Goal: Task Accomplishment & Management: Complete application form

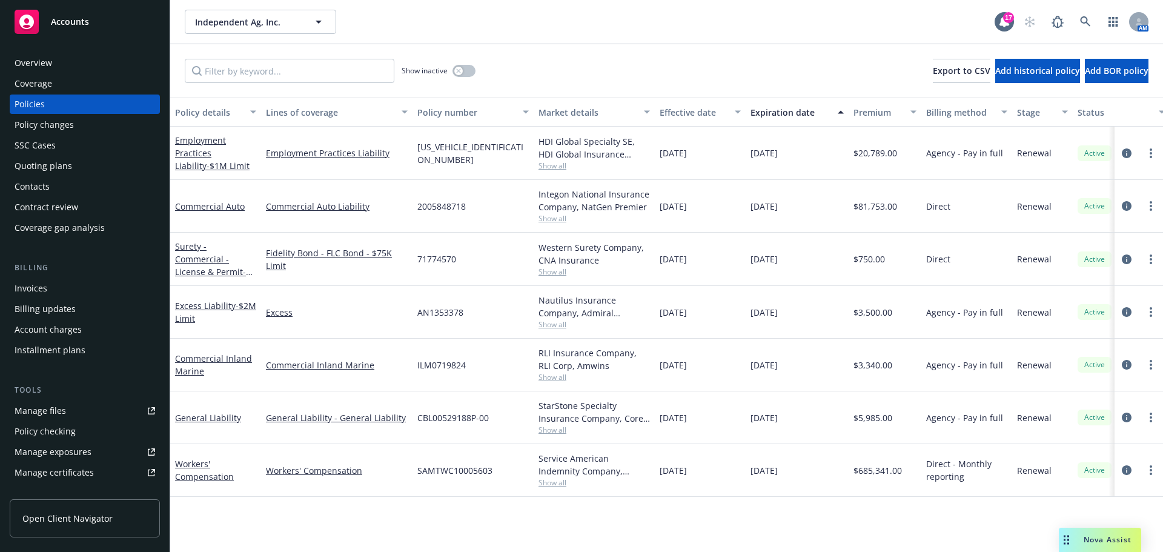
click at [65, 421] on div "Manage files" at bounding box center [41, 410] width 52 height 19
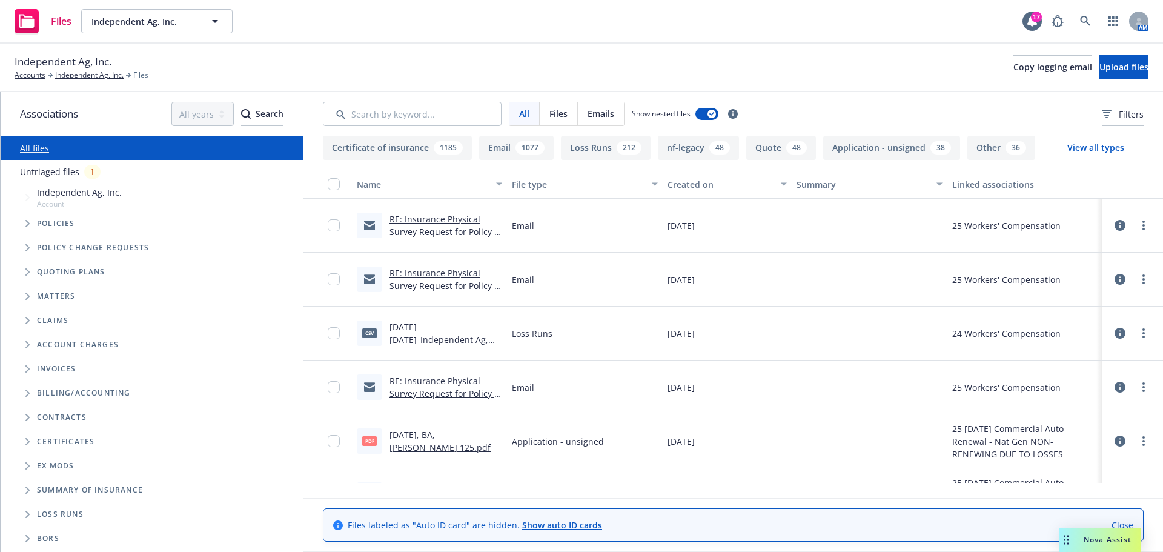
click at [59, 178] on link "Untriaged files" at bounding box center [49, 171] width 59 height 13
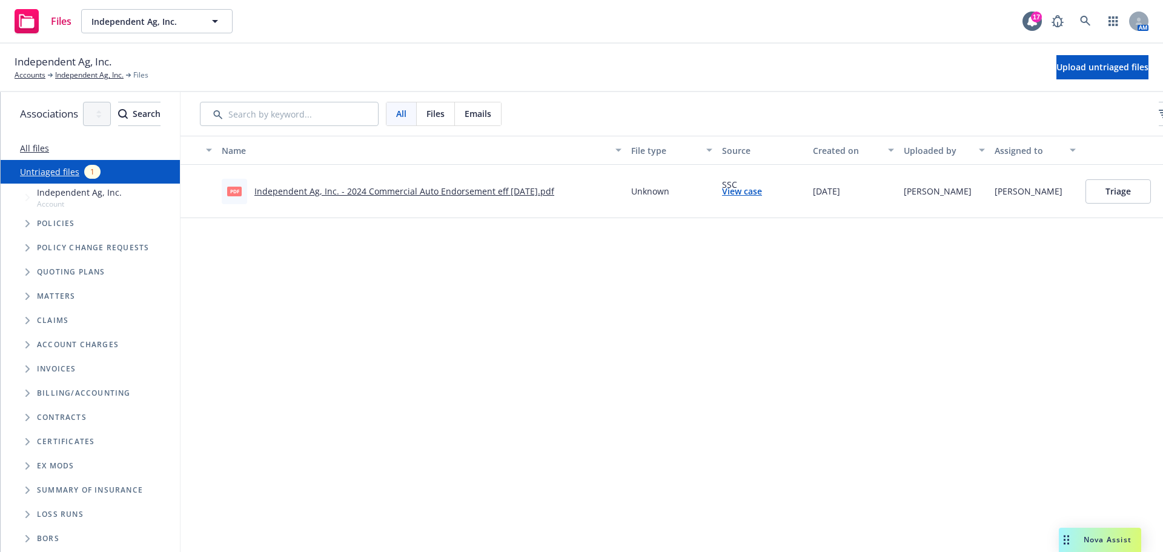
click at [27, 227] on icon "Tree Example" at bounding box center [27, 223] width 5 height 7
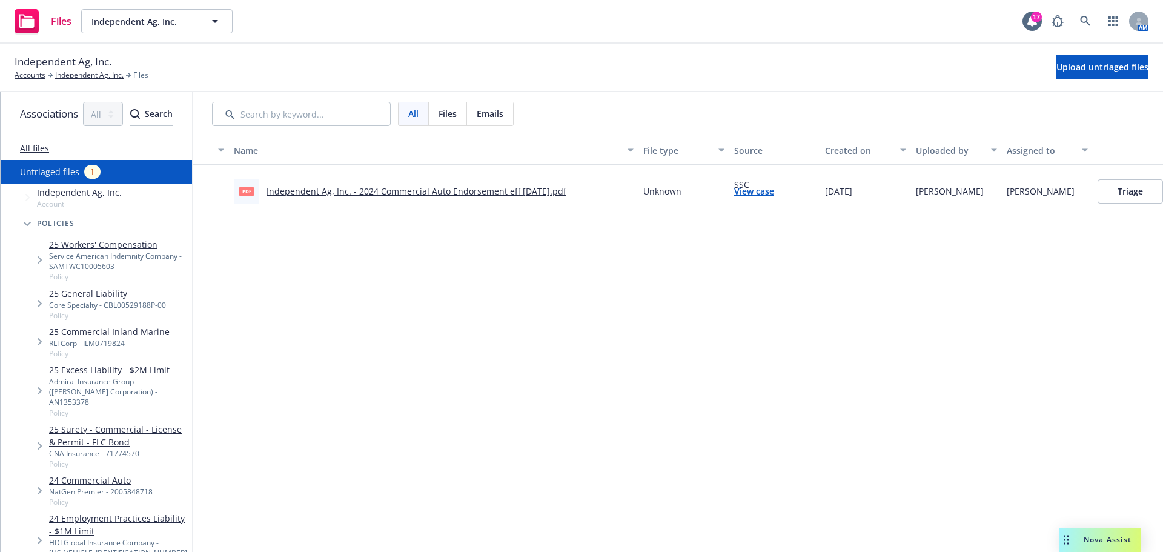
click at [39, 313] on span "Tree Example" at bounding box center [39, 303] width 19 height 19
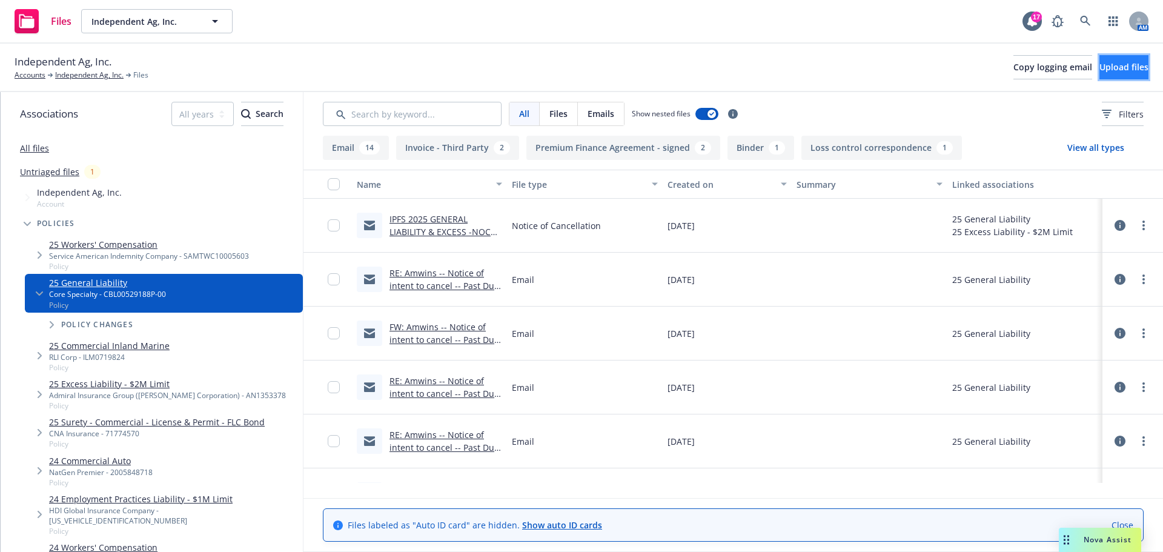
click at [1100, 65] on span "Upload files" at bounding box center [1124, 67] width 49 height 12
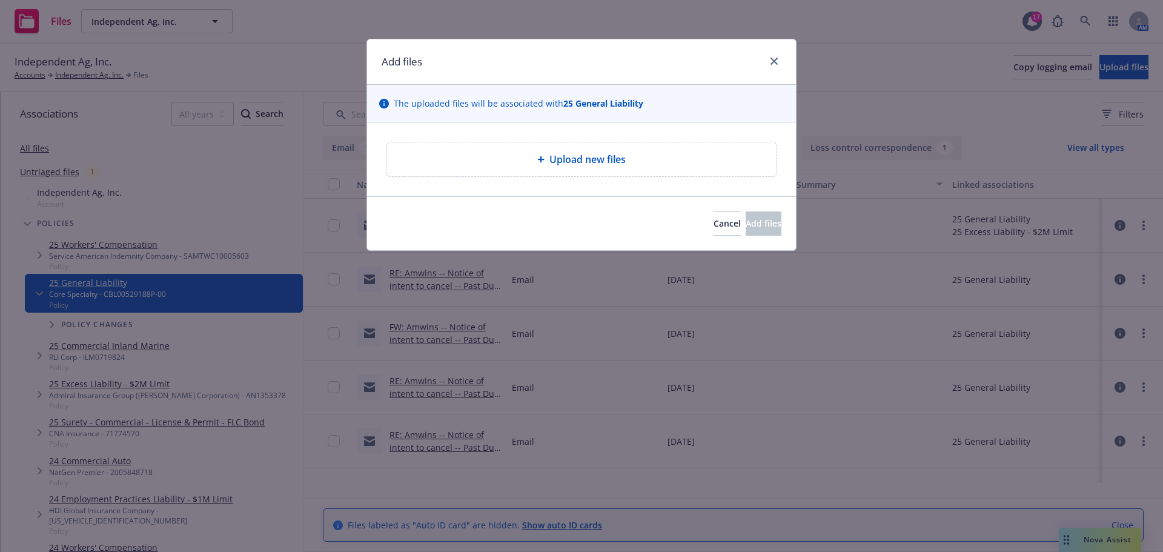
click at [517, 167] on div "Upload new files" at bounding box center [582, 159] width 370 height 15
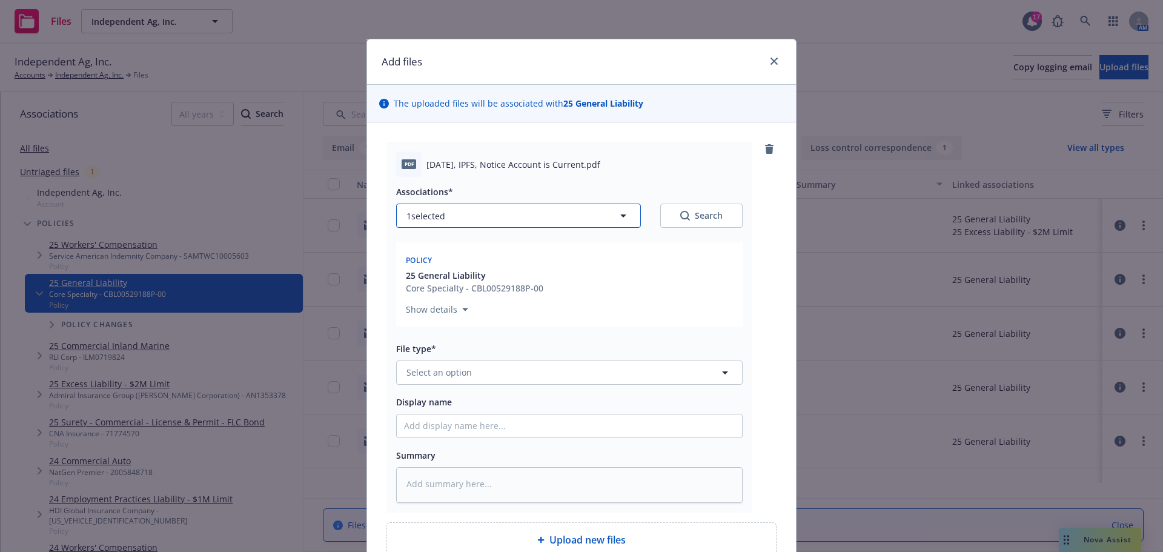
click at [497, 228] on button "1 selected" at bounding box center [518, 216] width 245 height 24
type textarea "x"
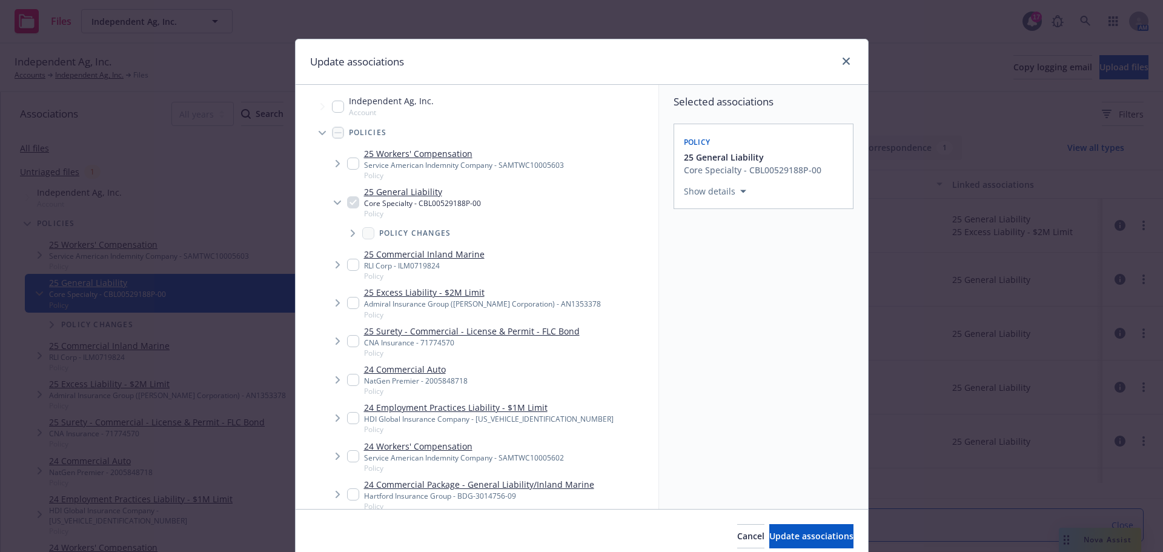
click at [342, 308] on span "Tree Example" at bounding box center [337, 302] width 19 height 19
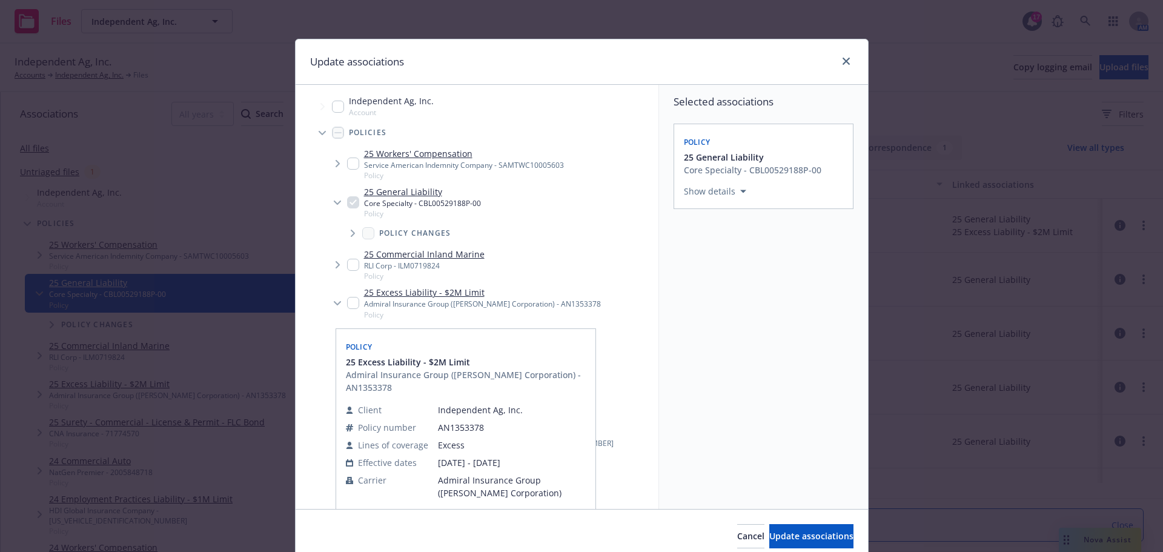
click at [351, 308] on input "Tree Example" at bounding box center [353, 303] width 12 height 12
checkbox input "true"
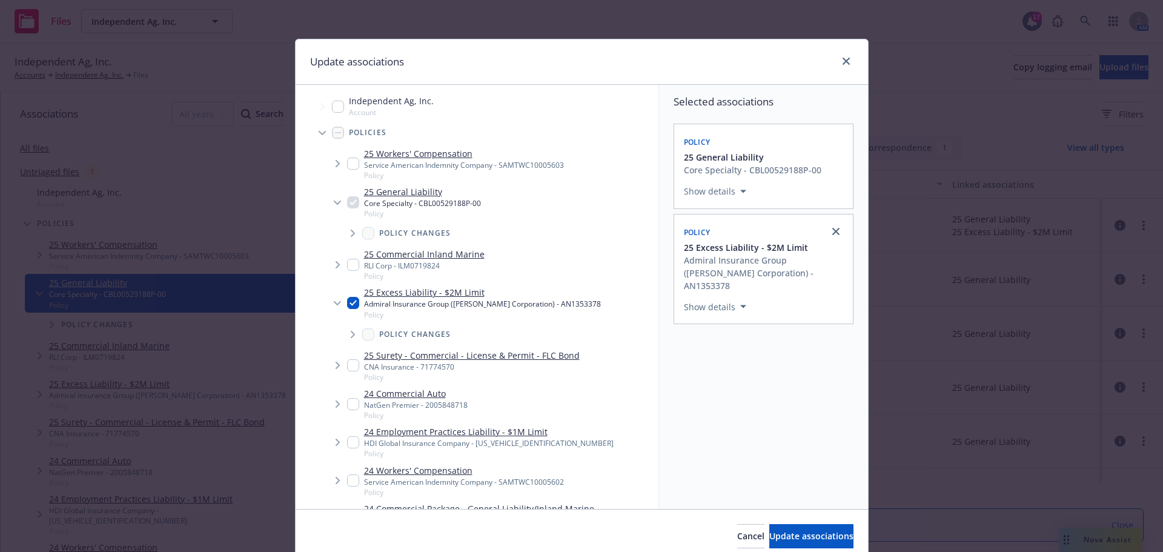
scroll to position [101, 0]
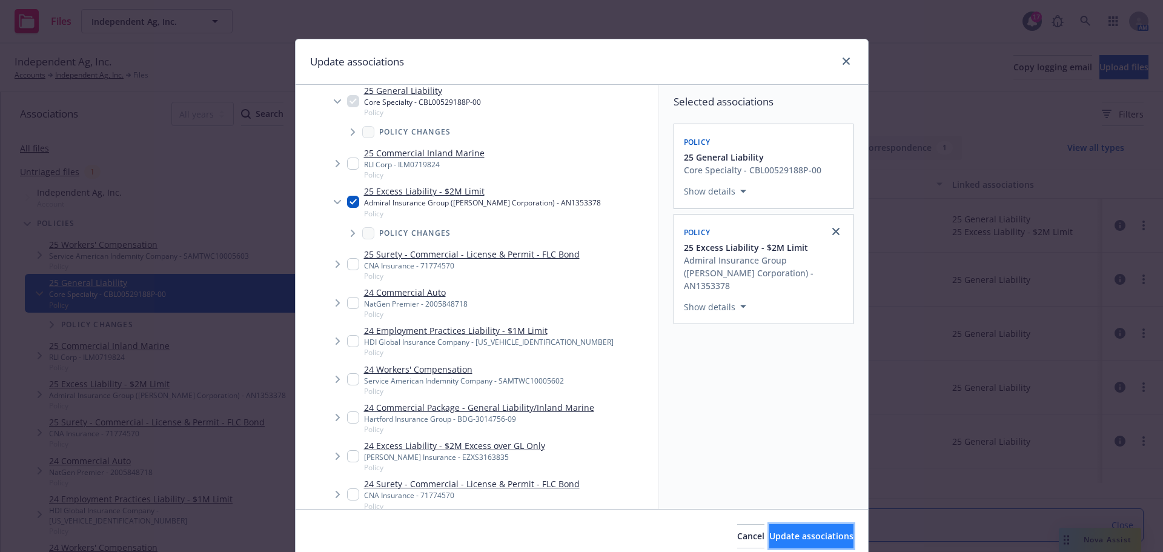
click at [770, 540] on span "Update associations" at bounding box center [812, 536] width 84 height 12
type textarea "x"
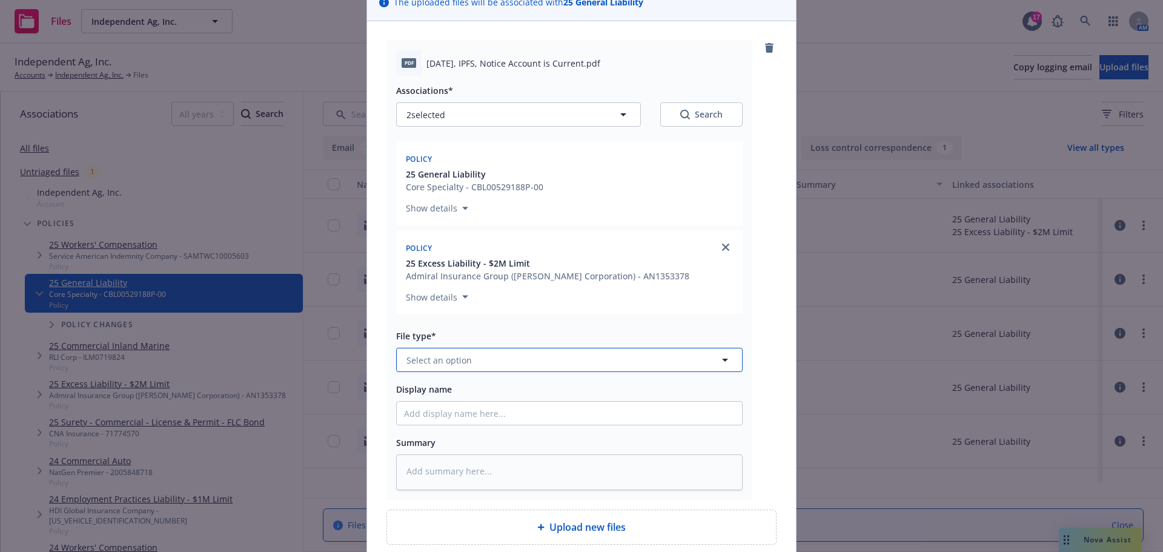
click at [408, 372] on button "Select an option" at bounding box center [569, 360] width 347 height 24
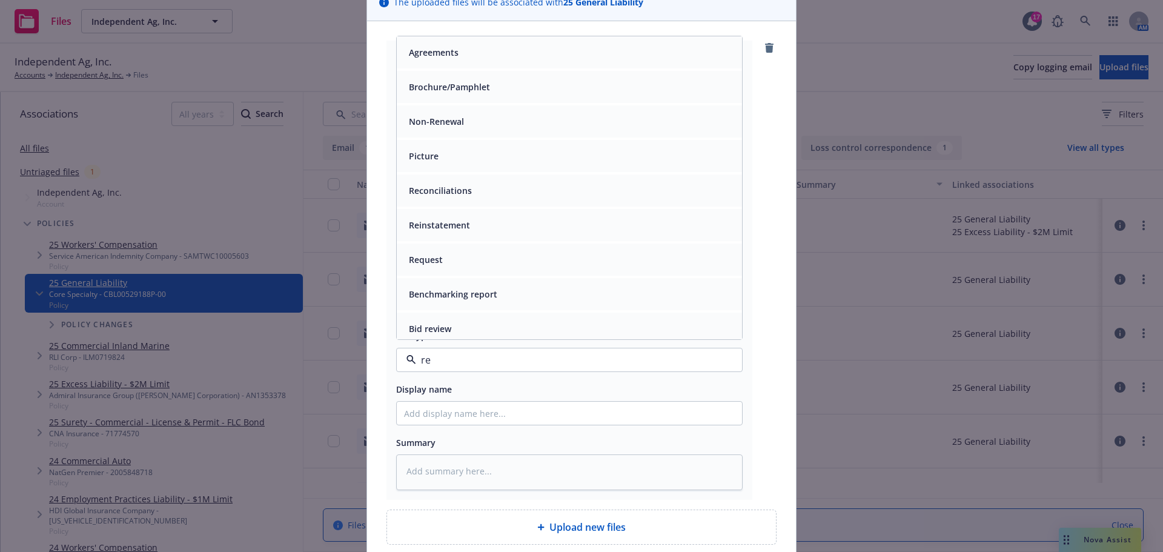
type input "rei"
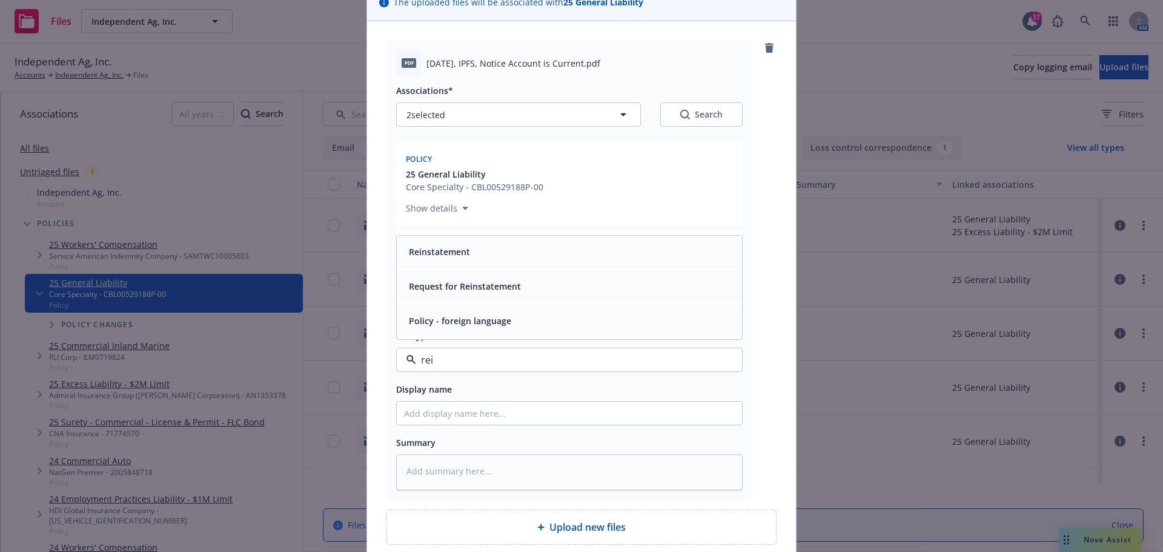
click at [461, 268] on div "Reinstatement" at bounding box center [569, 252] width 345 height 32
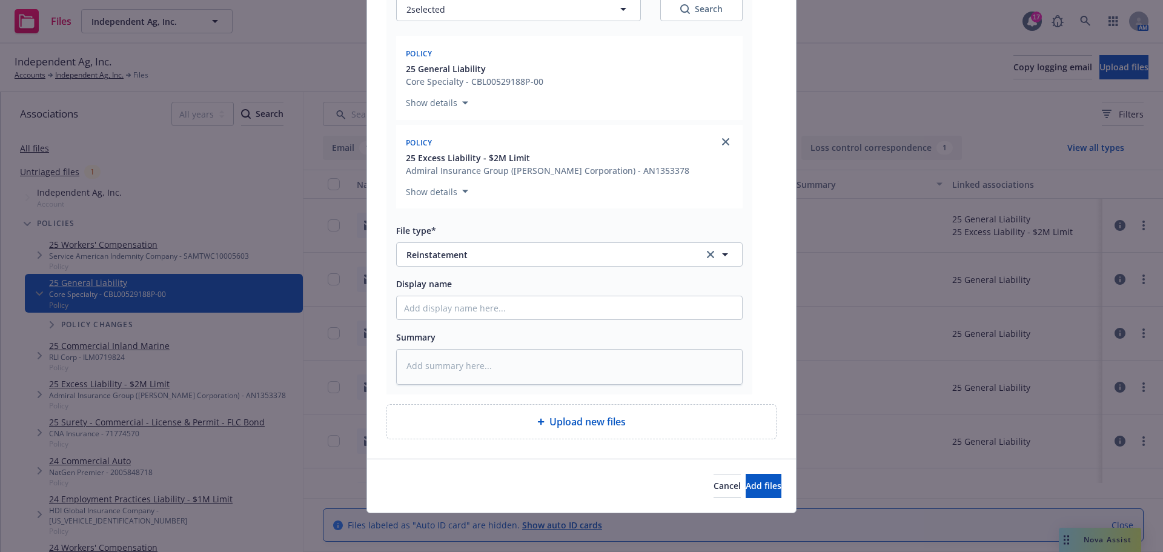
scroll to position [271, 0]
click at [746, 483] on span "Add files" at bounding box center [764, 486] width 36 height 12
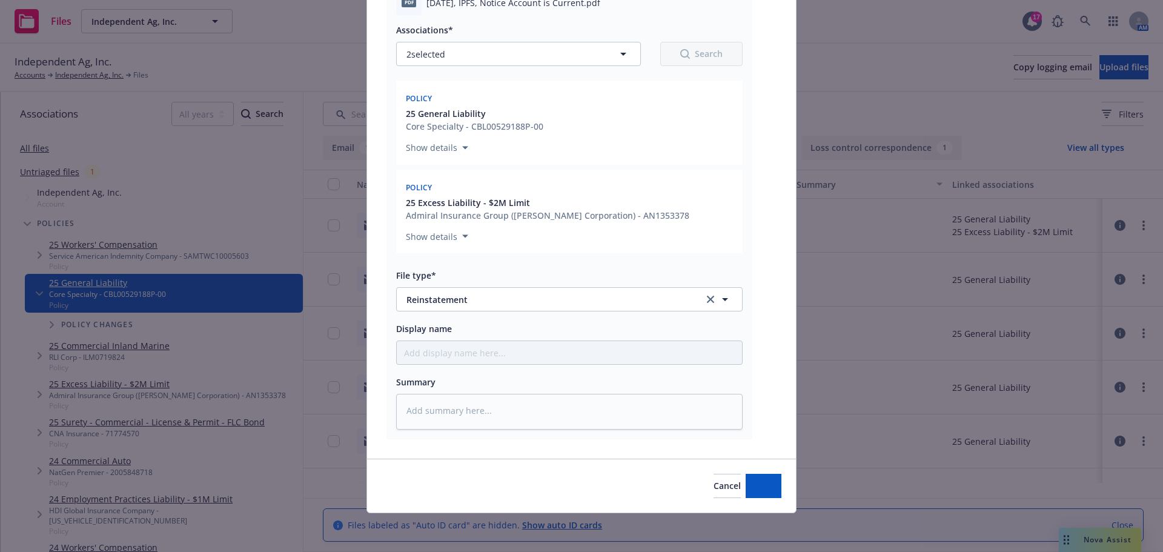
scroll to position [221, 0]
type textarea "x"
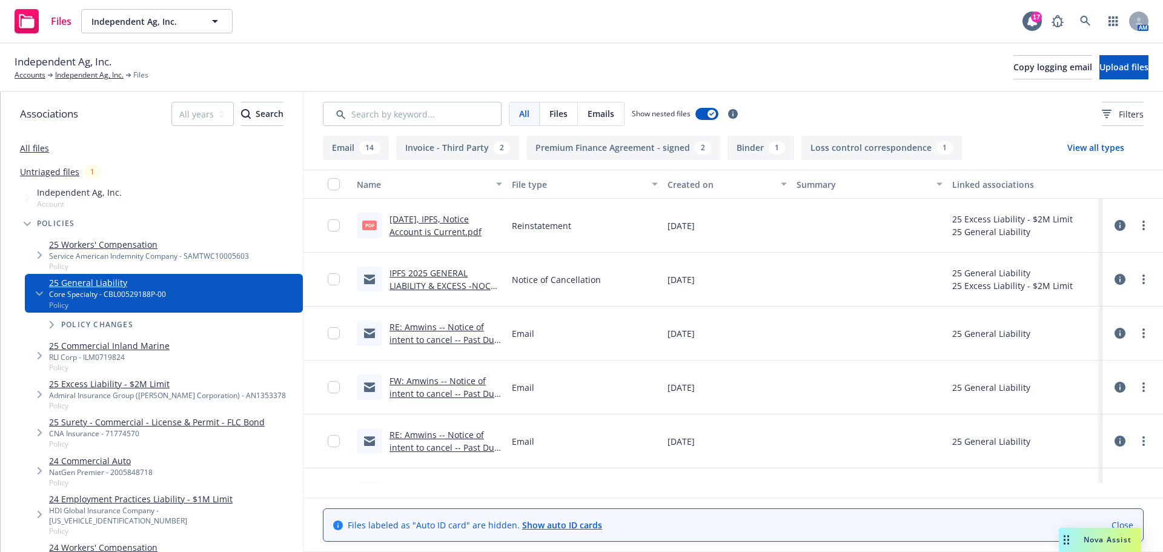
click at [456, 291] on link "IPFS 2025 GENERAL LIABILITY & EXCESS -NOC EFF 09-25-2025 - Per Shanna this acco…" at bounding box center [440, 298] width 101 height 62
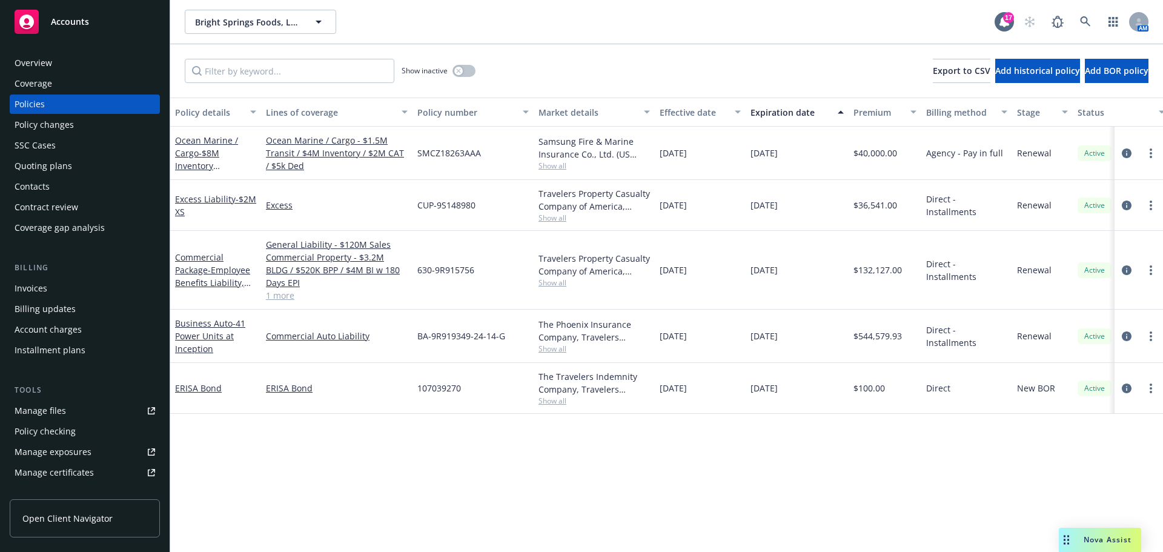
click at [102, 421] on link "Manage files" at bounding box center [85, 410] width 150 height 19
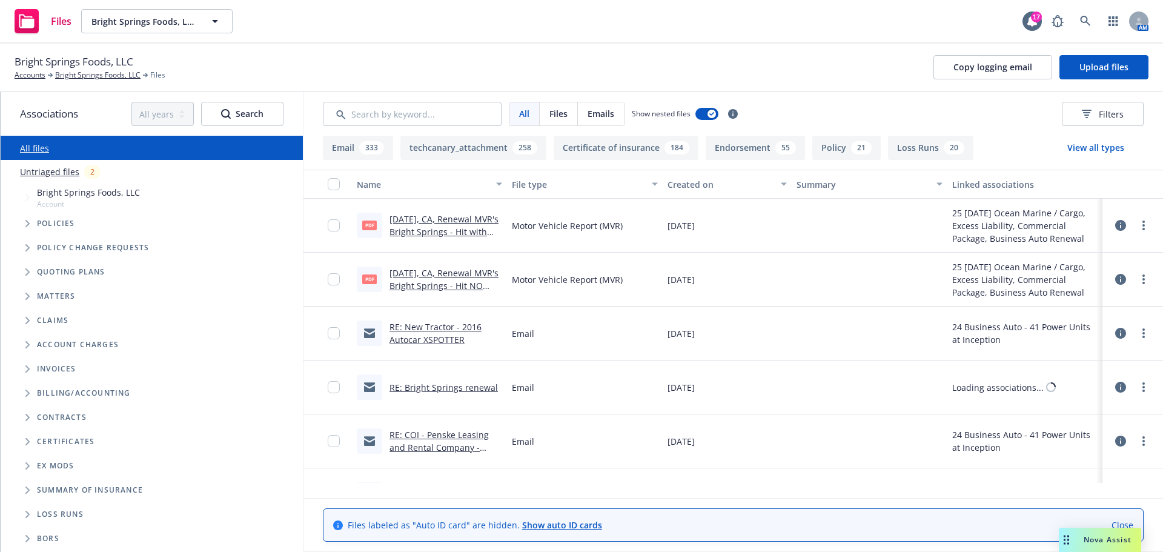
click at [42, 178] on link "Untriaged files" at bounding box center [49, 171] width 59 height 13
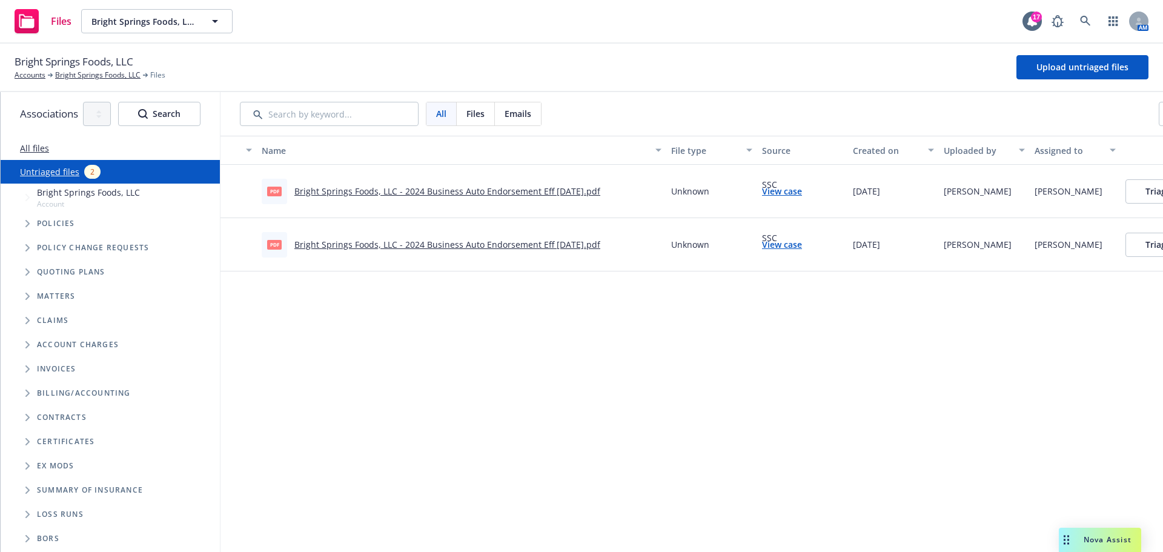
click at [417, 250] on link "Bright Springs Foods, LLC - 2024 Business Auto Endorsement Eff 11-27-2024.pdf" at bounding box center [447, 245] width 306 height 12
click at [374, 197] on link "Bright Springs Foods, LLC - 2024 Business Auto Endorsement Eff 11-27-2024.pdf" at bounding box center [447, 191] width 306 height 12
click at [36, 233] on span "Tree Example" at bounding box center [27, 223] width 19 height 19
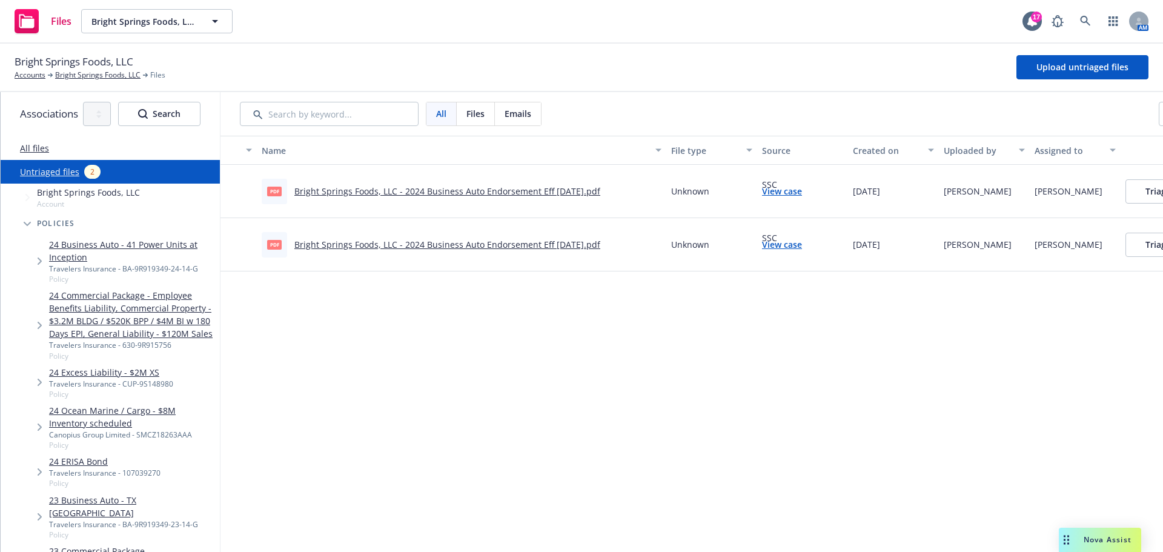
scroll to position [101, 0]
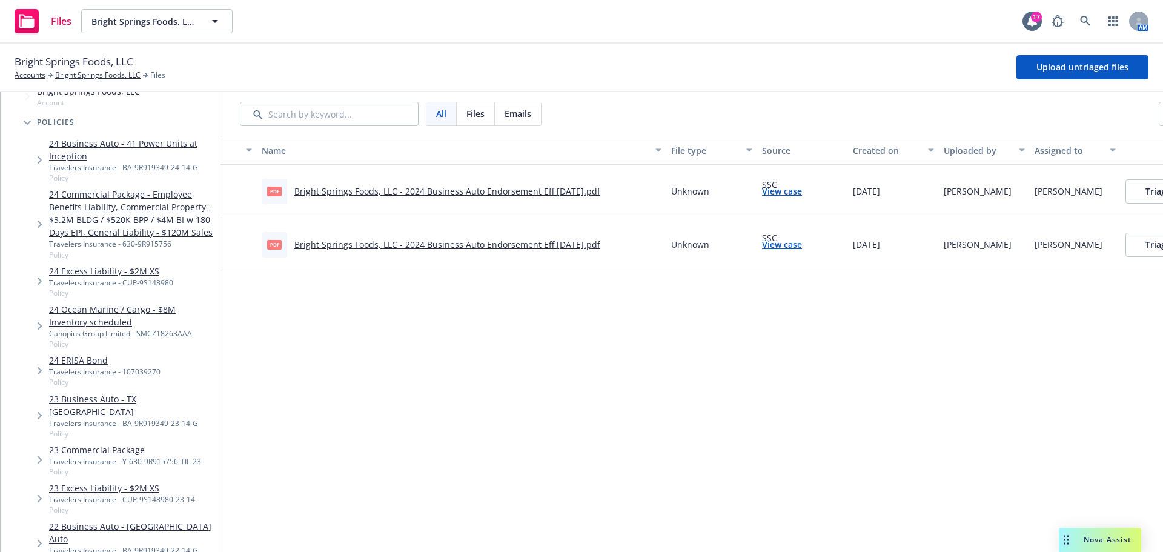
click at [41, 164] on icon "Tree Example" at bounding box center [40, 159] width 4 height 7
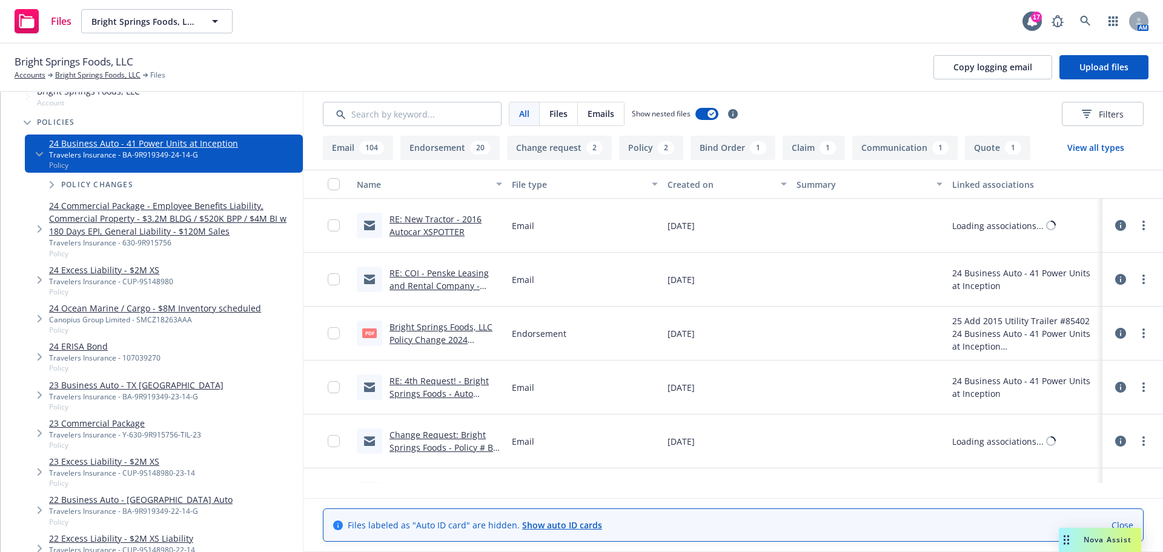
click at [53, 188] on icon "Tree Example" at bounding box center [52, 184] width 4 height 7
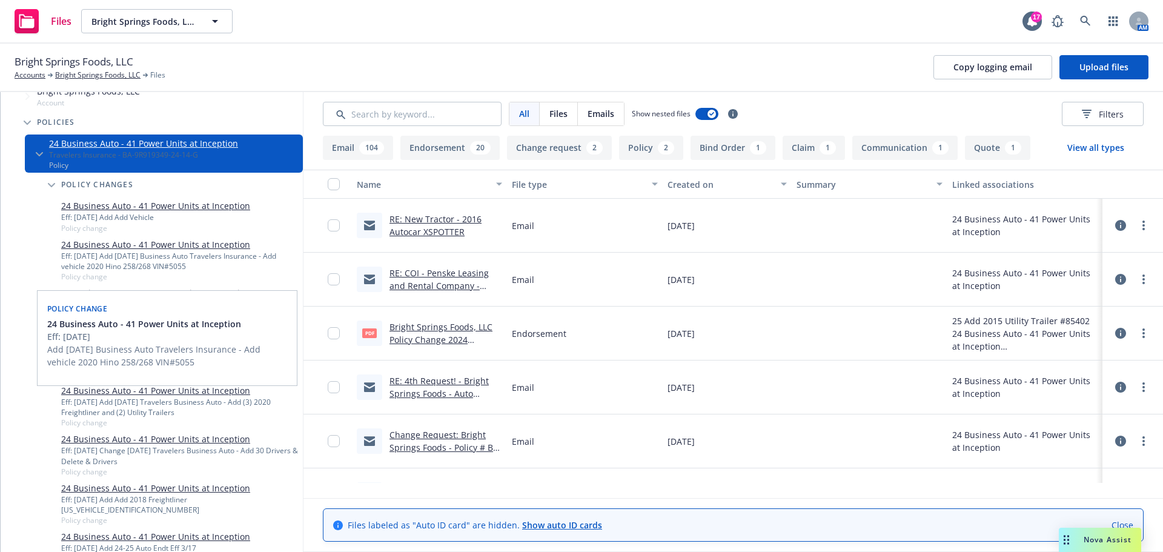
click at [91, 251] on link "24 Business Auto - 41 Power Units at Inception" at bounding box center [179, 244] width 237 height 13
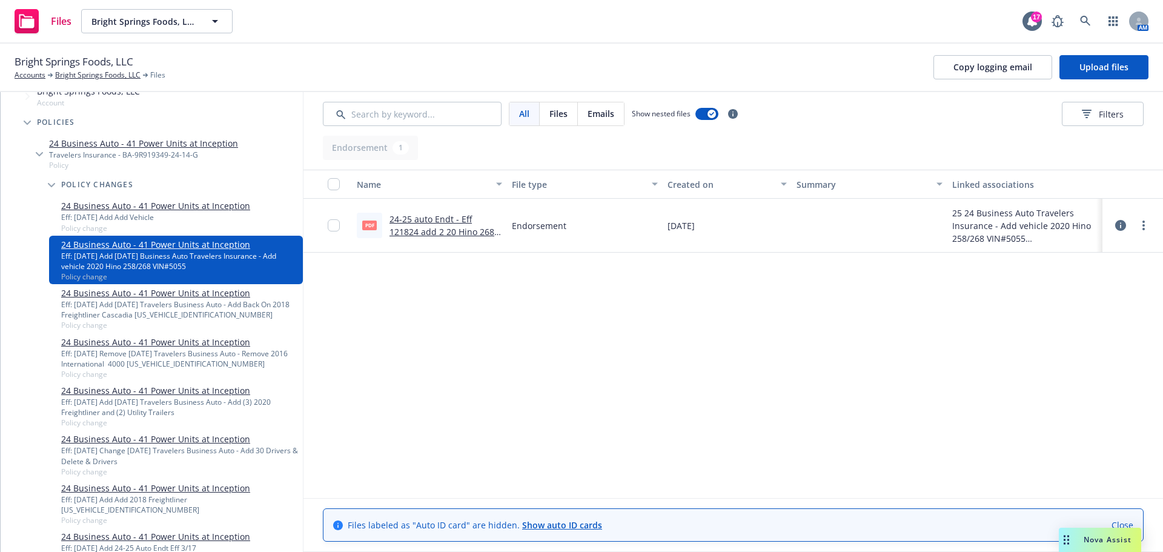
click at [144, 317] on div "Eff: 11/27/2024 Add 11/27/24 Travelers Business Auto - Add Back On 2018 Freight…" at bounding box center [179, 309] width 237 height 21
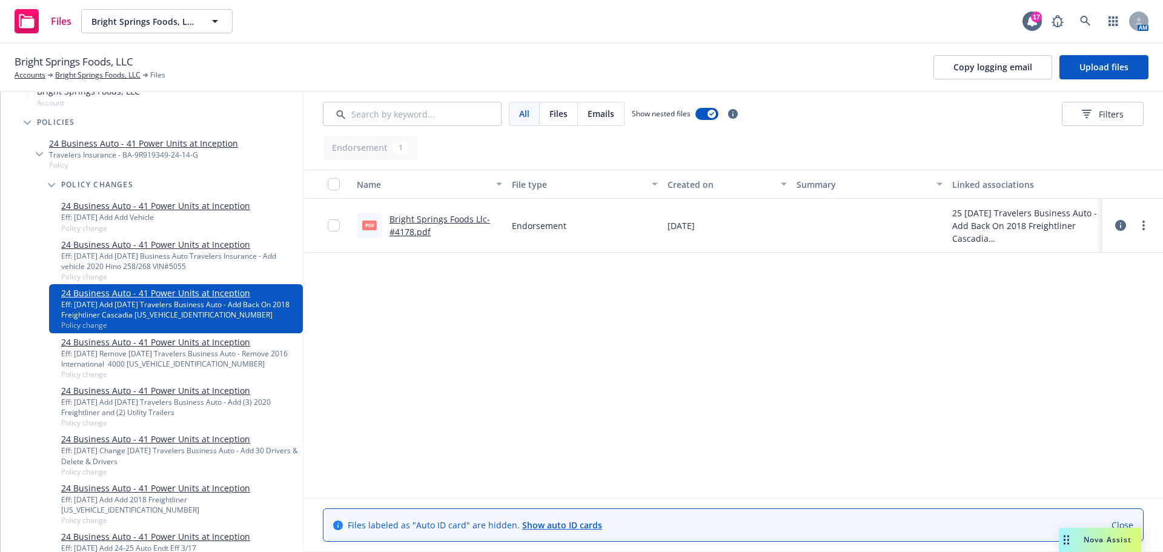
click at [133, 348] on link "24 Business Auto - 41 Power Units at Inception" at bounding box center [179, 342] width 237 height 13
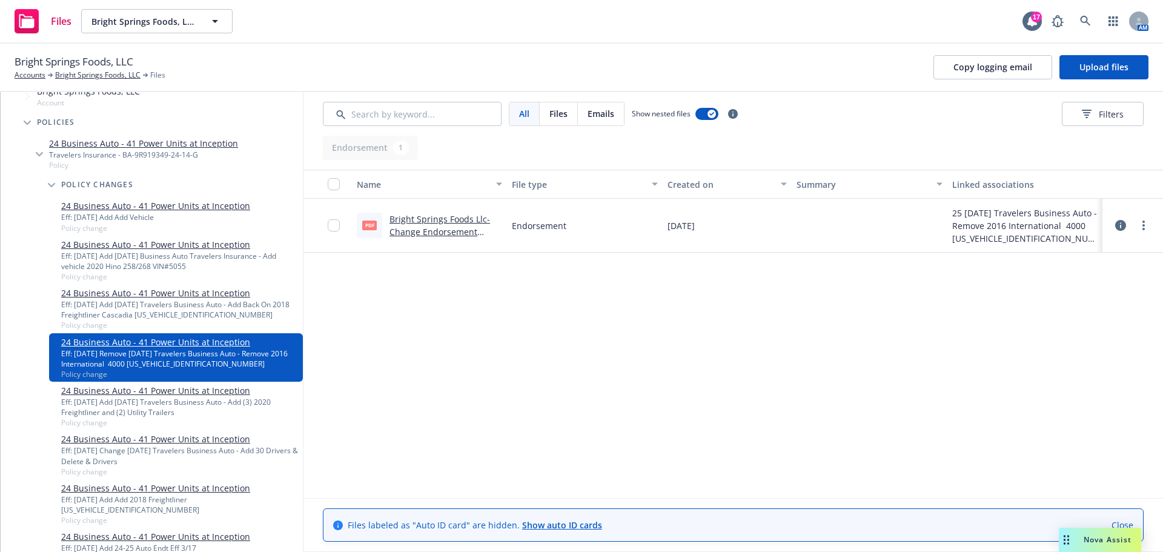
click at [158, 397] on link "24 Business Auto - 41 Power Units at Inception" at bounding box center [179, 390] width 237 height 13
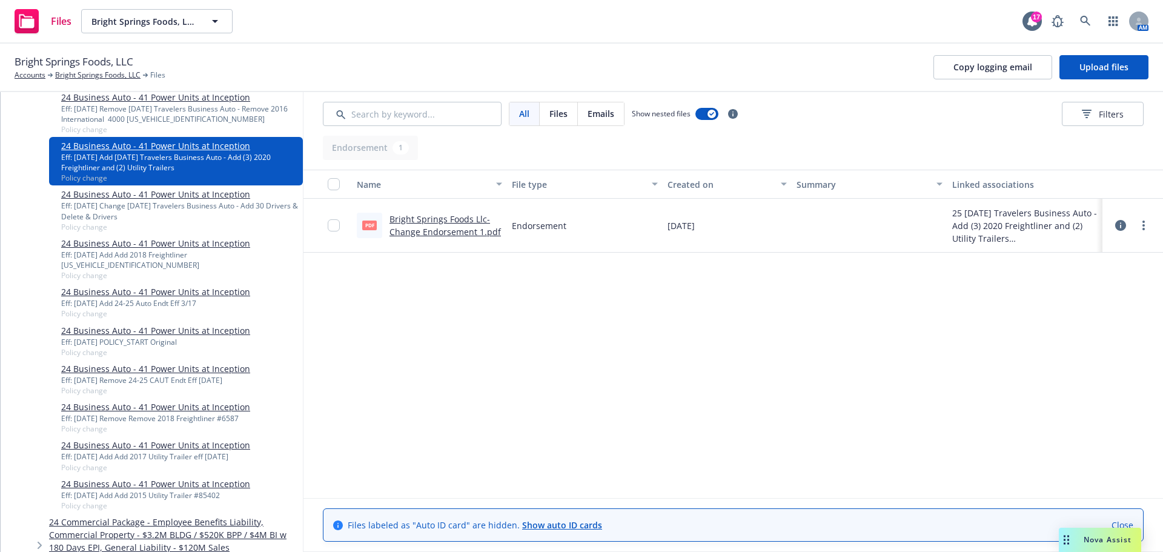
scroll to position [404, 0]
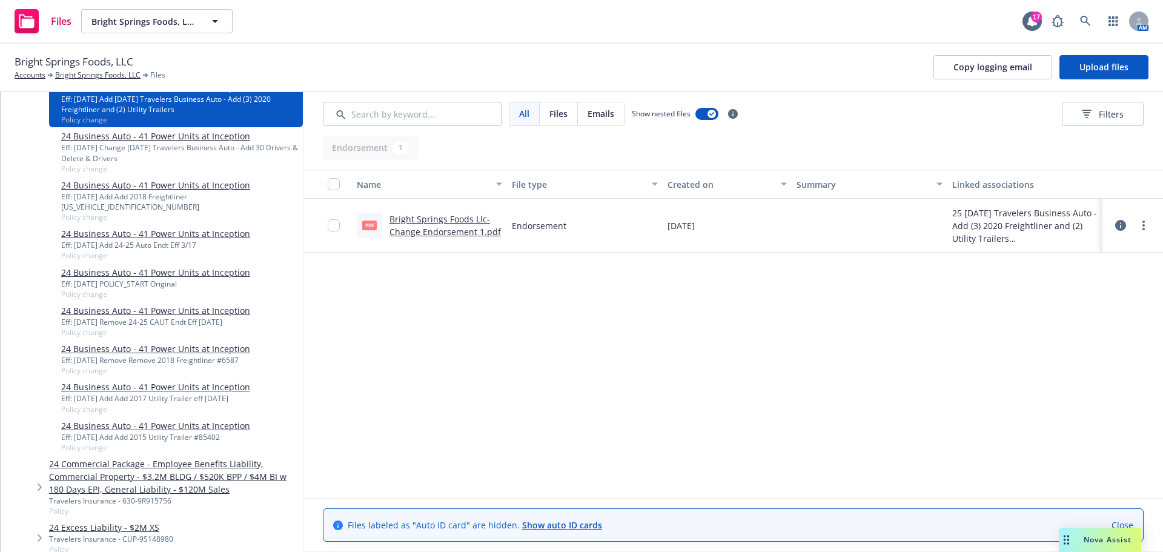
drag, startPoint x: 136, startPoint y: 370, endPoint x: 128, endPoint y: 379, distance: 11.6
click at [134, 365] on div "Eff: 04/07/2025 Remove Remove 2018 Freightliner #6587" at bounding box center [155, 360] width 189 height 10
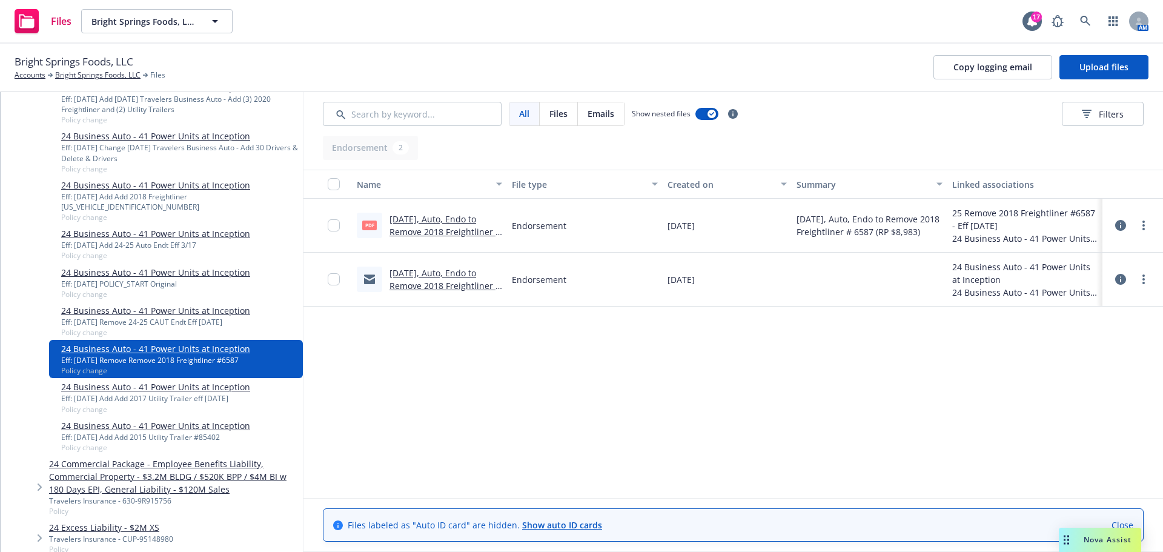
click at [403, 301] on link "04.07.2025, Auto, Endo to Remove 2018 Freightliner # 6587 (RP $8,983)" at bounding box center [445, 285] width 111 height 37
click at [172, 404] on div "Eff: 05/07/2025 Add Add 2017 Utility Trailer eff 05/07/25" at bounding box center [155, 398] width 189 height 10
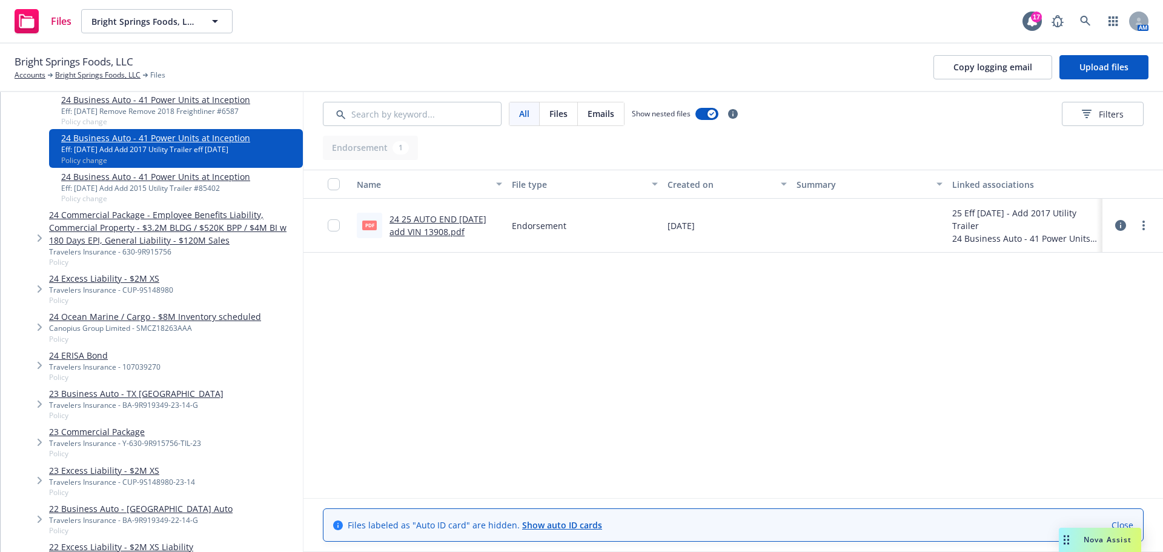
scroll to position [707, 0]
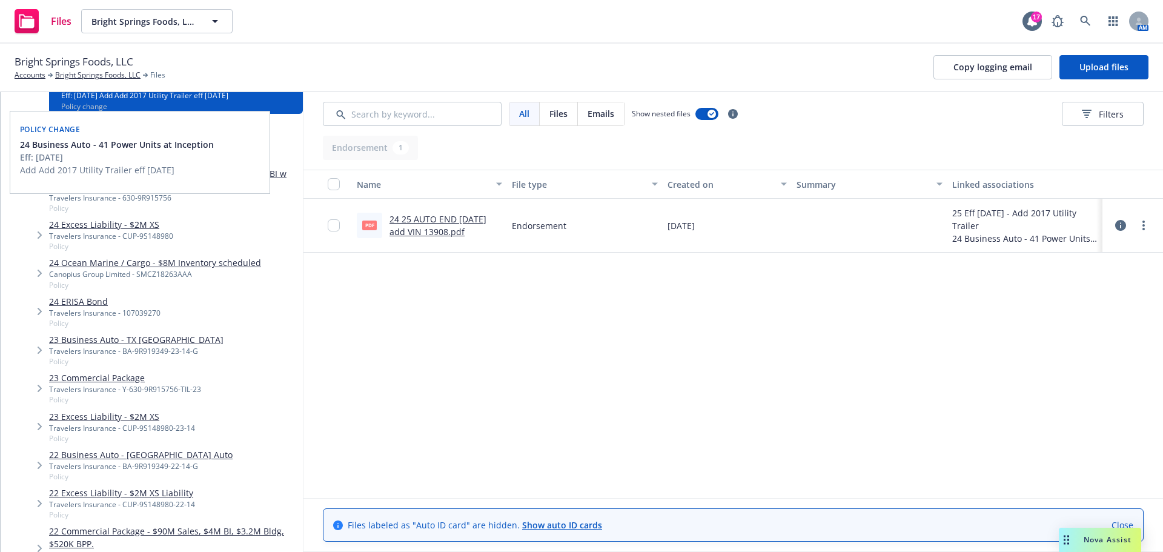
click at [121, 138] on div "Policy change" at bounding box center [140, 128] width 245 height 19
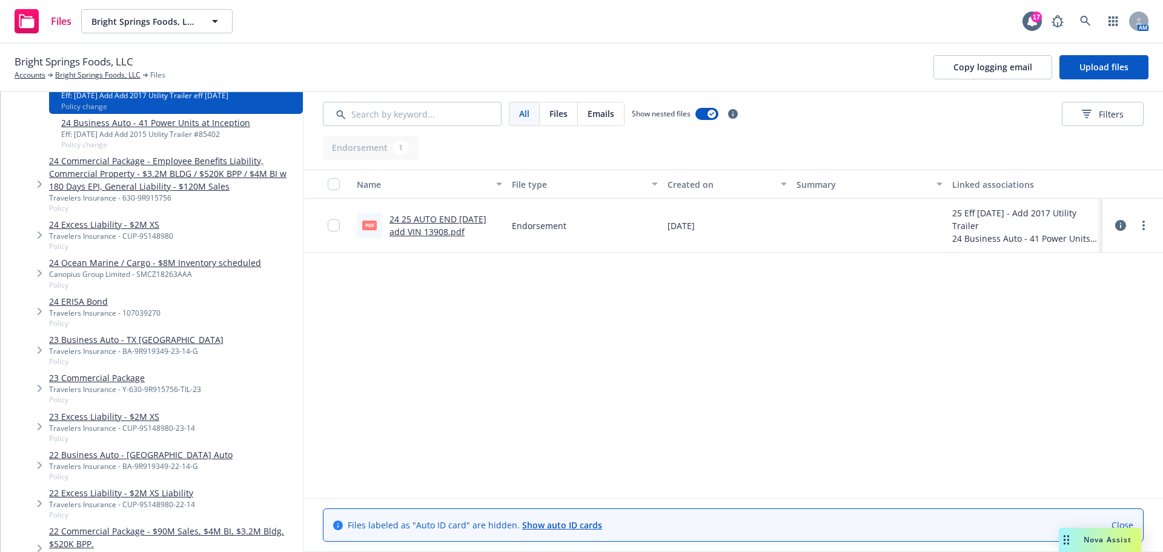
click at [291, 145] on div "24 Business Auto - 41 Power Units at Inception Eff: 08/19/2025 Add Add 2015 Uti…" at bounding box center [176, 133] width 254 height 38
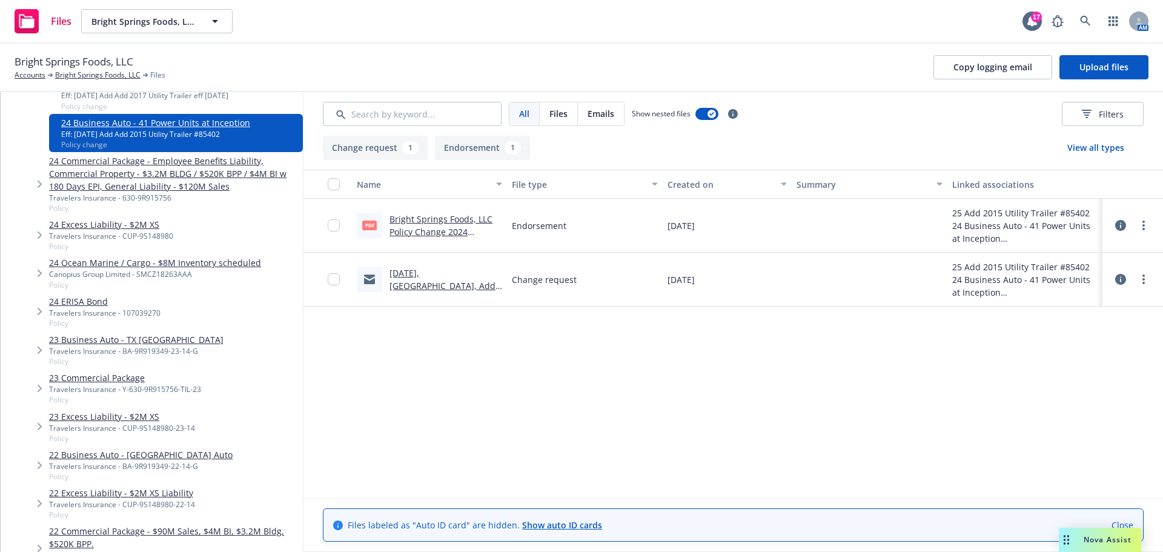
click at [430, 307] on link "08.19.2025, CA, Add 2015 Utility Trailer # 85402.msg" at bounding box center [443, 292] width 106 height 50
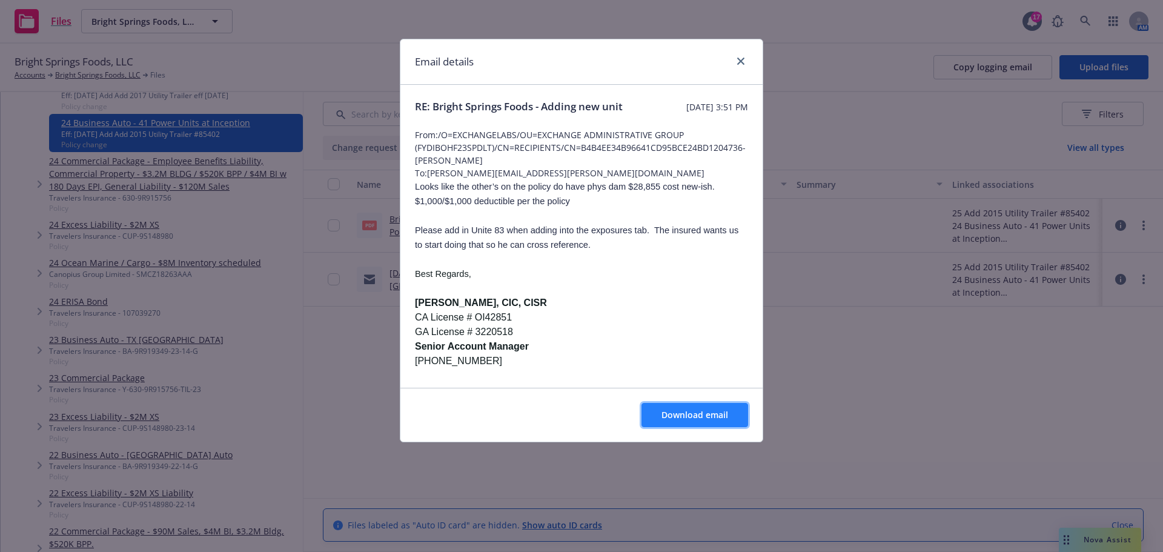
click at [704, 421] on span "Download email" at bounding box center [695, 415] width 67 height 12
click at [737, 61] on icon "close" at bounding box center [740, 61] width 7 height 7
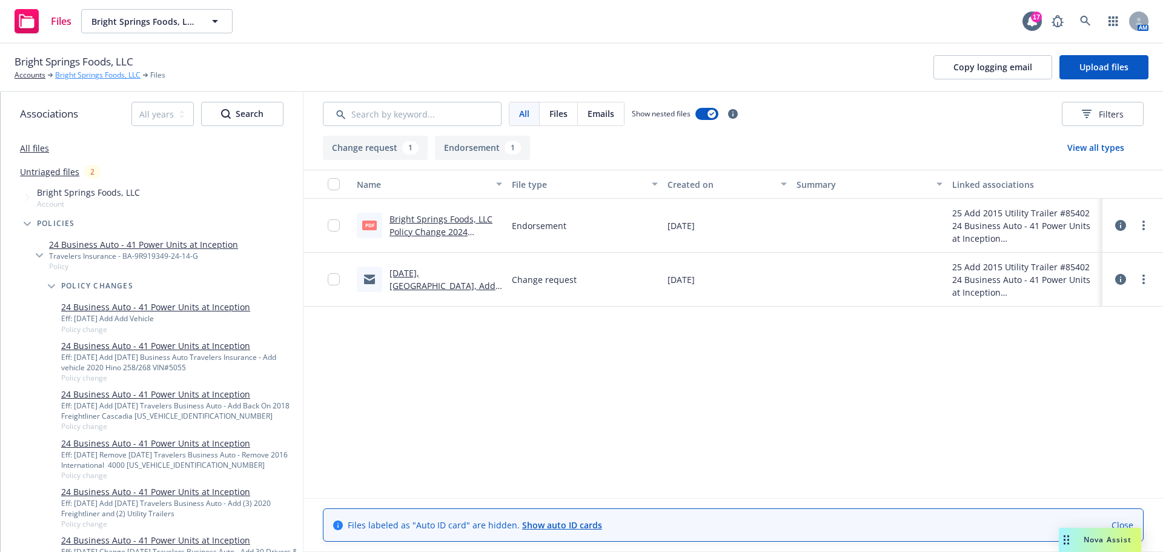
click at [85, 80] on link "Bright Springs Foods, LLC" at bounding box center [97, 75] width 85 height 11
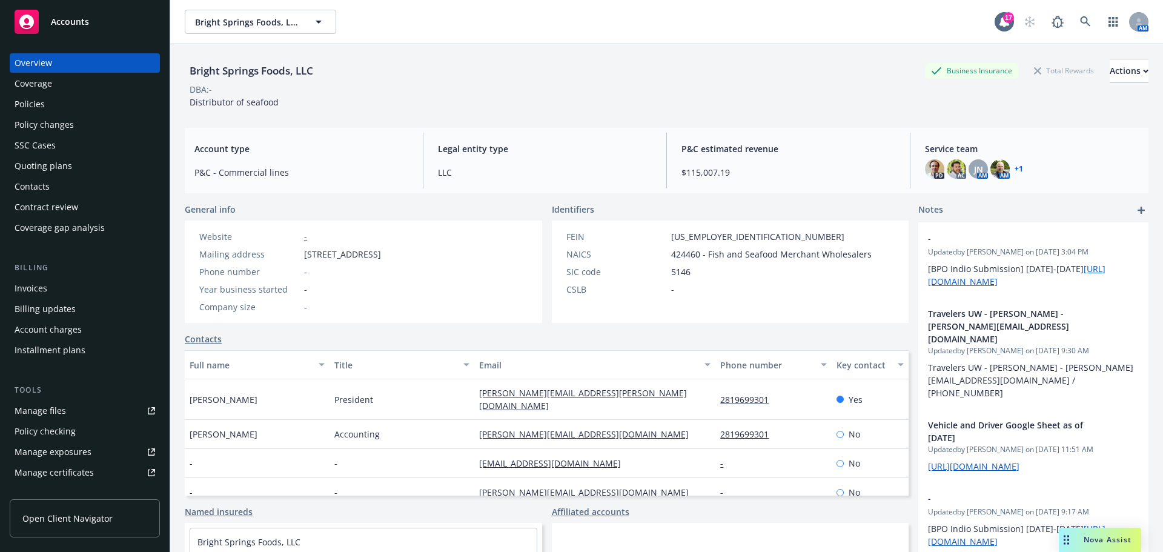
click at [61, 113] on div "Policies" at bounding box center [85, 104] width 141 height 19
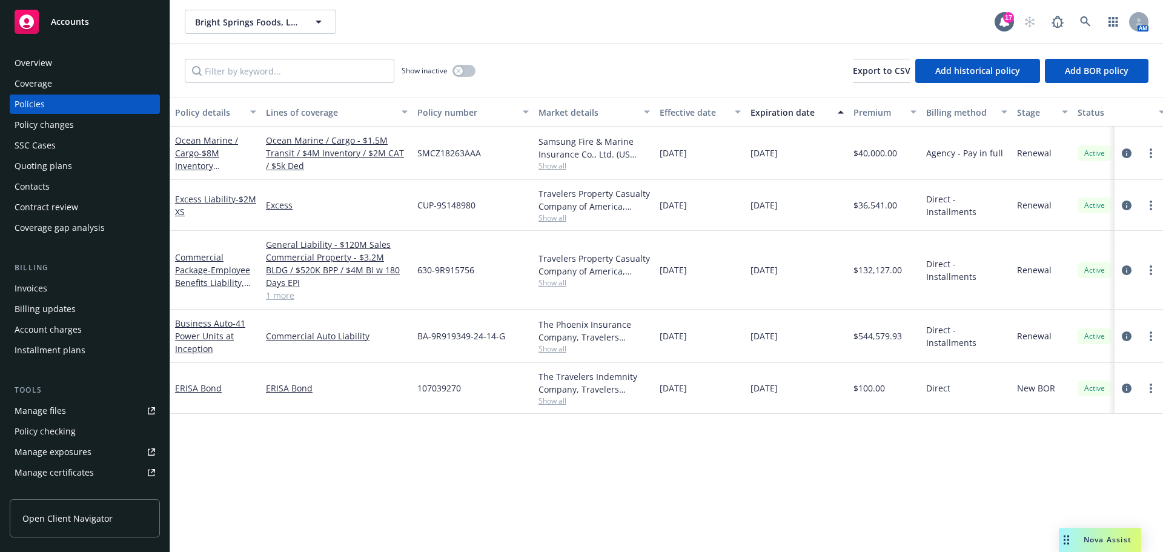
click at [61, 134] on div "Policy changes" at bounding box center [44, 124] width 59 height 19
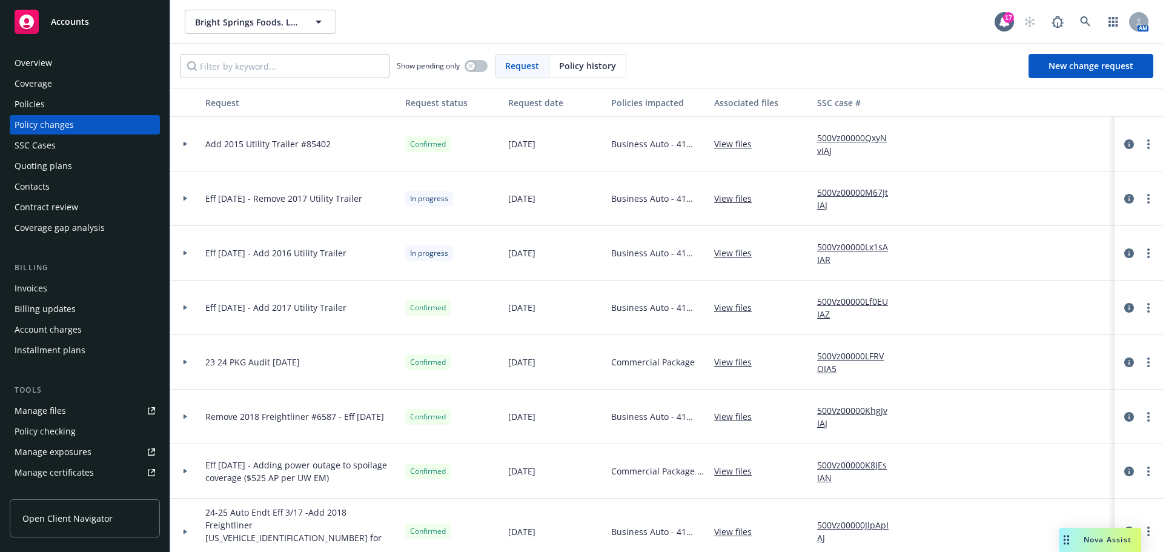
click at [278, 204] on span "Eff 05/13/25 - Remove 2017 Utility Trailer" at bounding box center [283, 198] width 157 height 13
click at [182, 201] on div at bounding box center [185, 198] width 21 height 4
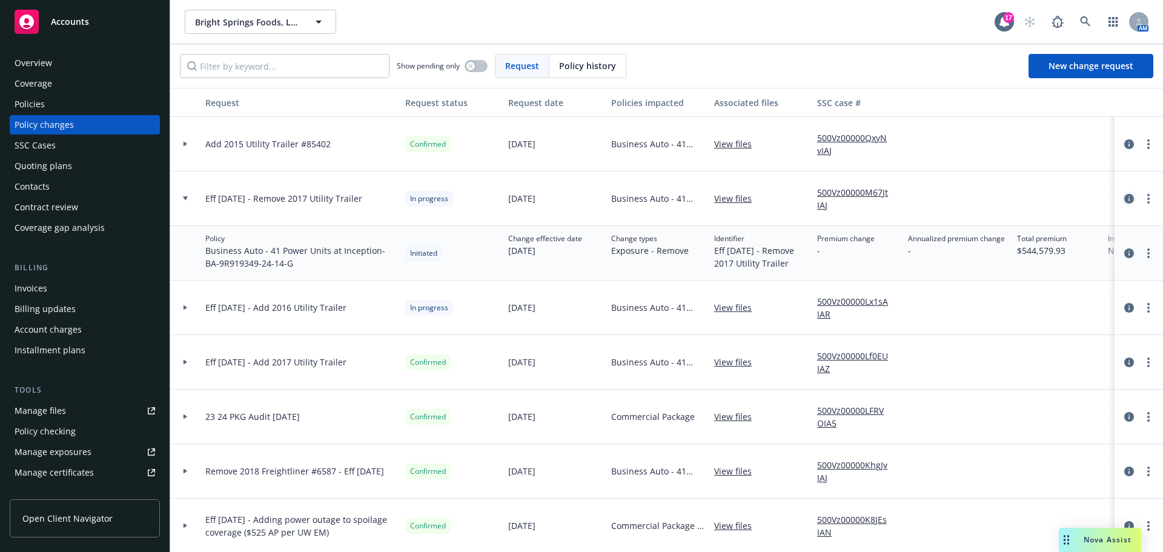
click at [1122, 206] on link "circleInformation" at bounding box center [1129, 198] width 15 height 15
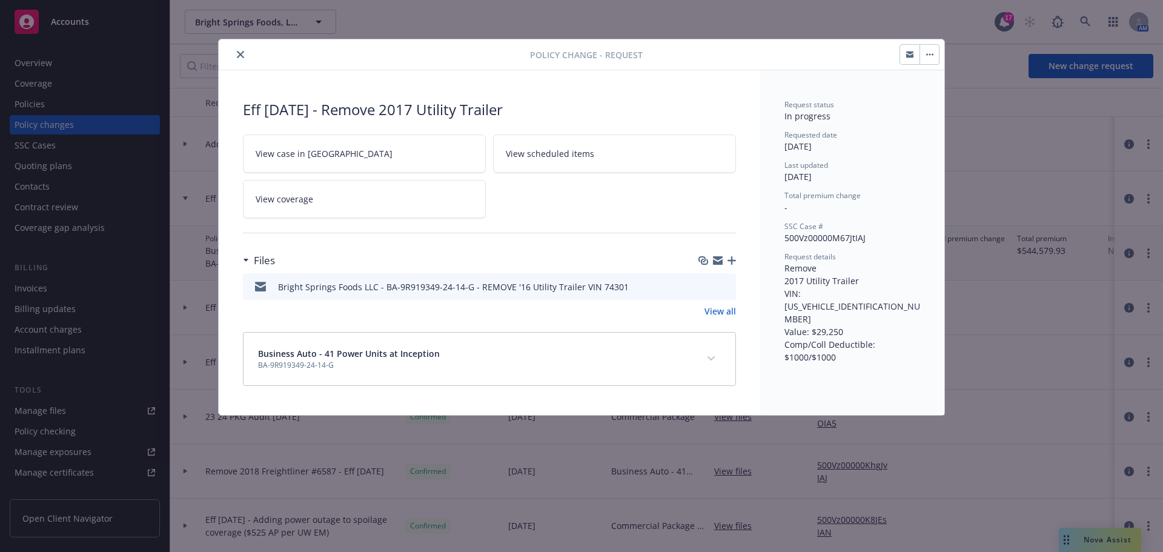
click at [299, 160] on span "View case in SSC" at bounding box center [324, 153] width 137 height 13
click at [241, 56] on icon "close" at bounding box center [240, 54] width 7 height 7
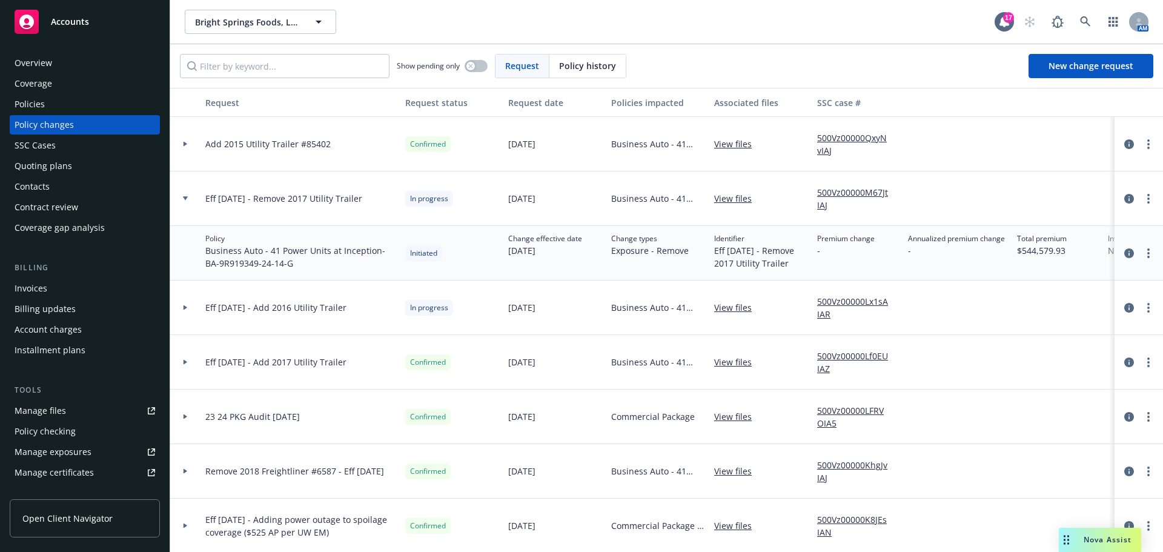
click at [734, 205] on link "View files" at bounding box center [737, 198] width 47 height 13
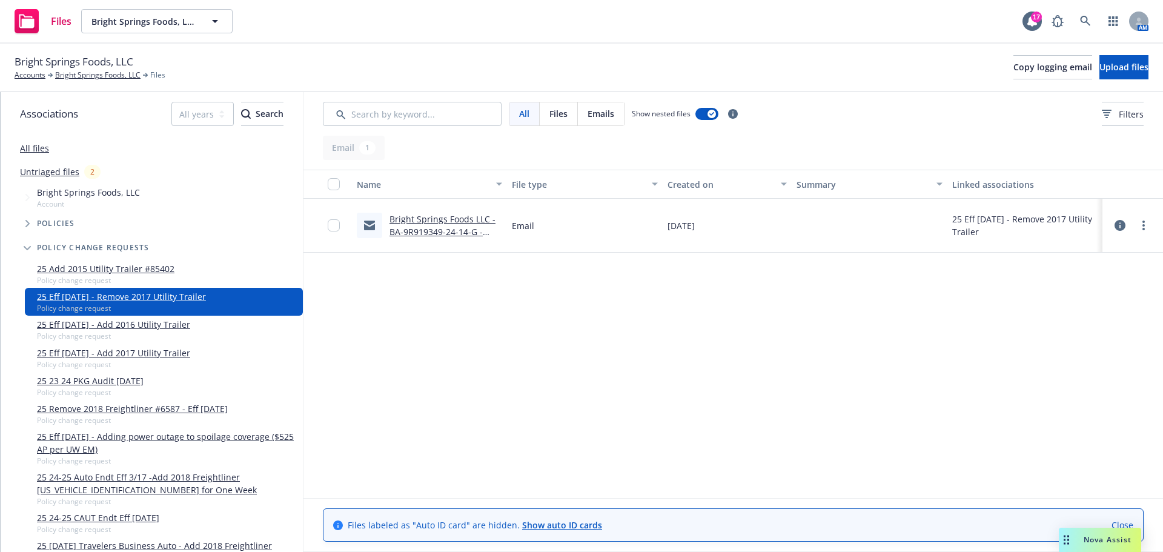
click at [425, 232] on link "Bright Springs Foods LLC - BA-9R919349-24-14-G - REMOVE '16 Utility Trailer VIN…" at bounding box center [443, 238] width 106 height 50
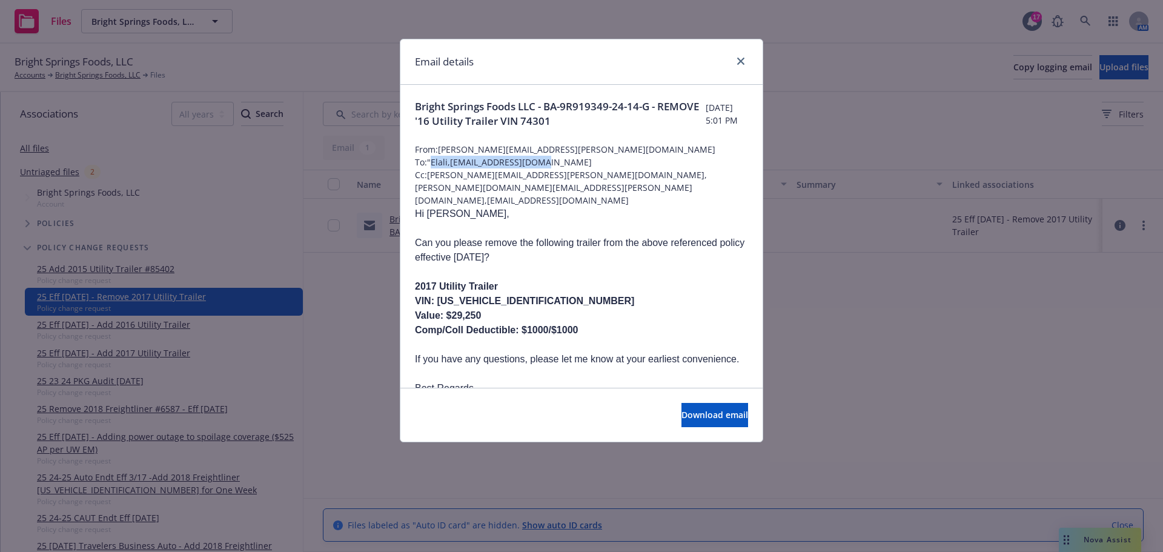
drag, startPoint x: 434, startPoint y: 164, endPoint x: 544, endPoint y: 170, distance: 109.2
click at [542, 168] on span "To: "Elali,[EMAIL_ADDRESS][DOMAIN_NAME]" at bounding box center [581, 162] width 333 height 13
copy span "[PERSON_NAME],[EMAIL_ADDRESS][DOMAIN_NAME]"
click at [738, 59] on icon "close" at bounding box center [740, 61] width 7 height 7
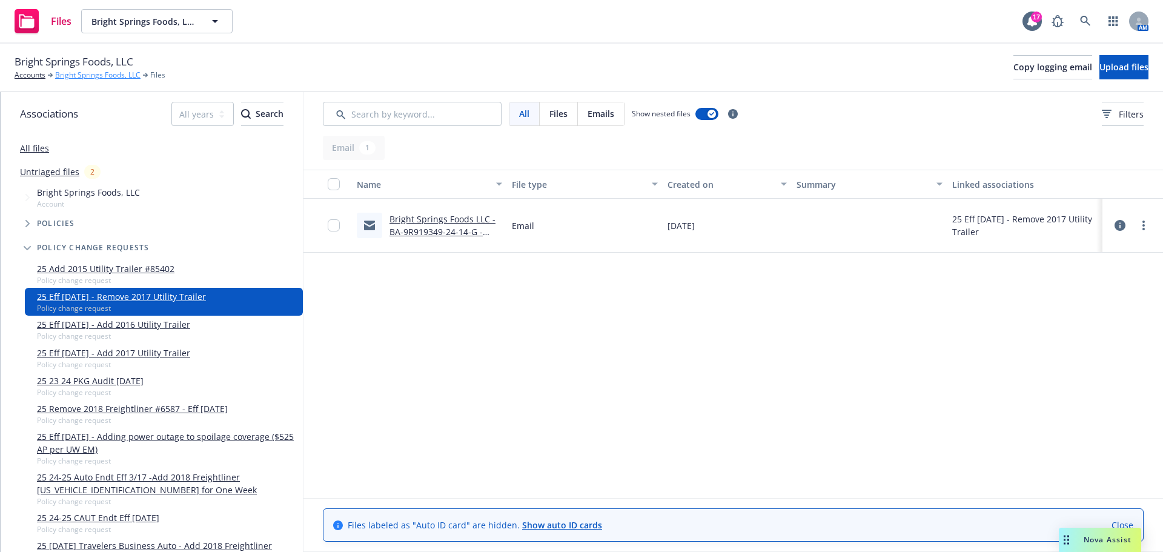
click at [70, 80] on link "Bright Springs Foods, LLC" at bounding box center [97, 75] width 85 height 11
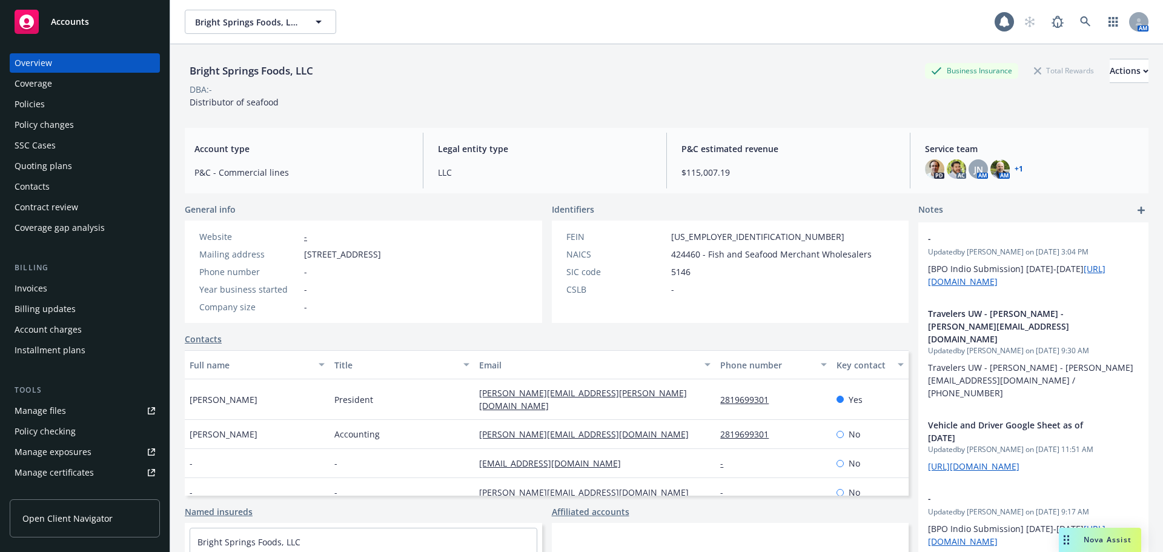
click at [70, 106] on div "Policies" at bounding box center [85, 104] width 141 height 19
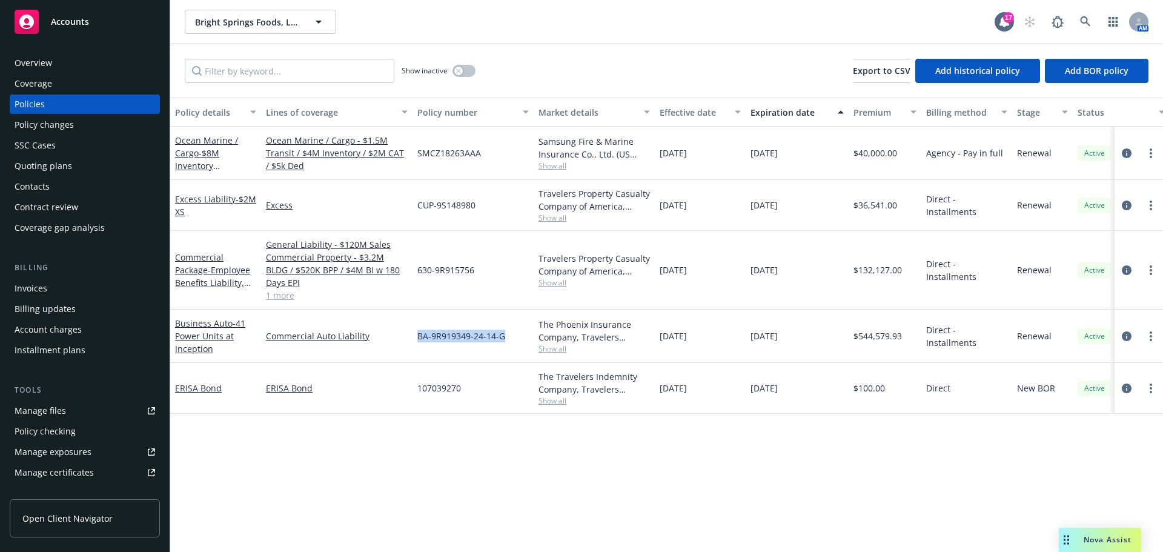
drag, startPoint x: 414, startPoint y: 359, endPoint x: 504, endPoint y: 359, distance: 90.3
click at [504, 359] on div "BA-9R919349-24-14-G" at bounding box center [473, 336] width 121 height 53
copy span "BA-9R919349-24-14-G"
click at [210, 342] on link "Business Auto - 41 Power Units at Inception" at bounding box center [210, 336] width 70 height 37
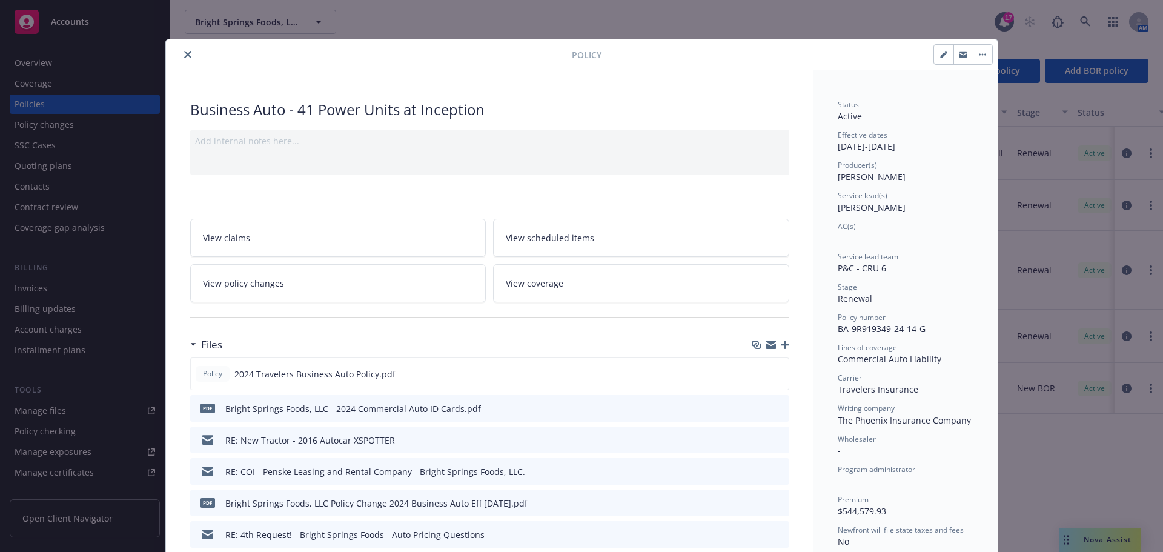
click at [183, 62] on button "close" at bounding box center [188, 54] width 15 height 15
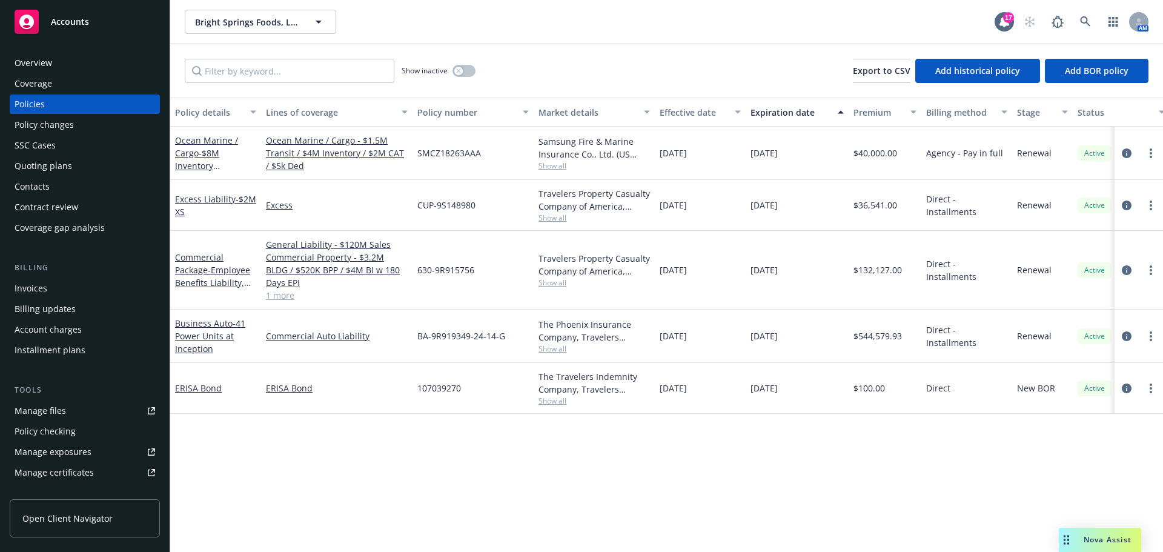
click at [84, 132] on div "Policy changes" at bounding box center [85, 124] width 141 height 19
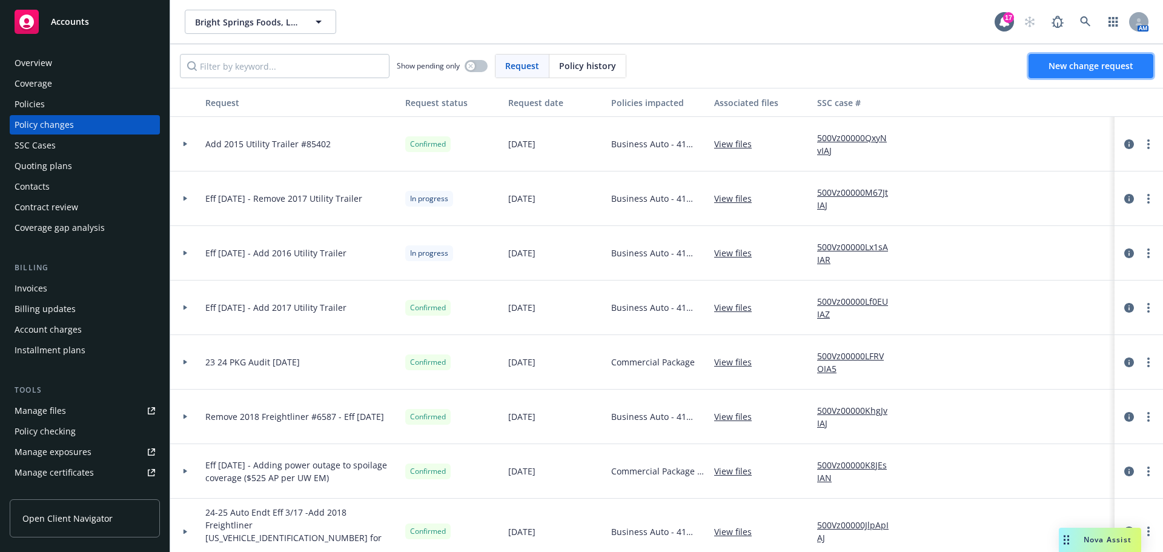
click at [1088, 72] on span "New change request" at bounding box center [1091, 66] width 85 height 12
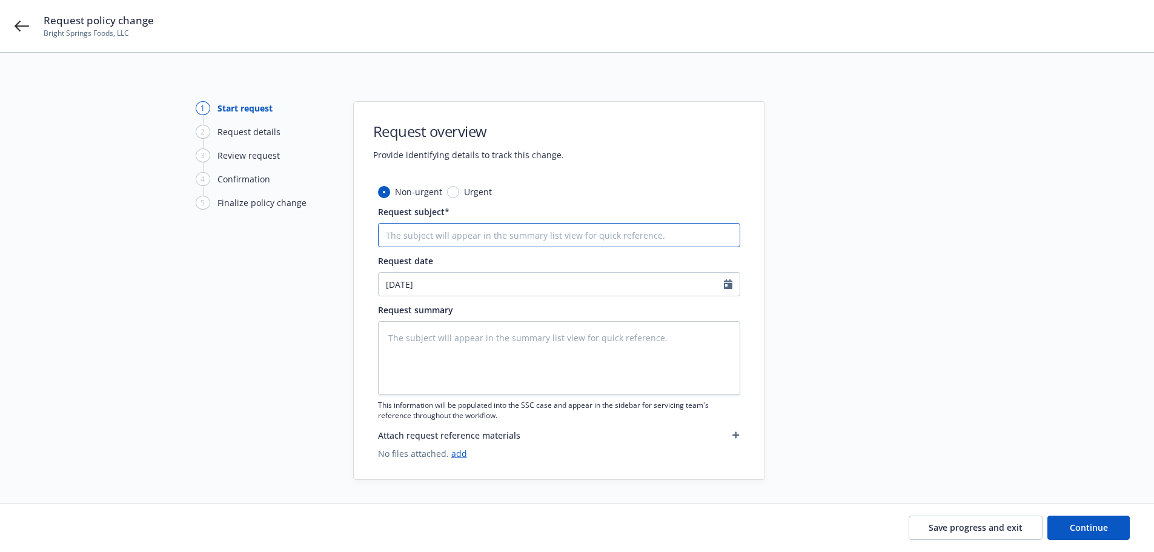
click at [421, 243] on input "Request subject*" at bounding box center [559, 235] width 362 height 24
type textarea "x"
type input "0"
type textarea "x"
type input "09"
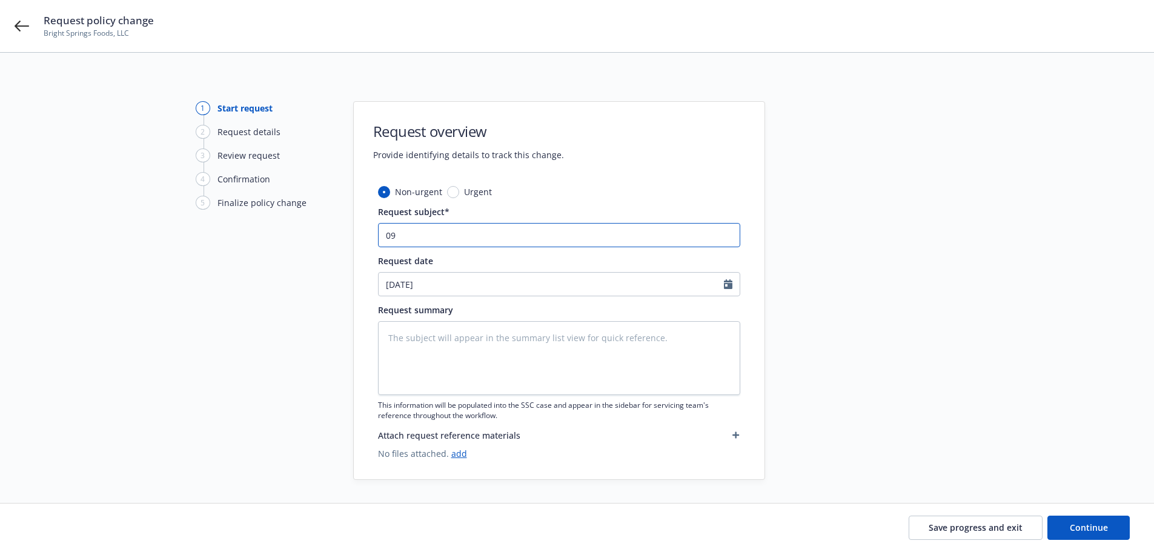
type textarea "x"
type input "09."
type textarea "x"
type input "09.1"
type textarea "x"
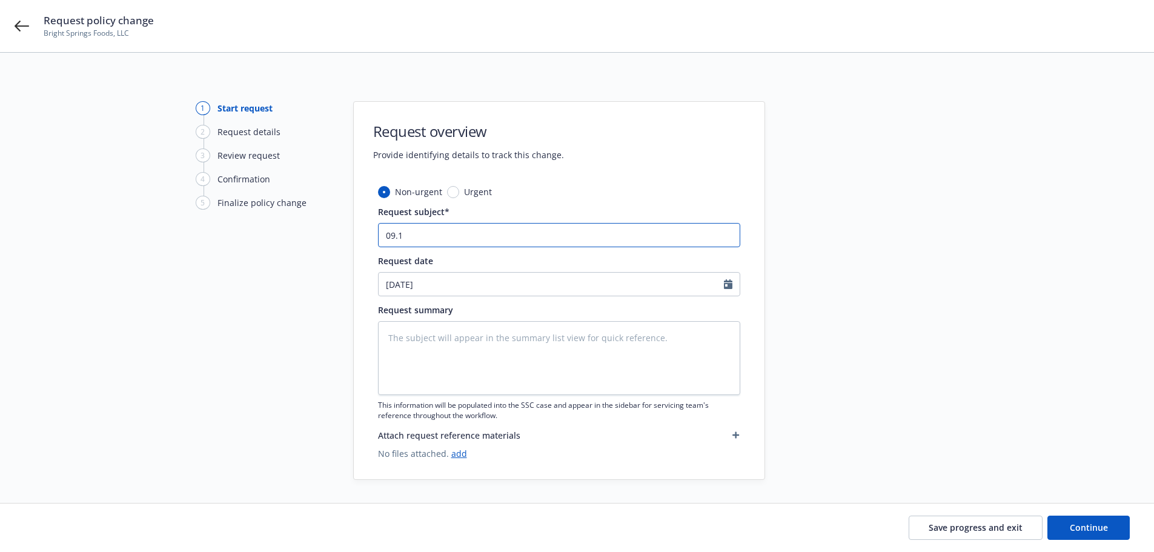
type input "09.18"
type textarea "x"
type input "09.18."
type textarea "x"
type input "09.18.2"
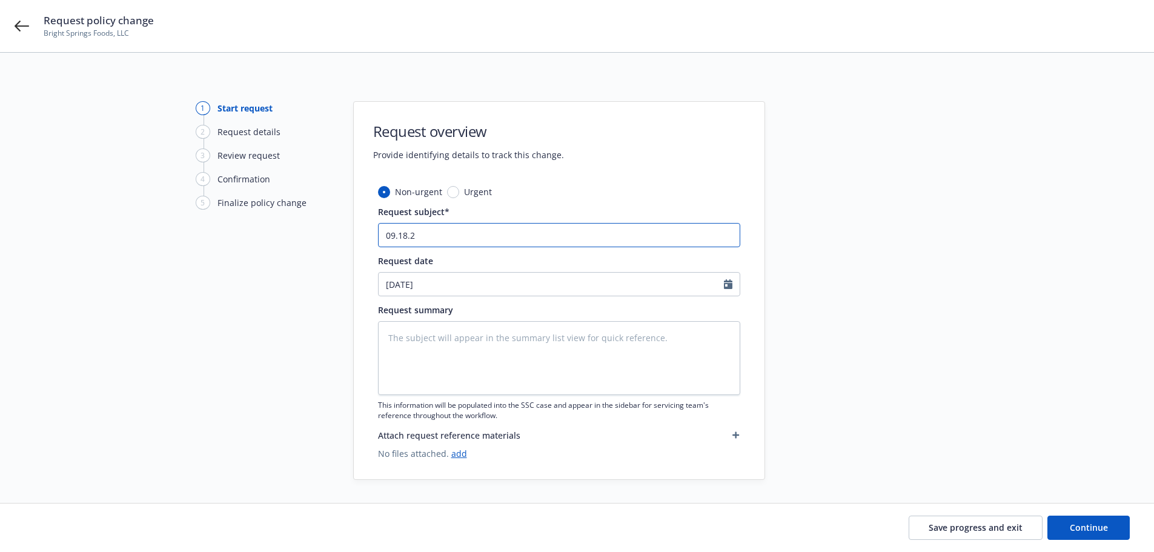
type textarea "x"
type input "[DATE]"
type textarea "x"
type input "09.18.200"
type textarea "x"
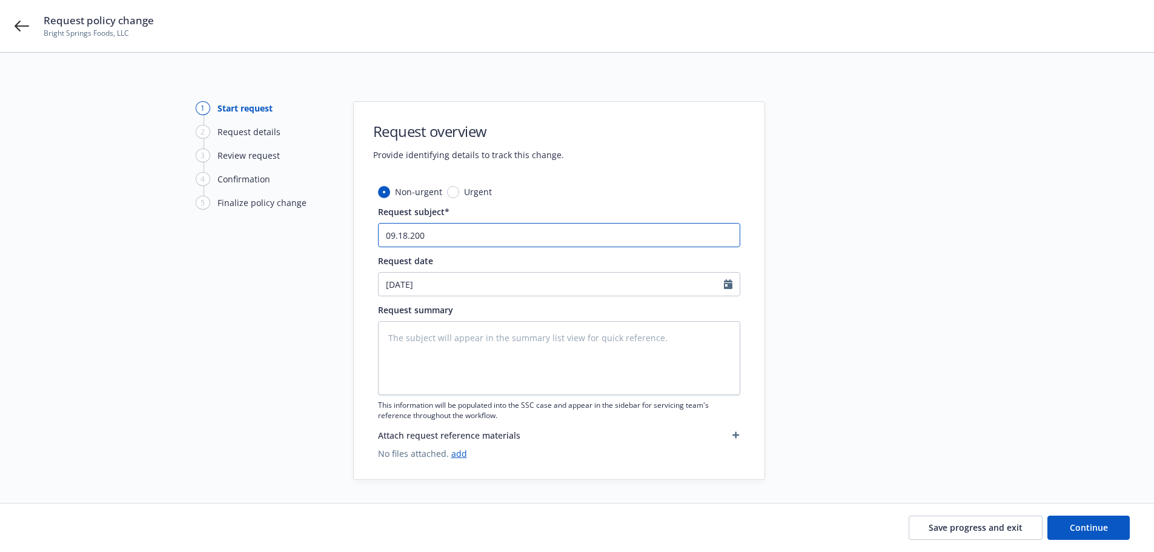
type input "[DATE]"
type textarea "x"
type input "09.18.20052"
type textarea "x"
type input "[DATE]"
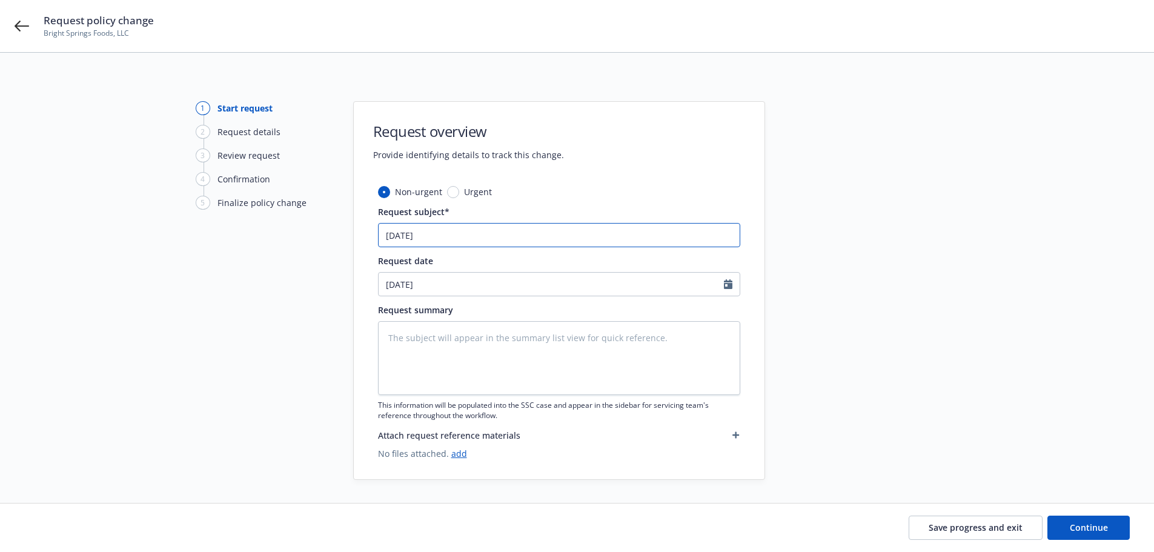
type textarea "x"
type input "09.18.200"
type textarea "x"
type input "09.18.20"
type textarea "x"
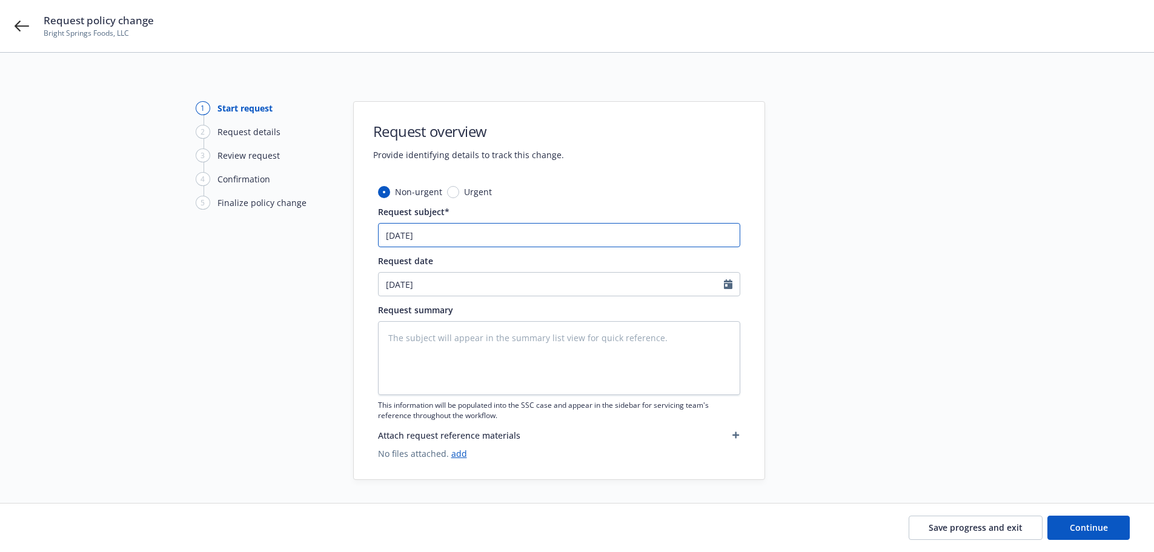
type input "09.18.202"
type textarea "x"
type input "09.18.2025"
type textarea "x"
type input "09.18.2025,"
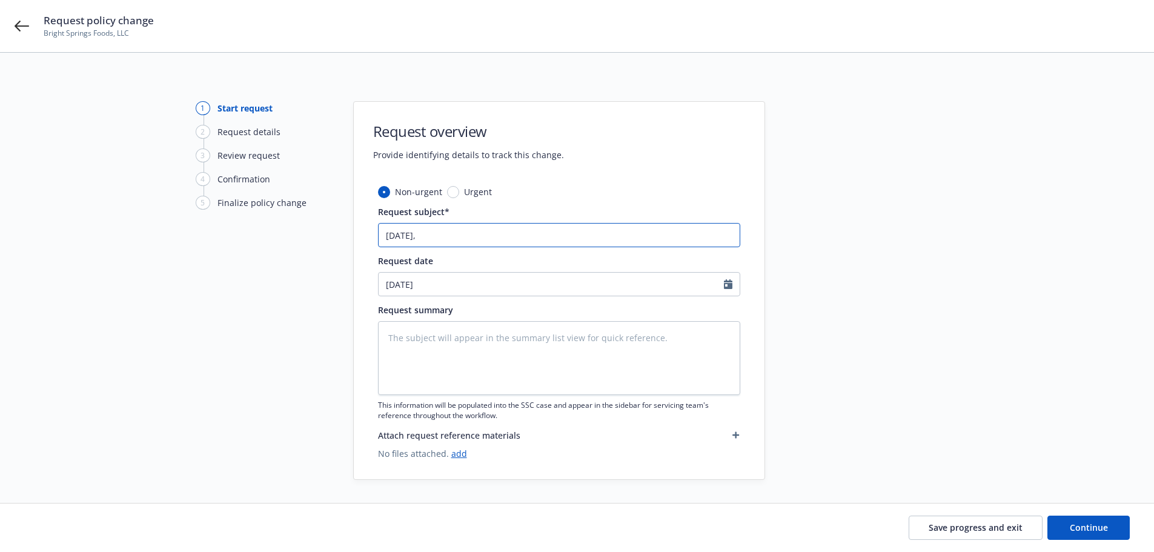
type textarea "x"
type input "09.18.2025,"
type textarea "x"
type input "09.18.2025, B"
type textarea "x"
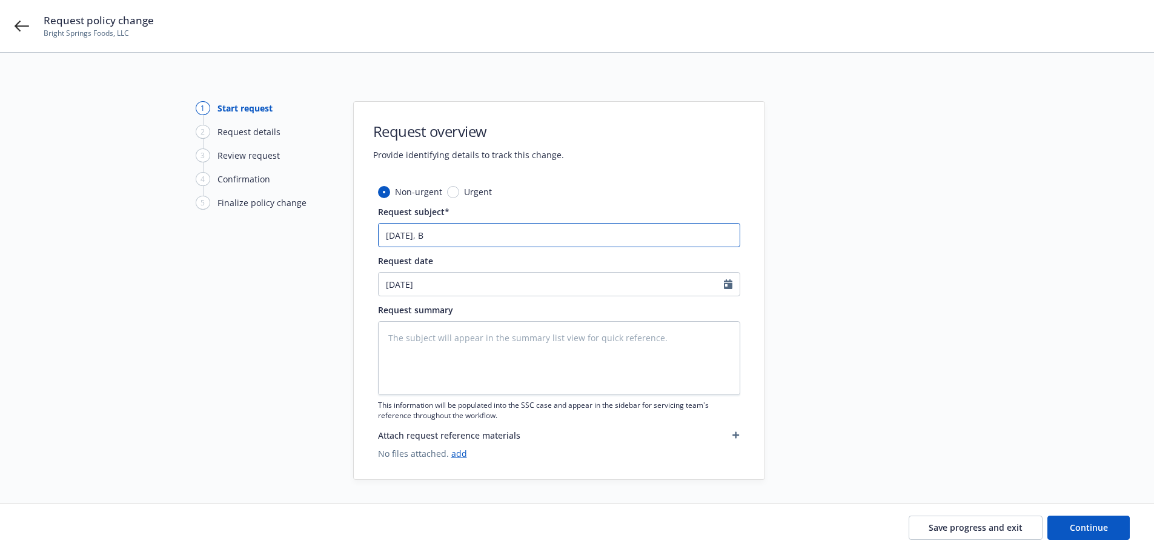
type input "09.18.2025, BA"
type textarea "x"
type input "09.18.2025, BA,"
type textarea "x"
type input "09.18.2025, BA,"
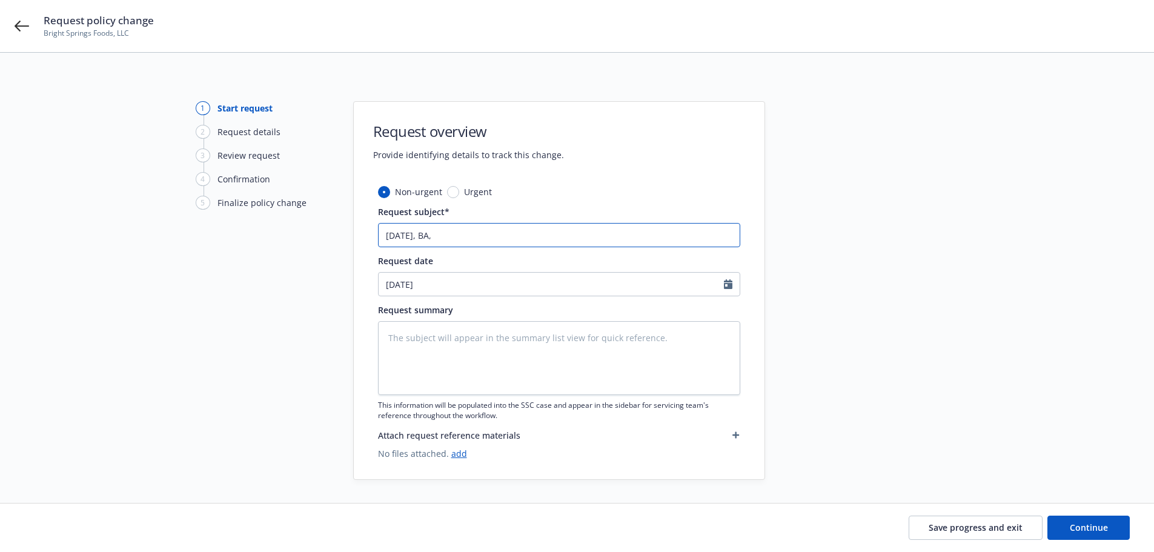
type textarea "x"
type input "09.18.2025, BA, T"
type textarea "x"
type input "09.18.2025, BA, TR"
type textarea "x"
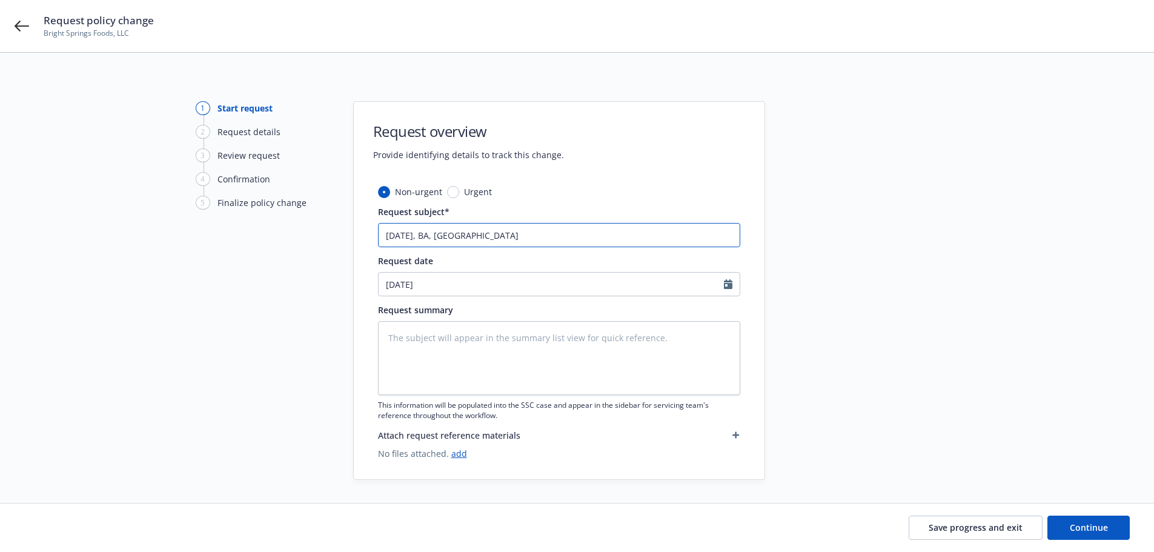
type input "09.18.2025, BA, TRA"
type textarea "x"
type input "09.18.2025, BA, TRAV"
type textarea "x"
type input "09.18.2025, BA, TRAV,"
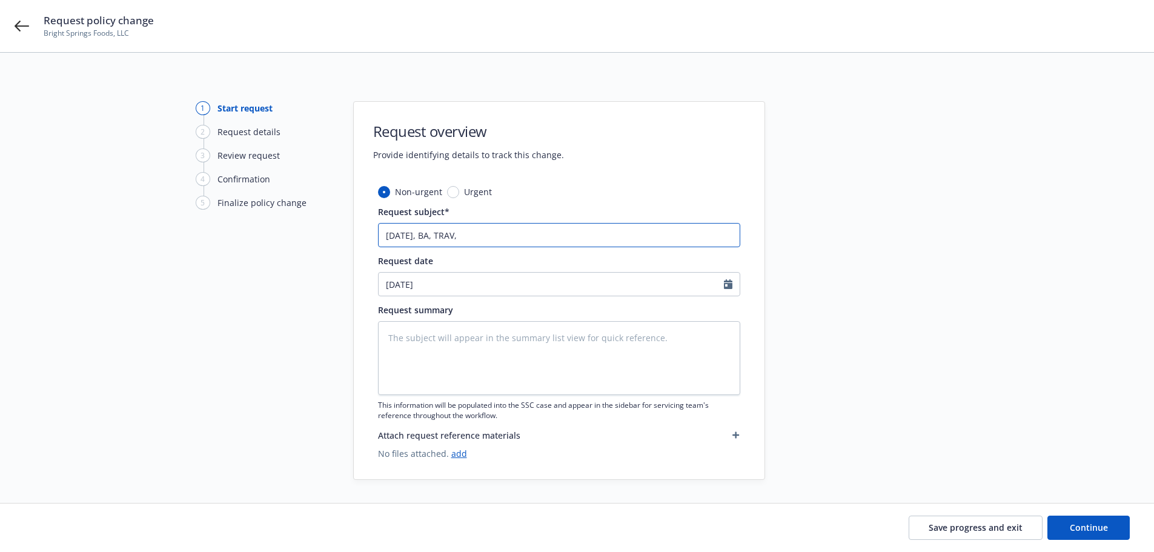
type textarea "x"
type input "09.18.2025, BA, TRAV, A"
type textarea "x"
type input "09.18.2025, BA, TRAV, AS"
type textarea "x"
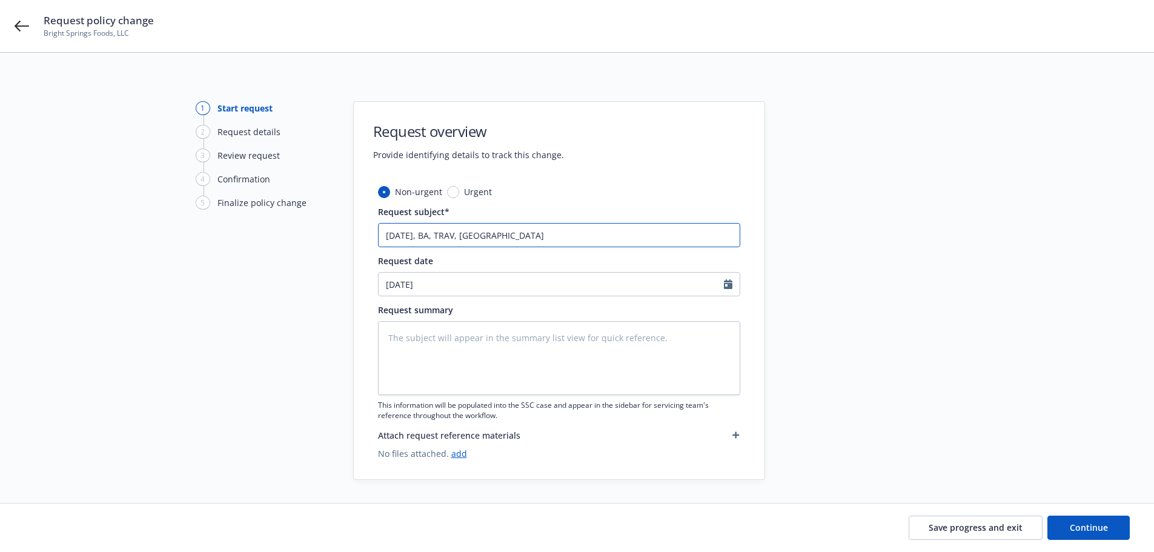
type input "09.18.2025, BA, TRAV, A"
type textarea "x"
type input "09.18.2025, BA, TRAV, Ad"
type textarea "x"
type input "09.18.2025, BA, TRAV, Add"
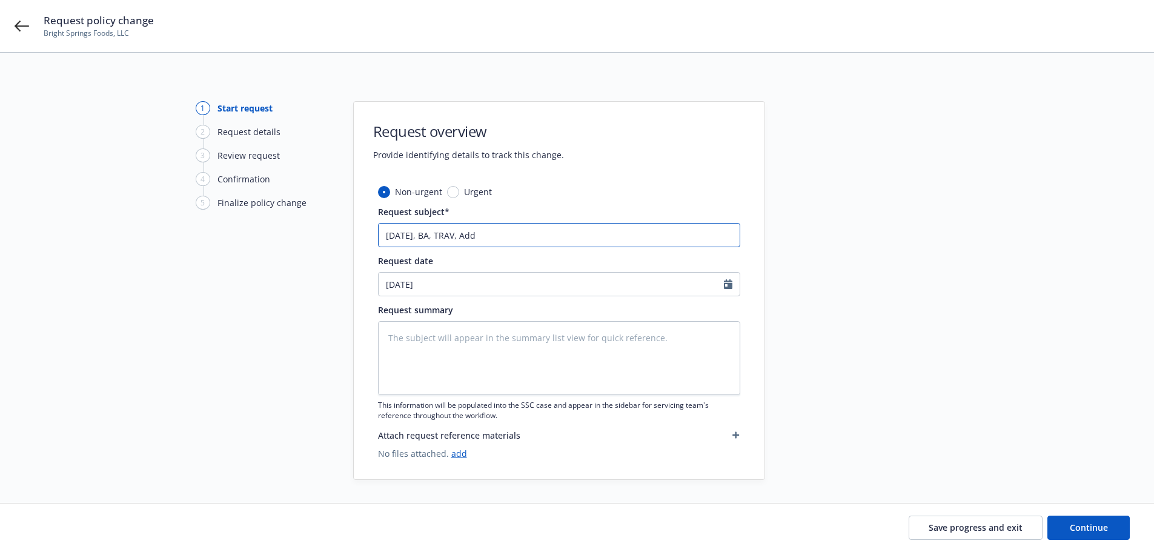
type textarea "x"
type input "09.18.2025, BA, TRAV, Add"
type textarea "x"
type input "09.18.2025, BA, TRAV, Add D"
type textarea "x"
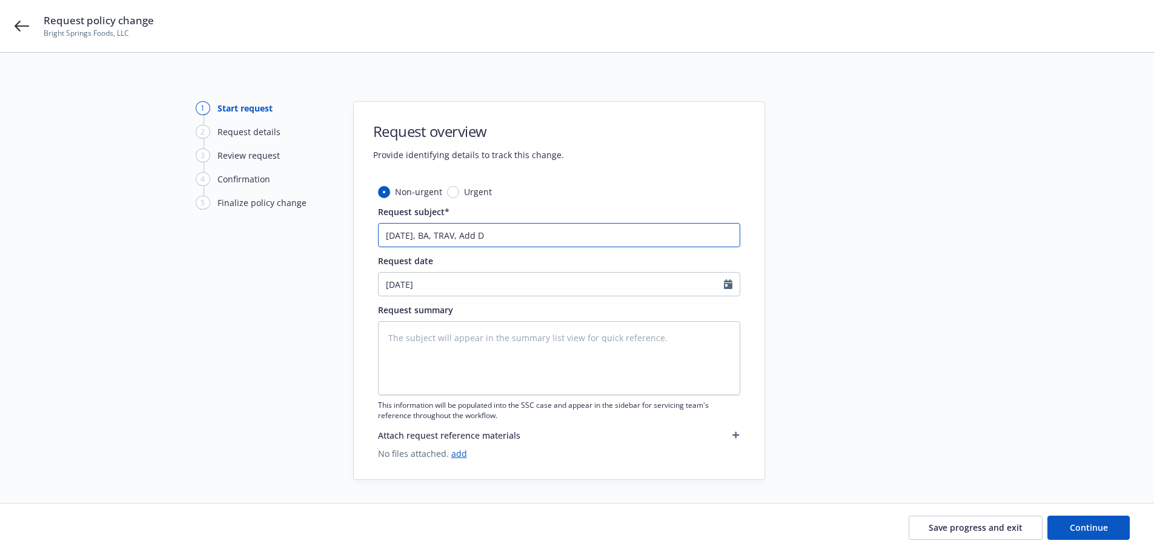
type input "09.18.2025, BA, TRAV, Add Dr"
type textarea "x"
type input "09.18.2025, BA, TRAV, Add Dri"
type textarea "x"
type input "09.18.2025, BA, TRAV, Add Driv"
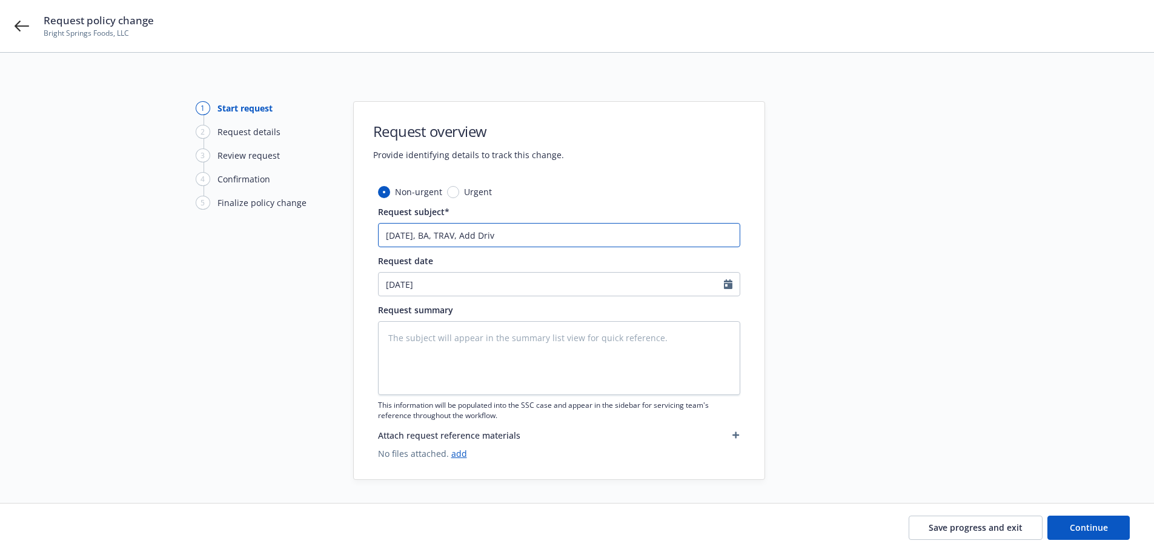
type textarea "x"
type input "09.18.2025, BA, TRAV, Add Drive"
type textarea "x"
type input "09.18.2025, BA, TRAV, Add Driver"
type textarea "x"
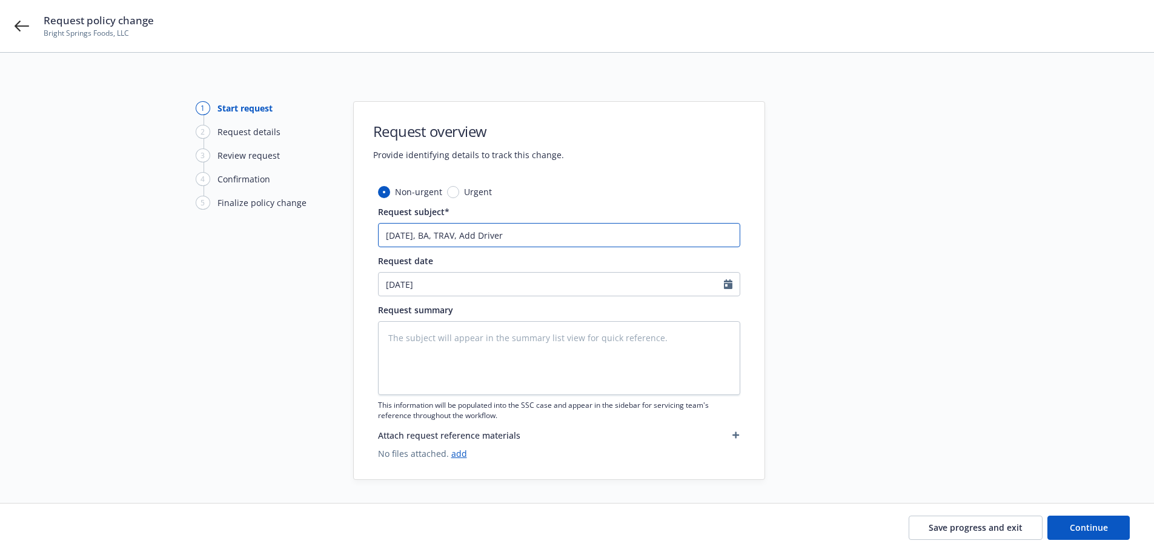
type input "09.18.2025, BA, TRAV, Add Drivers"
type textarea "x"
type input "09.18.2025, BA, TRAV, Add Drivers"
type textarea "x"
type input "09.18.2025, BA, TRAV, Add Drivers o"
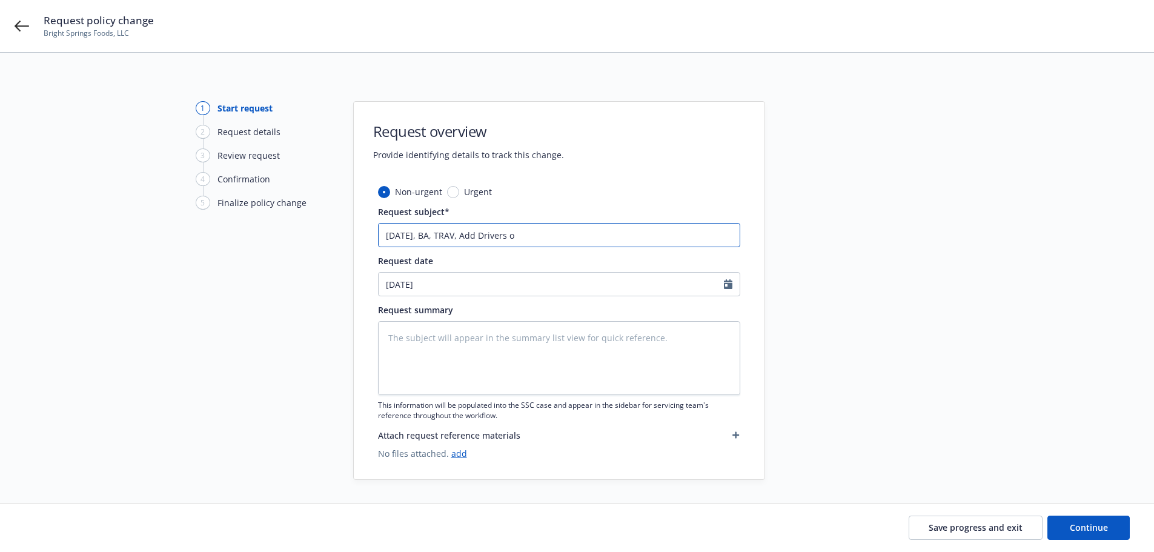
type textarea "x"
type input "09.18.2025, BA, TRAV, Add Drivers o."
type textarea "x"
type input "09.18.2025, BA, TRAV, Add Drivers o."
type textarea "x"
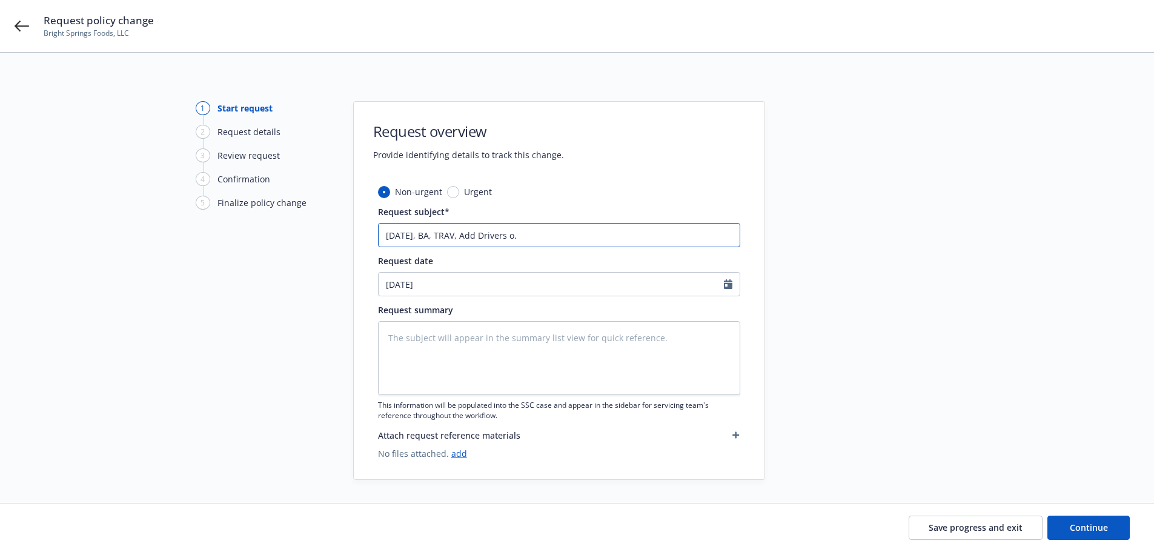
type input "09.18.2025, BA, TRAV, Add Drivers o. B"
type textarea "x"
type input "09.18.2025, BA, TRAV, Add Drivers o. Bl"
type textarea "x"
type input "09.18.2025, BA, TRAV, Add Drivers o. Bla"
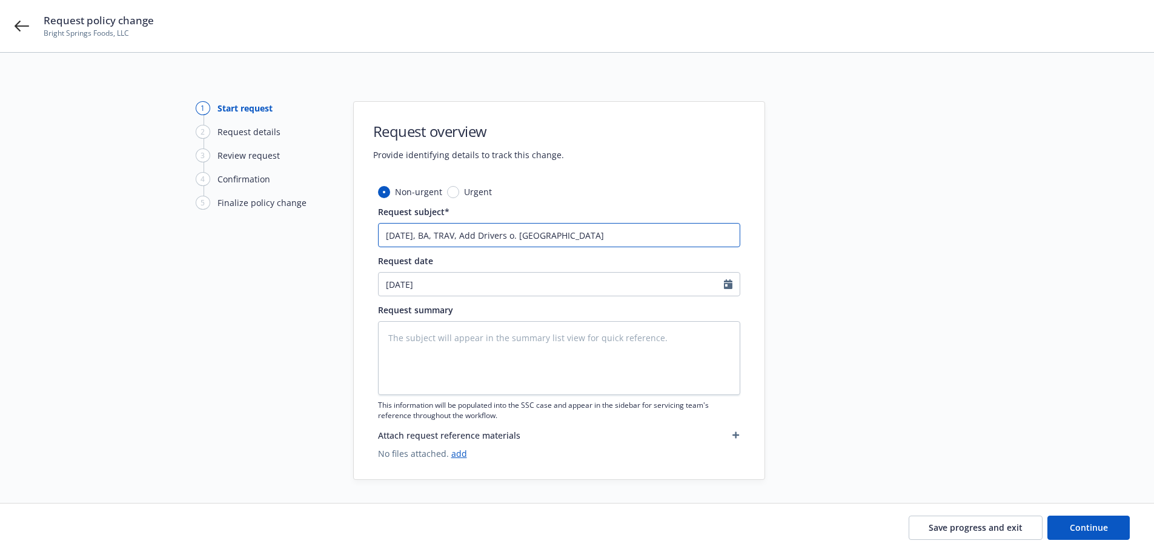
type textarea "x"
type input "09.18.2025, BA, TRAV, Add Drivers o. Blan"
type textarea "x"
type input "09.18.2025, BA, TRAV, Add Drivers o. Blanc"
type textarea "x"
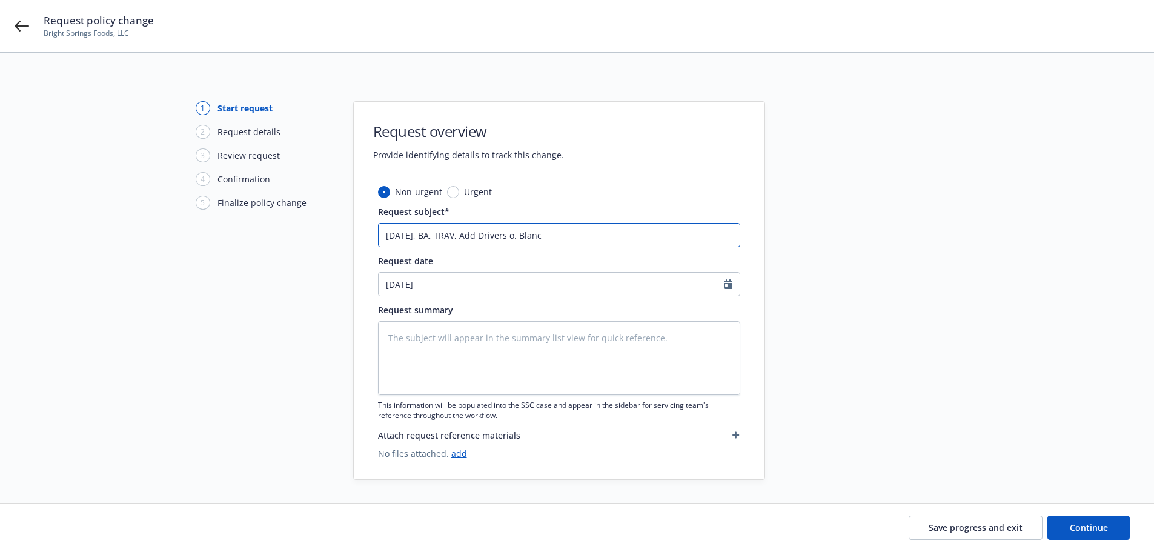
type input "09.18.2025, BA, TRAV, Add Drivers o. Blanco"
type textarea "x"
type input "09.18.2025, BA, TRAV, Add Drivers o. Blanco,"
type textarea "x"
type input "09.18.2025, BA, TRAV, Add Drivers o. Blanco,"
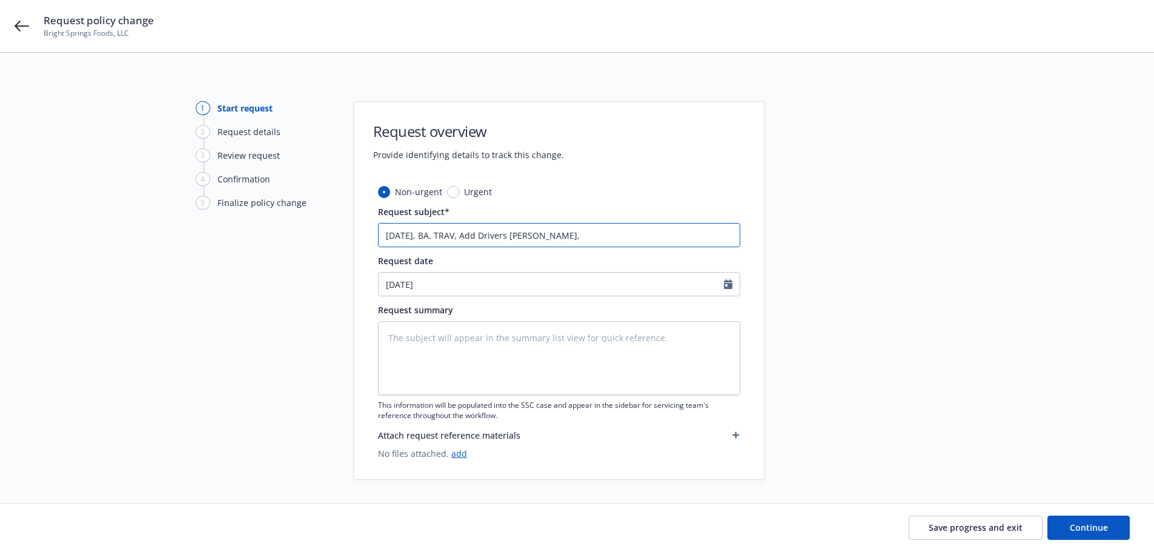
type textarea "x"
type input "09.18.2025, BA, TRAV, Add Drivers o. Blanco, D"
type textarea "x"
type input "09.18.2025, BA, TRAV, Add Drivers o. Blanco, D."
type textarea "x"
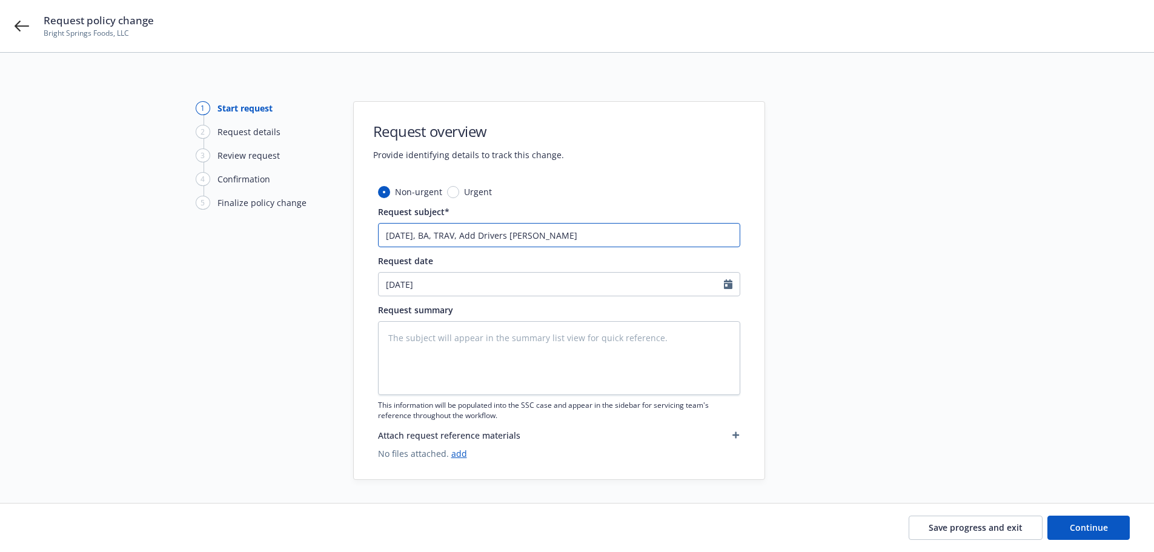
type input "09.18.2025, BA, TRAV, Add Drivers o. Blanco, D."
type textarea "x"
type input "09.18.2025, BA, TRAV, Add Drivers o. Blanco, D. H"
type textarea "x"
type input "09.18.2025, BA, TRAV, Add Drivers o. Blanco, D. He"
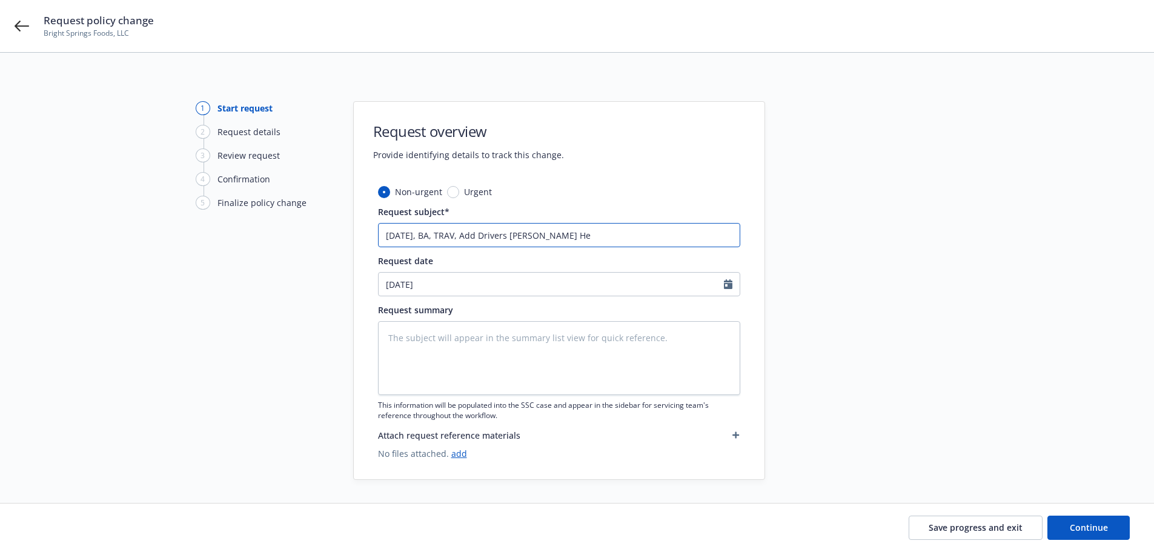
type textarea "x"
type input "09.18.2025, BA, TRAV, Add Drivers o. Blanco, D. Her"
type textarea "x"
type input "09.18.2025, BA, TRAV, Add Drivers o. Blanco, D. Herr"
type textarea "x"
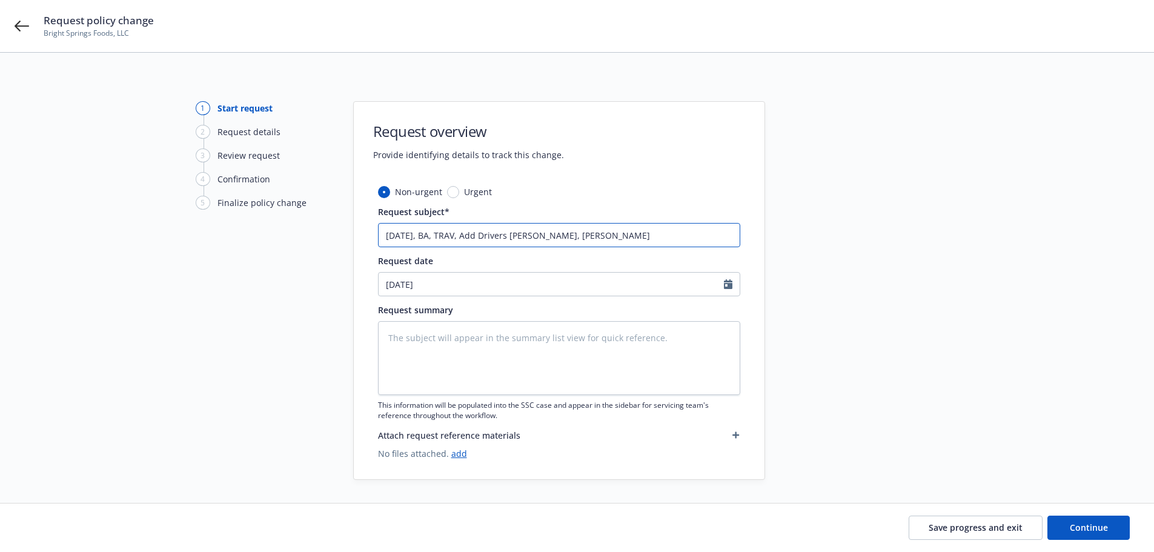
type input "09.18.2025, BA, TRAV, Add Drivers o. Blanco, D. Her"
type textarea "x"
type input "09.18.2025, BA, TRAV, Add Drivers o. Blanco, D. Hern"
type textarea "x"
type input "09.18.2025, BA, TRAV, Add Drivers o. Blanco, D. Herna"
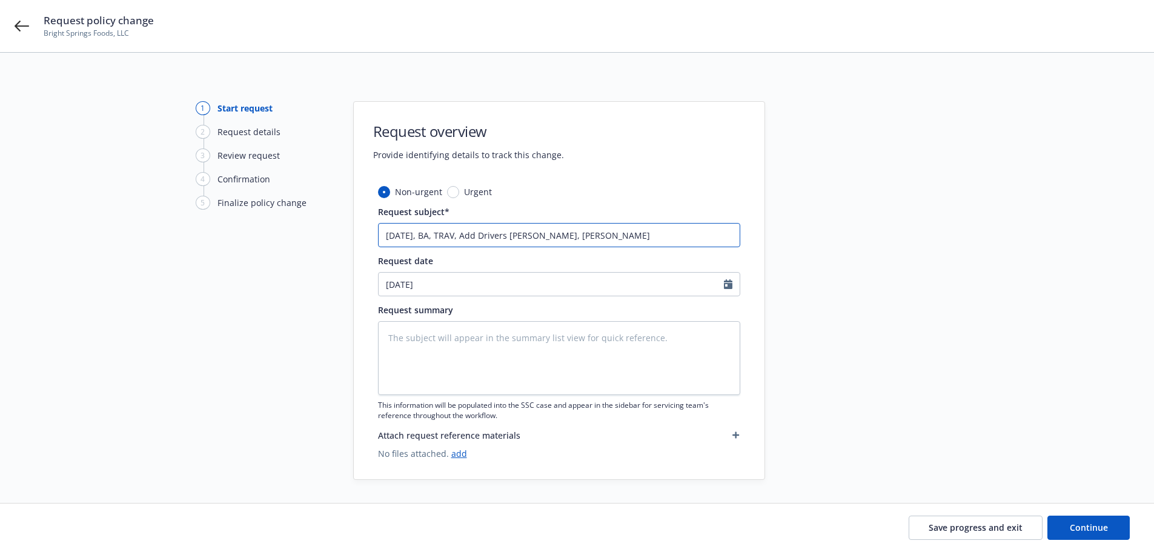
type textarea "x"
type input "09.18.2025, BA, TRAV, Add Drivers o. Blanco, D. Hernan"
type textarea "x"
type input "09.18.2025, BA, TRAV, Add Drivers o. Blanco, D. Hernand"
type textarea "x"
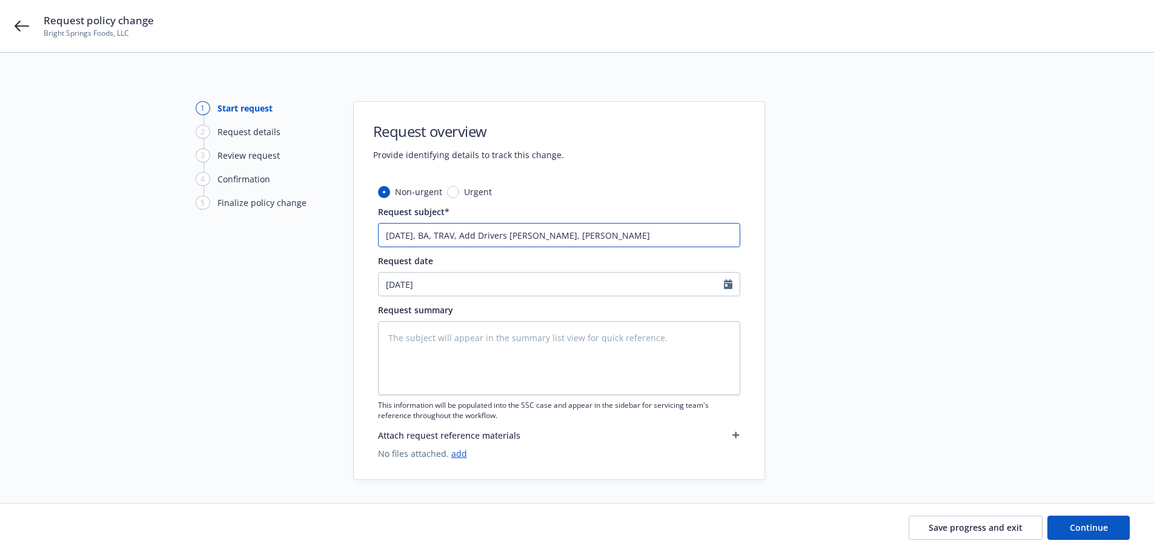
type input "09.18.2025, BA, TRAV, Add Drivers o. Blanco, D. Hernande"
type textarea "x"
type input "09.18.2025, BA, TRAV, Add Drivers o. Blanco, D. Hernandez"
type textarea "x"
type input "09.18.2025, BA, TRAV, Add Drivers o. Blanco, D. Hernandez"
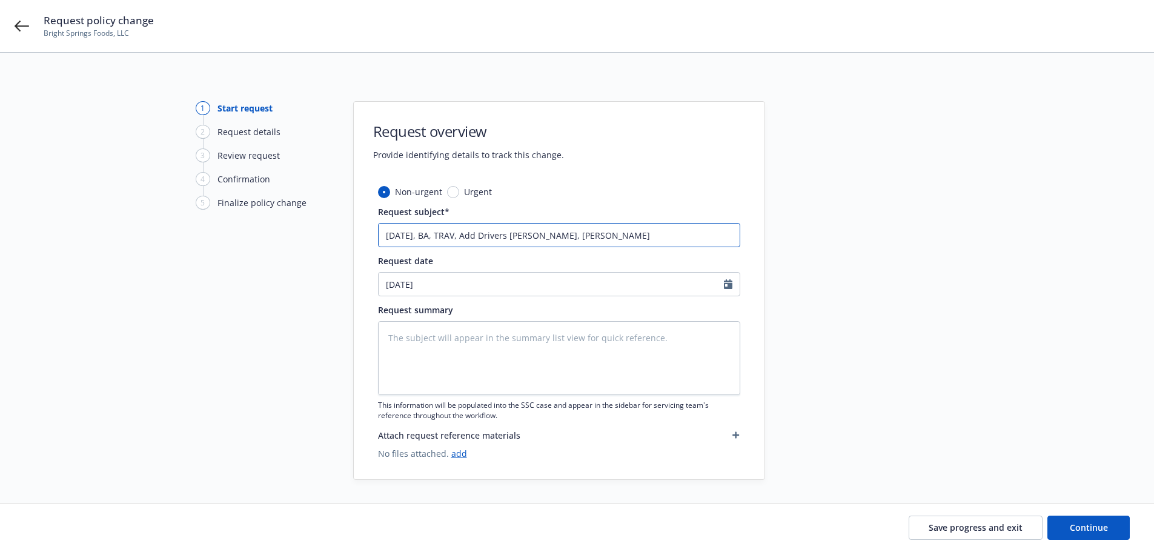
type textarea "x"
type input "09.18.2025, BA, TRAV, Add Drivers o. Blanco, D. Hernandez a"
type textarea "x"
type input "09.18.2025, BA, TRAV, Add Drivers o. Blanco, D. Hernandez an"
type textarea "x"
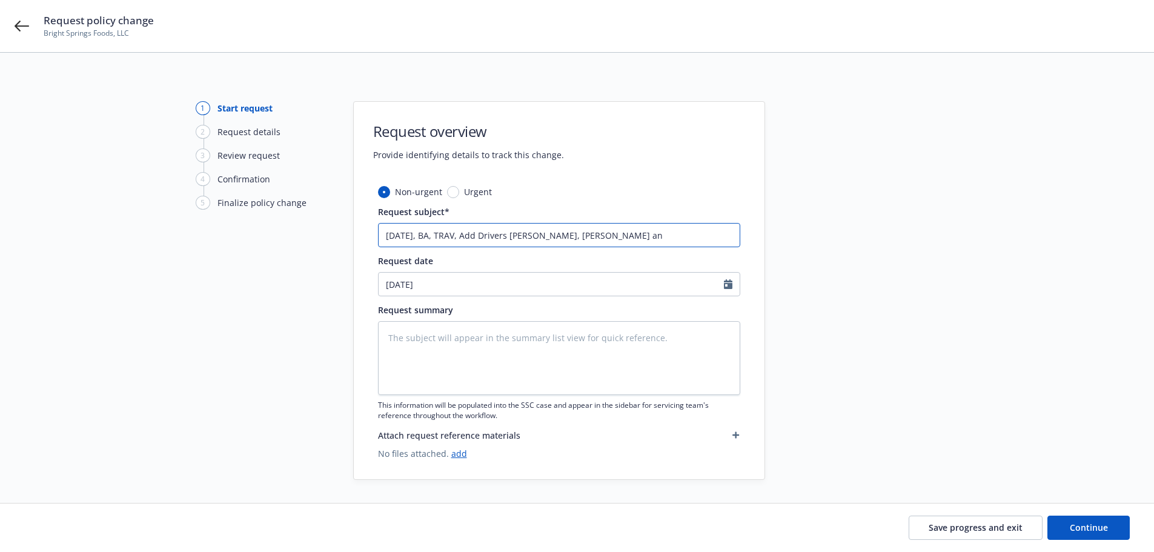
type input "09.18.2025, BA, TRAV, Add Drivers o. Blanco, D. Hernandez and"
type textarea "x"
type input "09.18.2025, BA, TRAV, Add Drivers o. Blanco, D. Hernandez and"
type textarea "x"
type input "09.18.2025, BA, TRAV, Add Drivers o. Blanco, D. Hernandez and A"
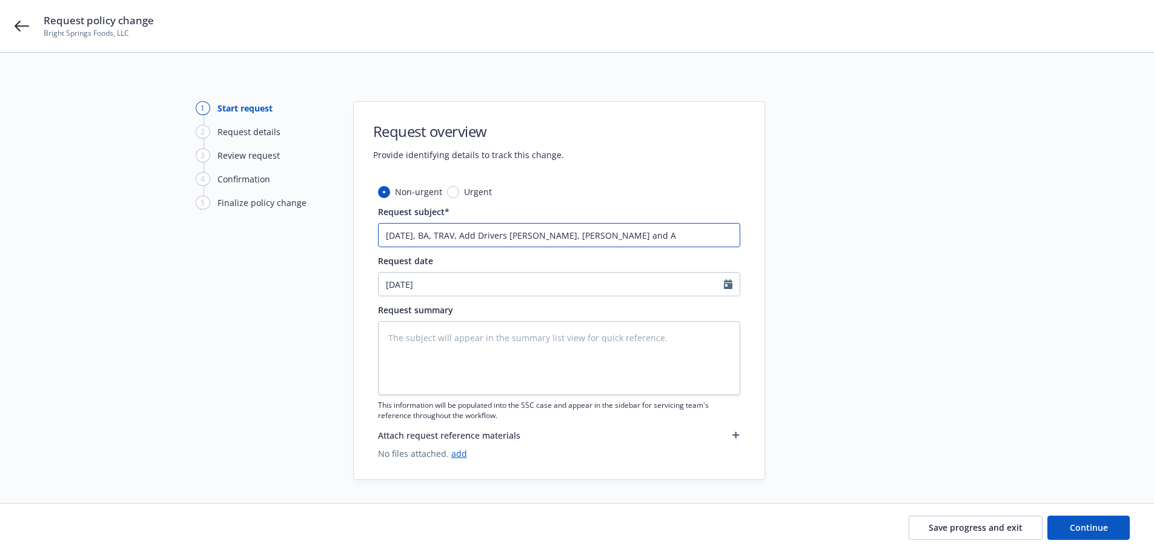
type textarea "x"
type input "09.18.2025, BA, TRAV, Add Drivers o. Blanco, D. Hernandez and A"
type textarea "x"
type input "09.18.2025, BA, TRAV, Add Drivers o. Blanco, D. Hernandez and A"
type textarea "x"
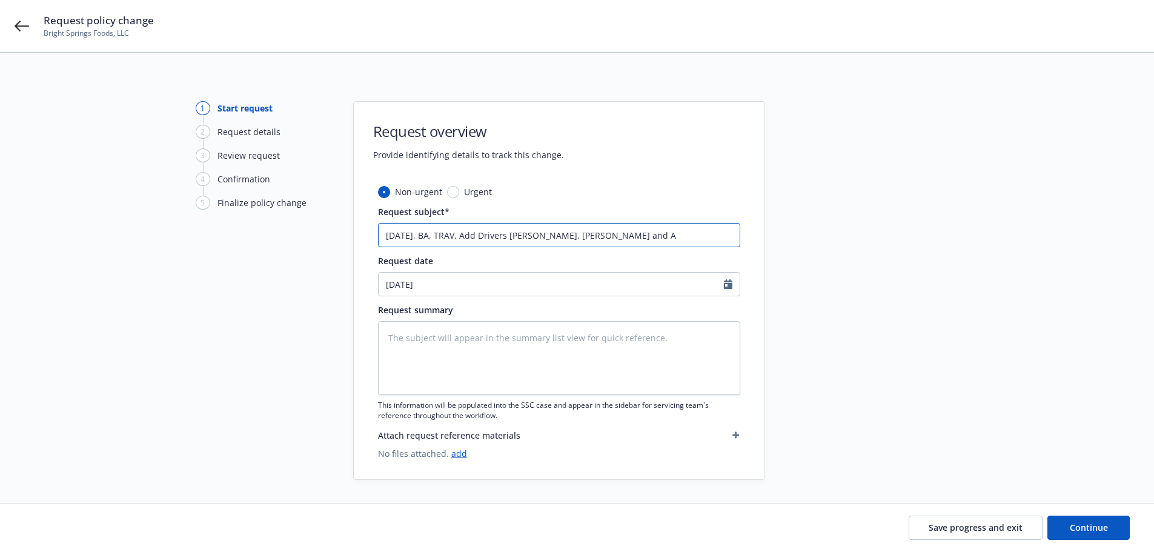
type input "09.18.2025, BA, TRAV, Add Drivers o. Blanco, D. Hernandez and A."
type textarea "x"
type input "09.18.2025, BA, TRAV, Add Drivers o. Blanco, D. Hernandez and A."
type textarea "x"
type input "09.18.2025, BA, TRAV, Add Drivers o. Blanco, D. Hernandez and A. R"
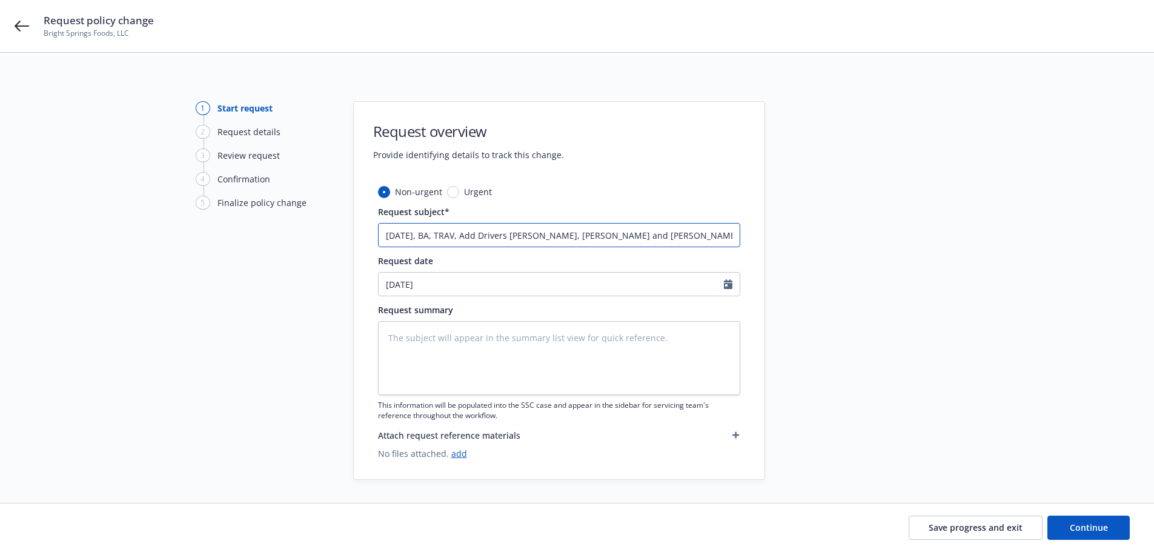
type textarea "x"
type input "09.18.2025, BA, TRAV, Add Drivers o. Blanco, D. Hernandez and A. Ro"
type textarea "x"
type input "09.18.2025, BA, TRAV, Add Drivers o. Blanco, D. Hernandez and A. Rod"
type textarea "x"
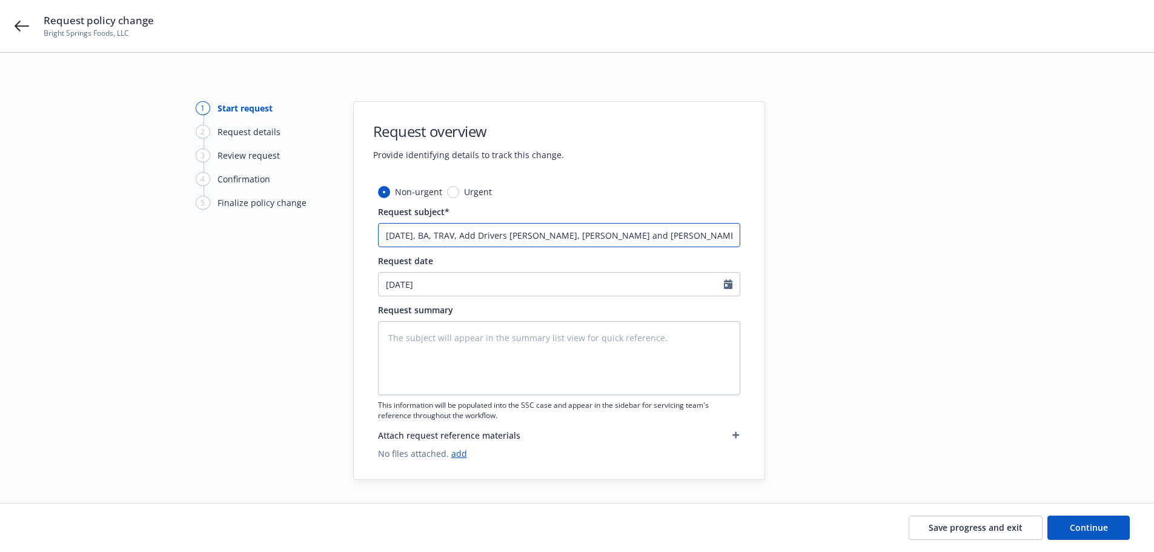
type input "09.18.2025, BA, TRAV, Add Drivers o. Blanco, D. Hernandez and A. Rodr"
type textarea "x"
type input "09.18.2025, BA, TRAV, Add Drivers o. Blanco, D. Hernandez and A. Rodri"
type textarea "x"
type input "09.18.2025, BA, TRAV, Add Drivers o. Blanco, D. Hernandez and A. Rodrig"
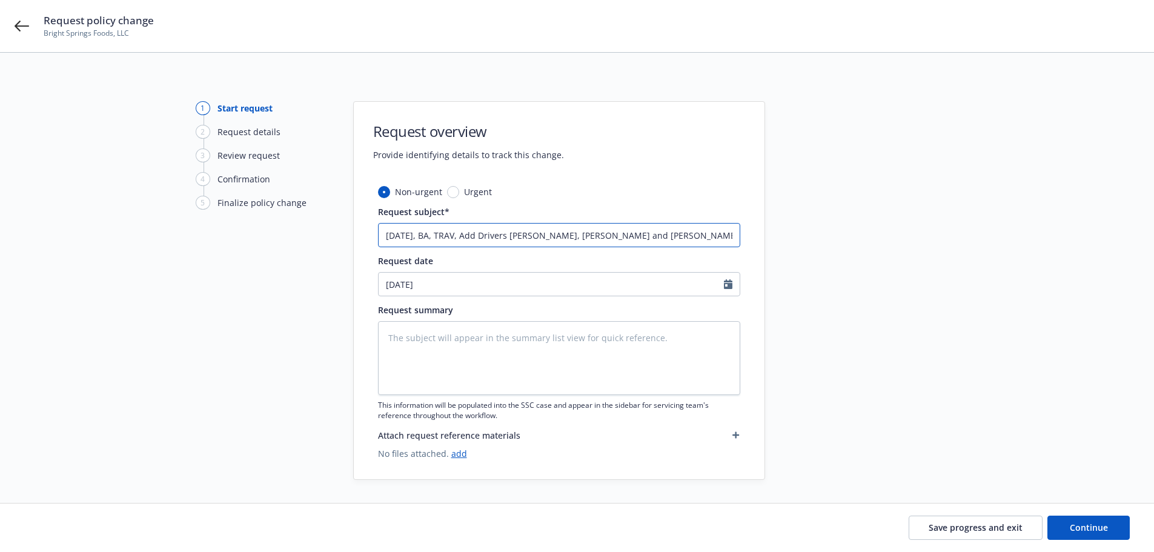
type textarea "x"
type input "09.18.2025, BA, TRAV, Add Drivers o. Blanco, D. Hernandez and A. Rodrigu"
type textarea "x"
type input "09.18.2025, BA, TRAV, Add Drivers o. Blanco, D. Hernandez and A. Rodrigue"
type textarea "x"
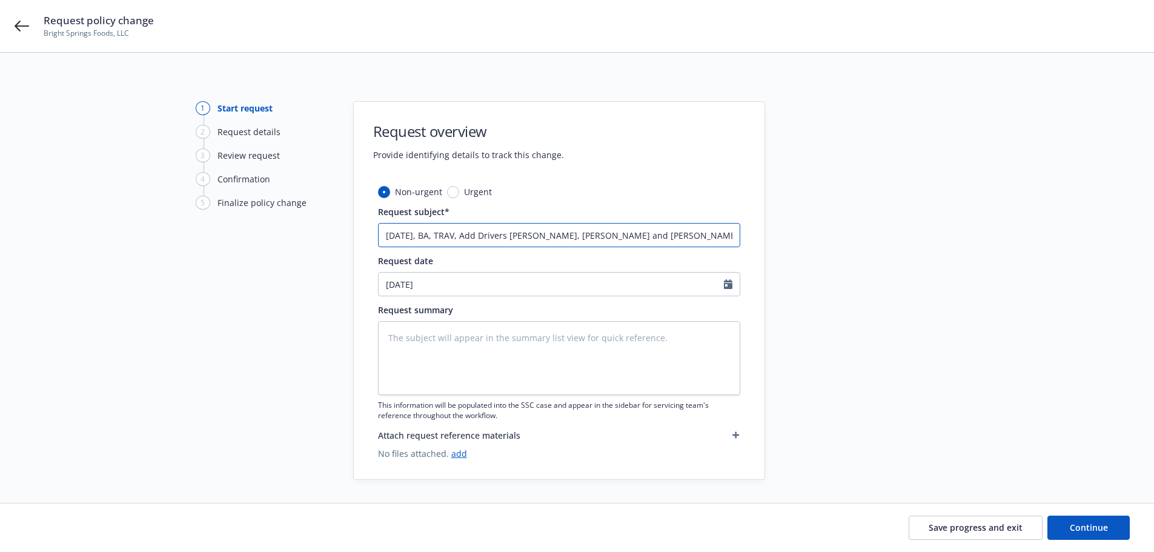
drag, startPoint x: 388, startPoint y: 237, endPoint x: 703, endPoint y: 239, distance: 315.7
click at [703, 239] on input "09.18.2025, BA, TRAV, Add Drivers o. Blanco, D. Hernandez and A. Rodriguez" at bounding box center [559, 235] width 362 height 24
type input "09.18.2025, BA, TRAV, Add Drivers o. Blanco, D. Hernandez and A. Rodriguez"
click at [724, 288] on icon "Calendar" at bounding box center [728, 284] width 8 height 10
select select "9"
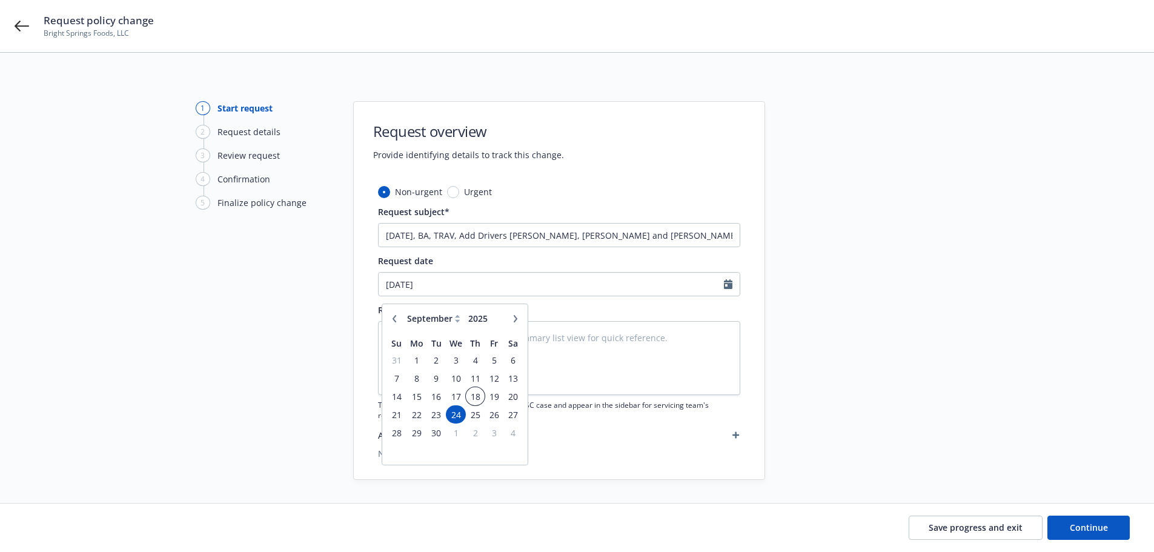
click at [481, 394] on span "18" at bounding box center [475, 396] width 16 height 15
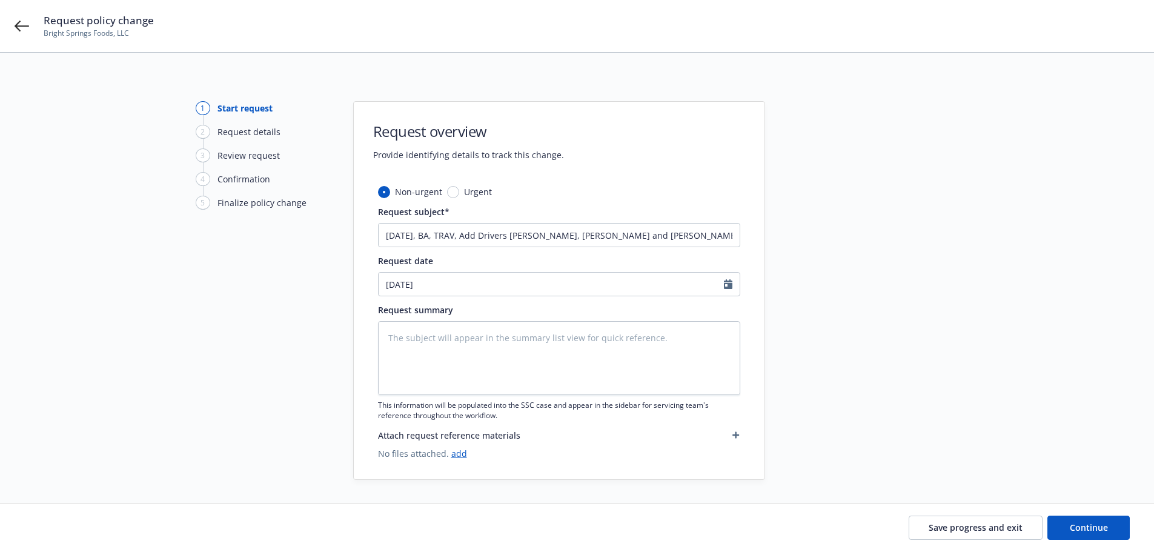
type textarea "x"
type input "09/18/2025"
click at [461, 459] on link "add" at bounding box center [459, 454] width 16 height 12
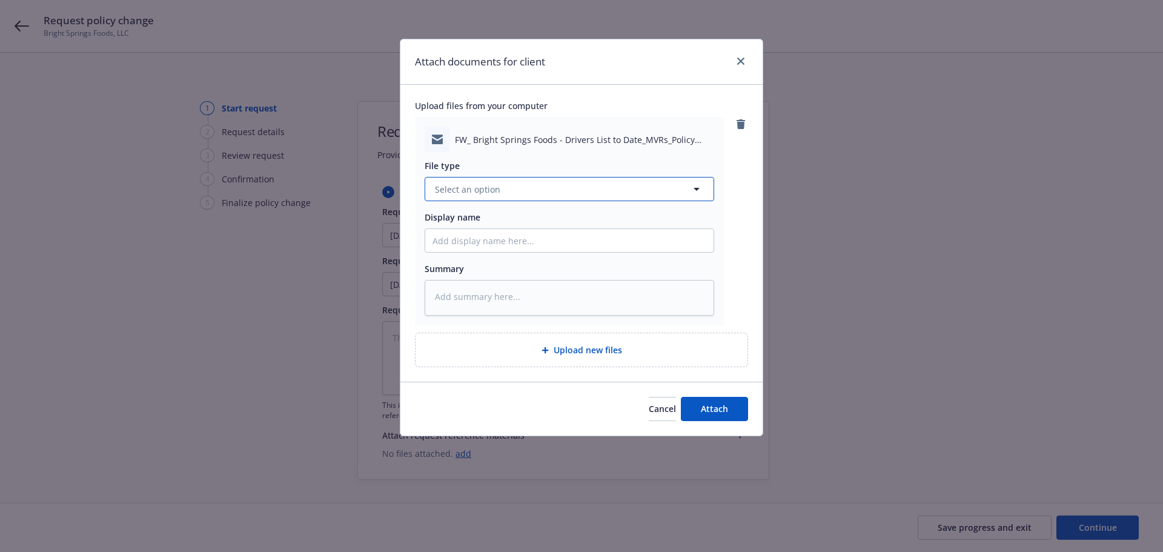
click at [534, 196] on button "Select an option" at bounding box center [570, 189] width 290 height 24
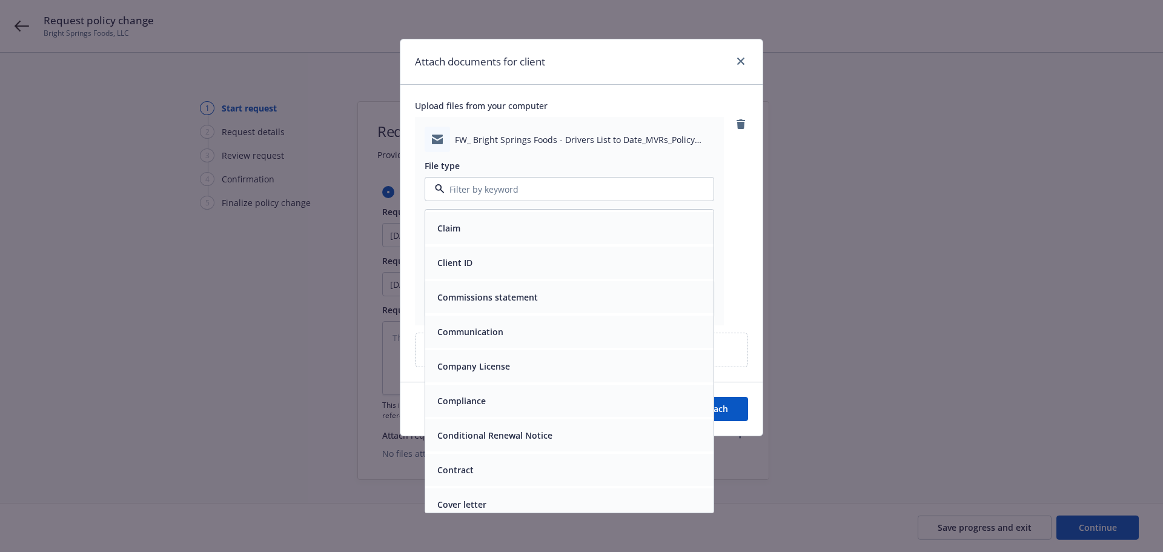
scroll to position [1313, 0]
click at [505, 302] on div "Change request" at bounding box center [469, 294] width 73 height 18
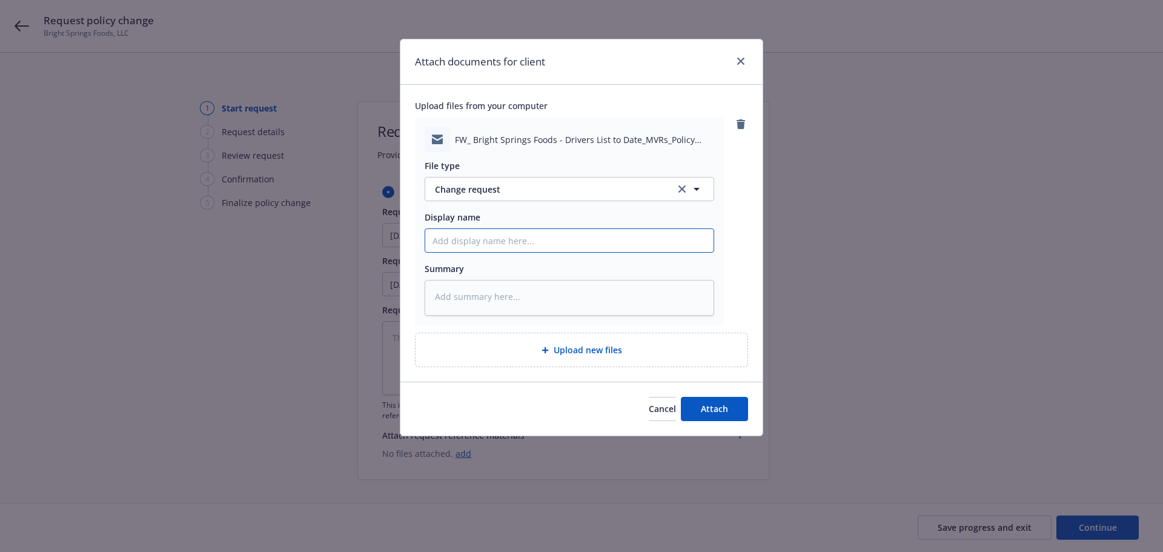
click at [497, 242] on input "Display name" at bounding box center [569, 240] width 288 height 23
type textarea "x"
type input "0"
type textarea "x"
type input "09"
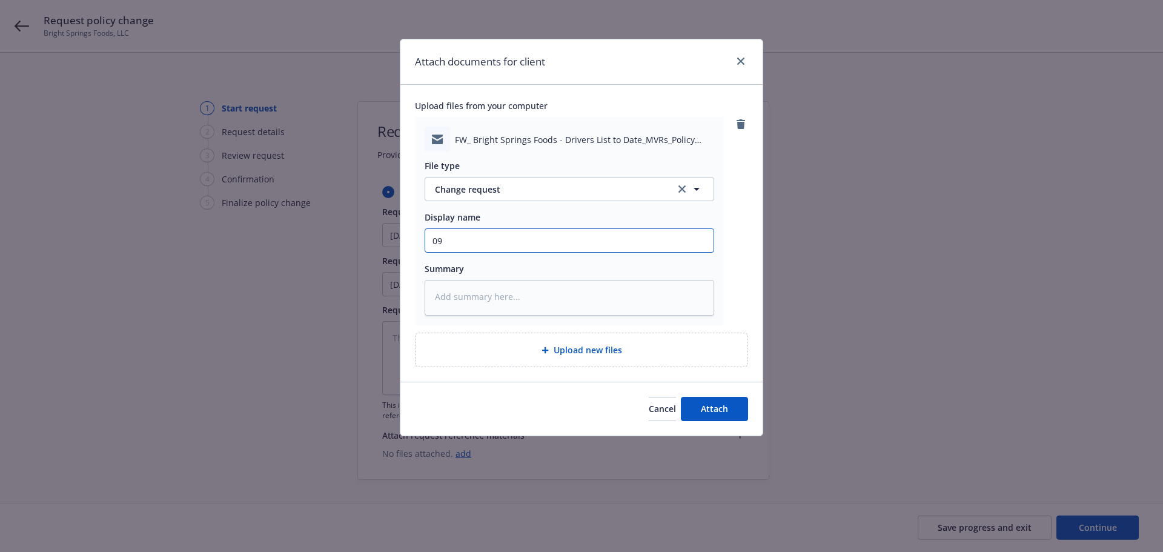
type textarea "x"
type input "09."
type textarea "x"
type input "09.1"
type textarea "x"
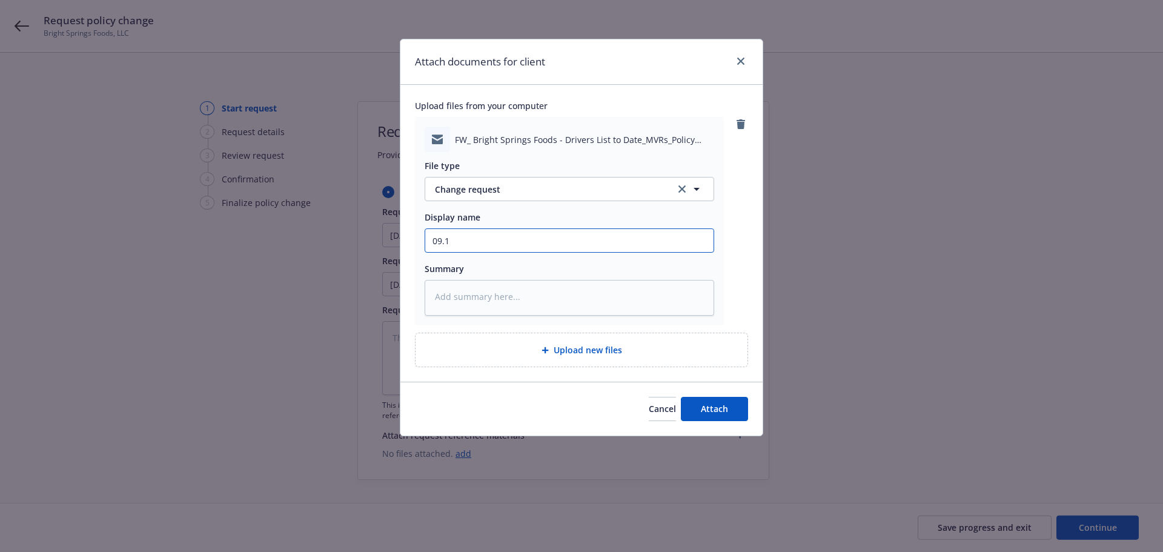
type input "09.18"
type textarea "x"
type input "09.18."
type textarea "x"
type input "09.18.2"
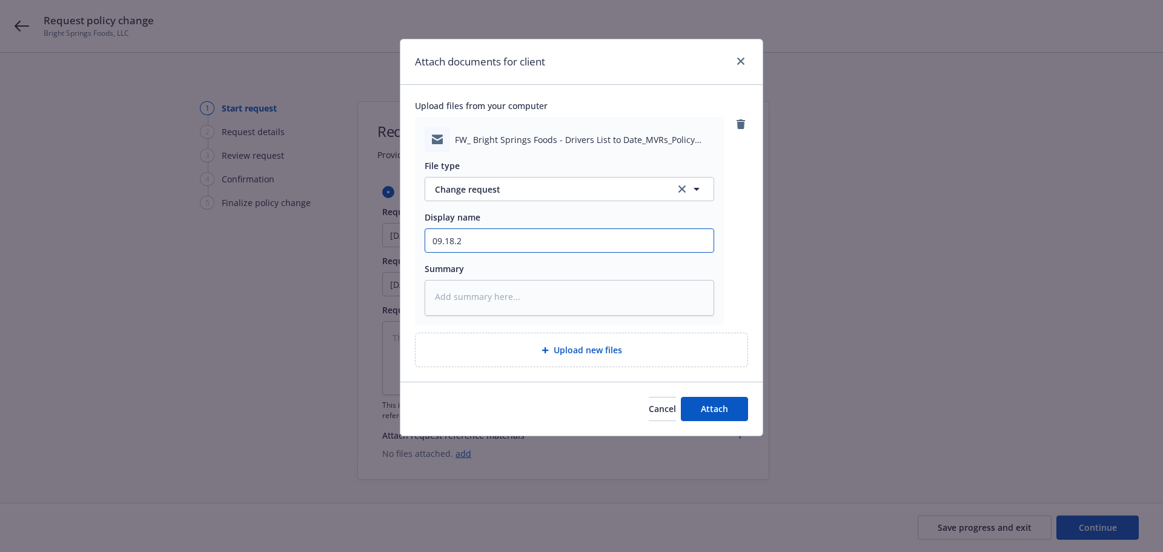
type textarea "x"
type input "09.18.20"
type textarea "x"
type input "09.18.202"
type textarea "x"
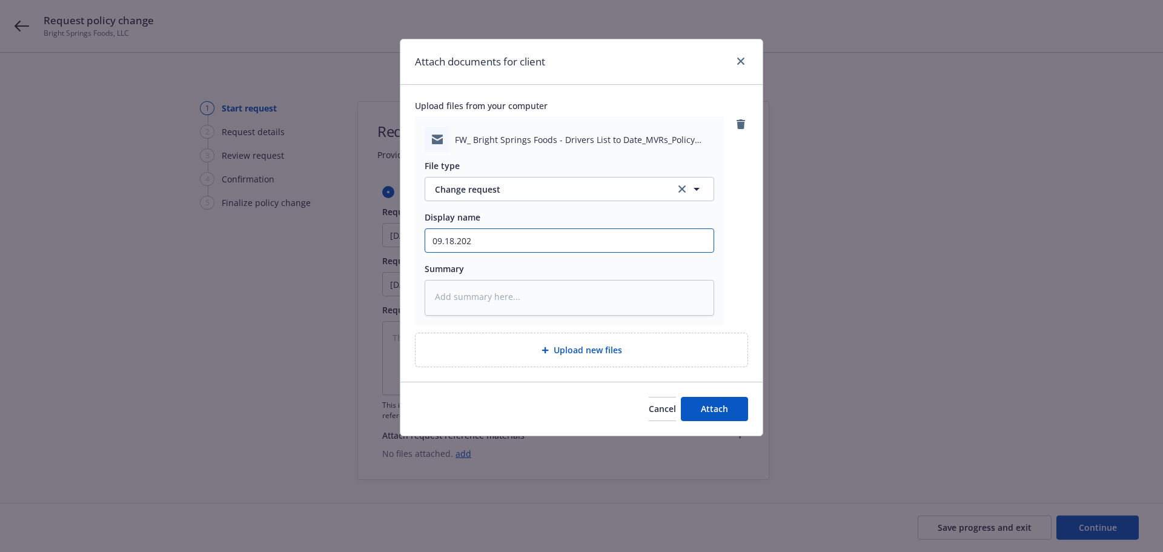
type input "09.18.2025"
type textarea "x"
type input "09.18.2025,"
type textarea "x"
type input "09.18.2025,"
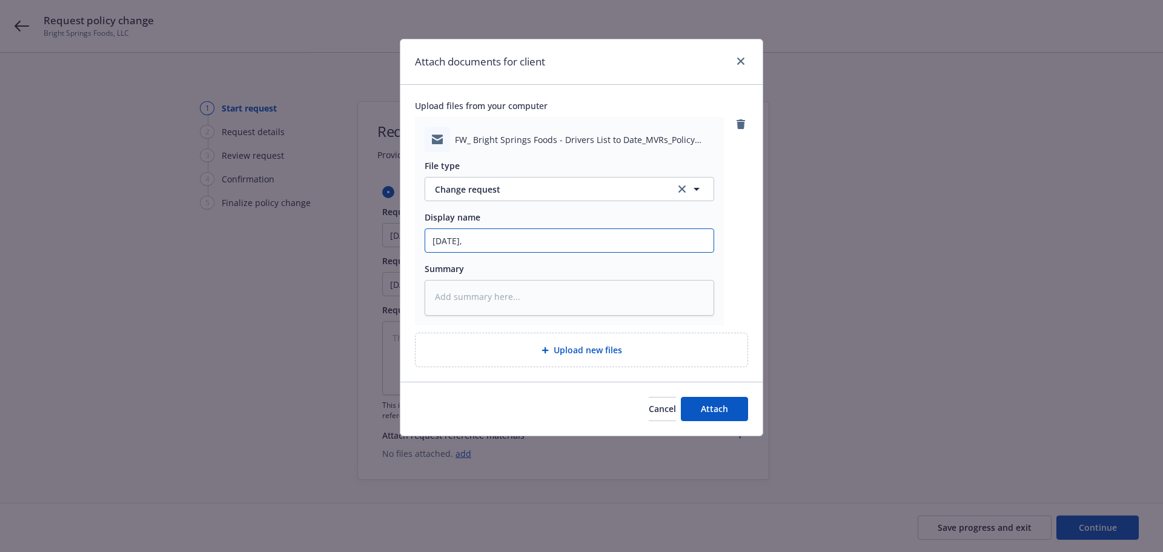
type textarea "x"
type input "09.18.2025, B"
type textarea "x"
drag, startPoint x: 432, startPoint y: 257, endPoint x: 617, endPoint y: 244, distance: 185.9
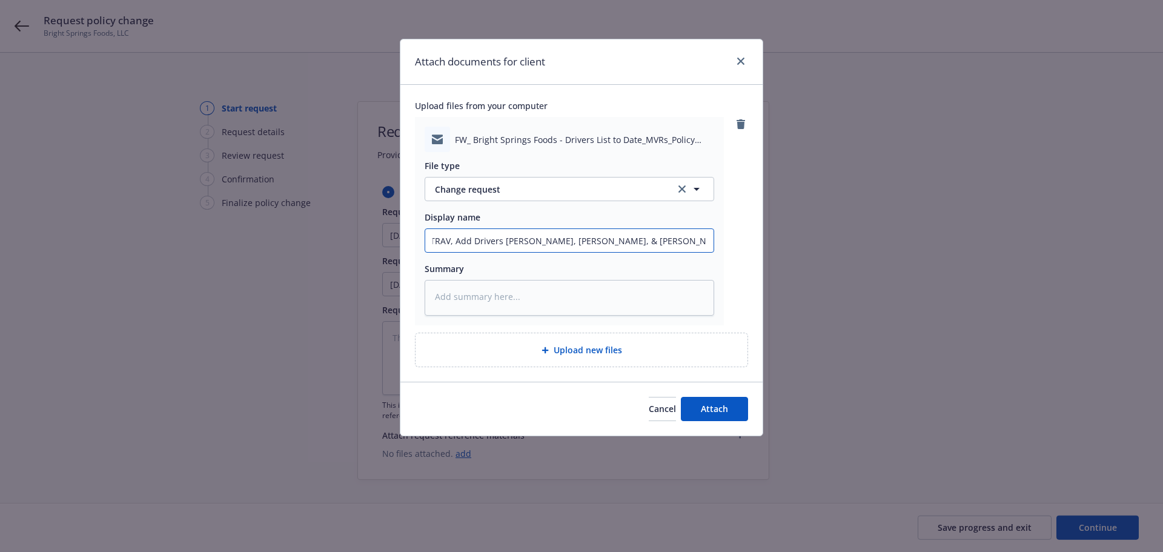
click at [617, 244] on input "09.18.2025, BA, TRAV, Add Drivers O. Blanco, D. Hernandez, & A. Rodriquez - em …" at bounding box center [569, 240] width 288 height 23
drag, startPoint x: 441, startPoint y: 253, endPoint x: 415, endPoint y: 254, distance: 25.5
click at [399, 254] on div "Attach documents for client Upload files from your computer FW_ Bright Springs …" at bounding box center [581, 276] width 1163 height 552
drag, startPoint x: 428, startPoint y: 254, endPoint x: 438, endPoint y: 251, distance: 10.6
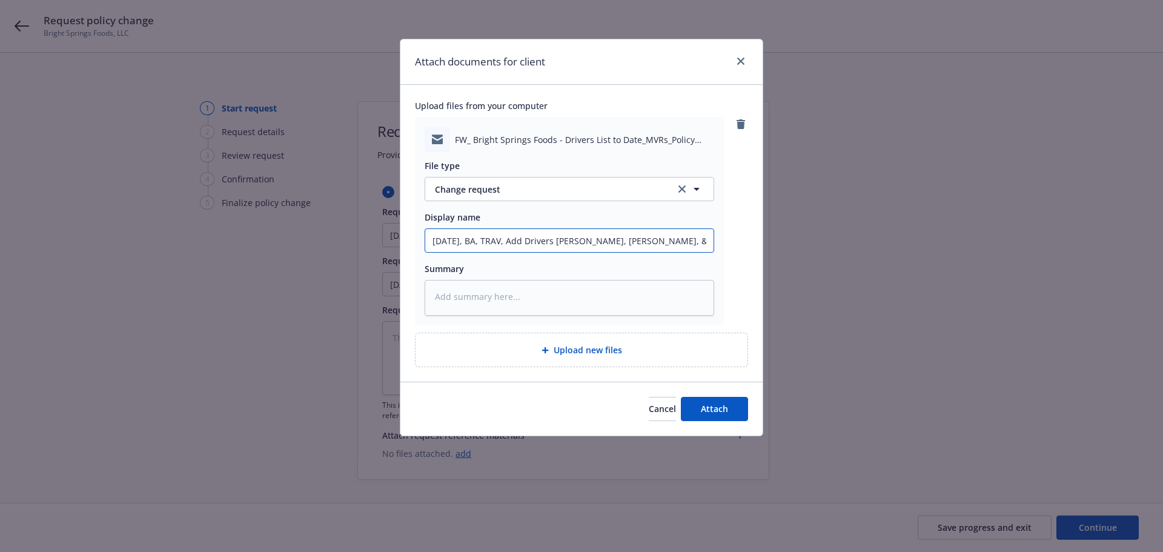
click at [428, 252] on input "09.18.2025, BA, TRAV, Add Drivers O. Blanco, D. Hernandez, & A. Rodriquez - em …" at bounding box center [569, 240] width 288 height 23
click at [434, 251] on input "09.18.2025, BA, TRAV, Add Drivers O. Blanco, D. Hernandez, & A. Rodriquez - em …" at bounding box center [569, 240] width 288 height 23
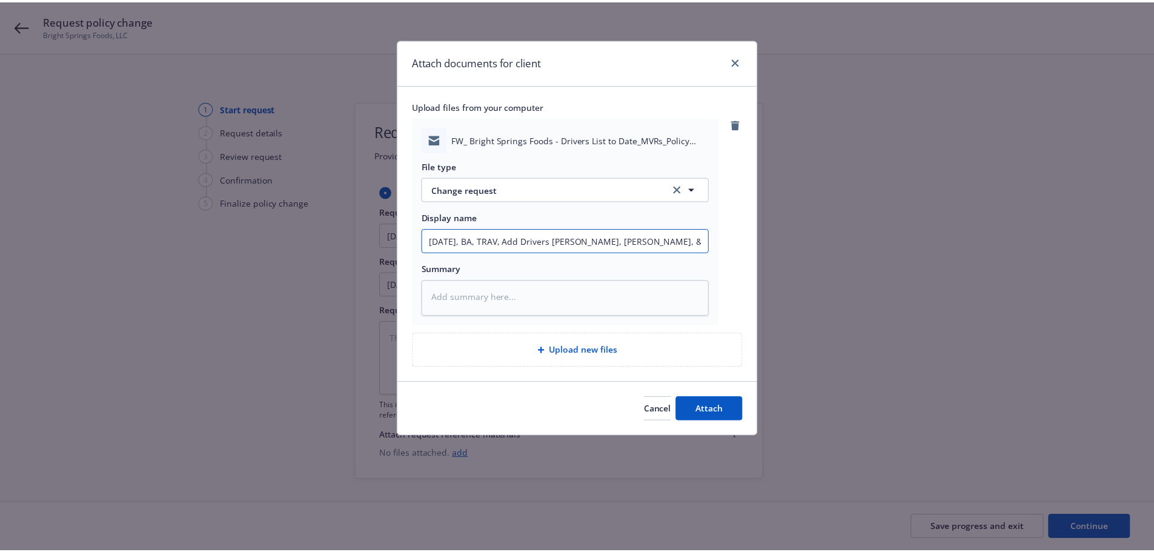
scroll to position [0, 87]
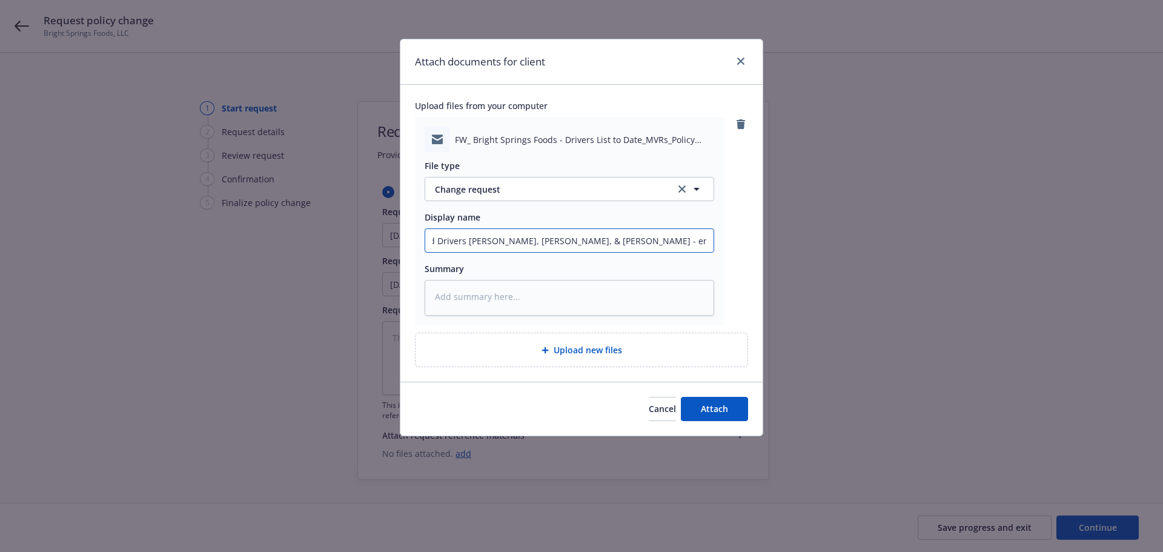
drag, startPoint x: 434, startPoint y: 251, endPoint x: 736, endPoint y: 253, distance: 301.8
click at [843, 240] on div "Attach documents for client Upload files from your computer FW_ Bright Springs …" at bounding box center [581, 276] width 1163 height 552
click at [715, 414] on span "Attach" at bounding box center [714, 409] width 27 height 12
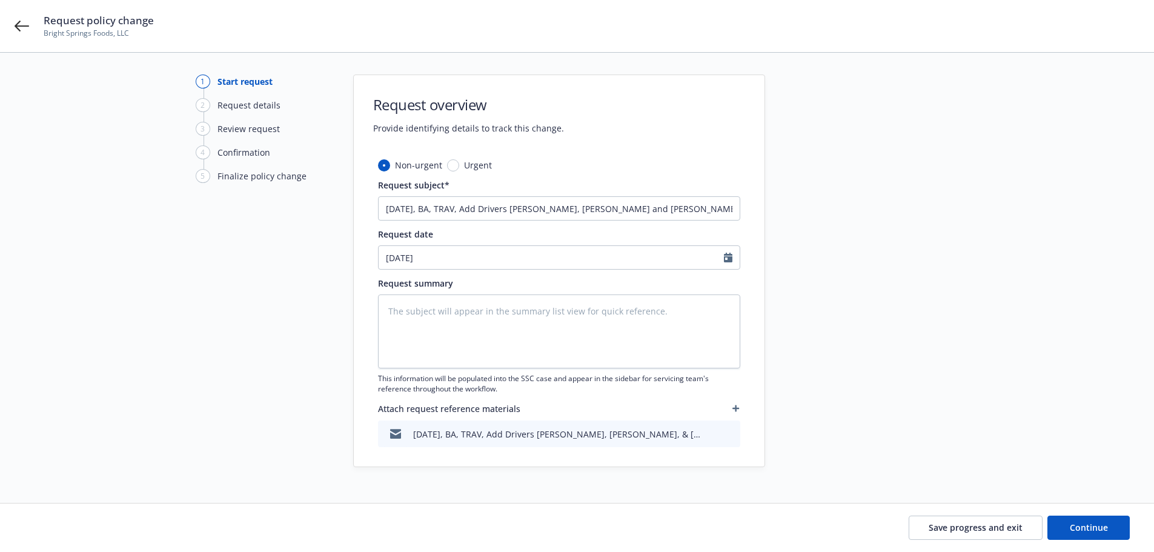
scroll to position [52, 0]
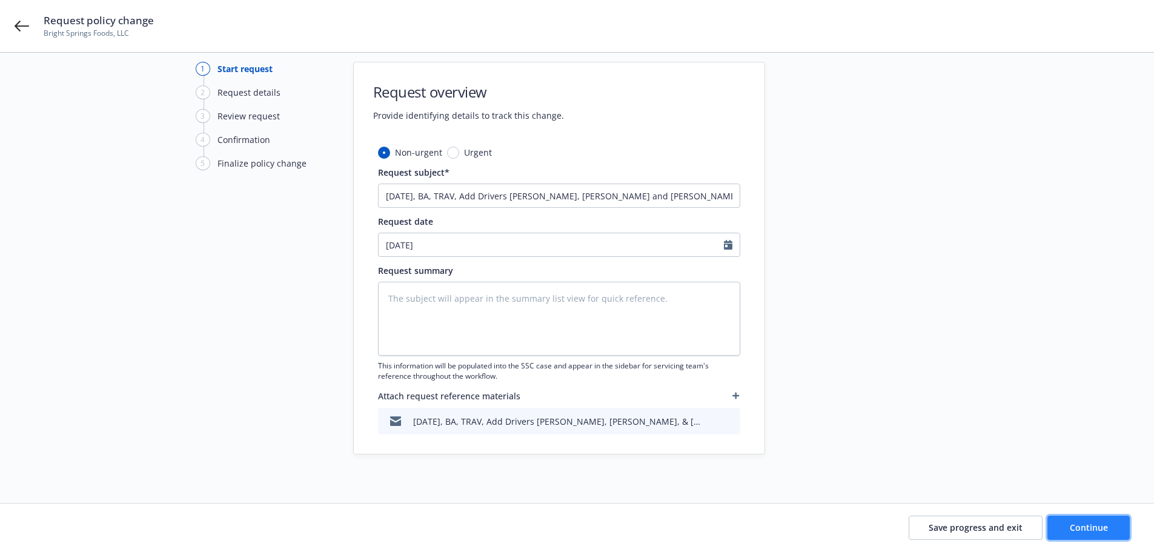
click at [1101, 527] on span "Continue" at bounding box center [1089, 528] width 38 height 12
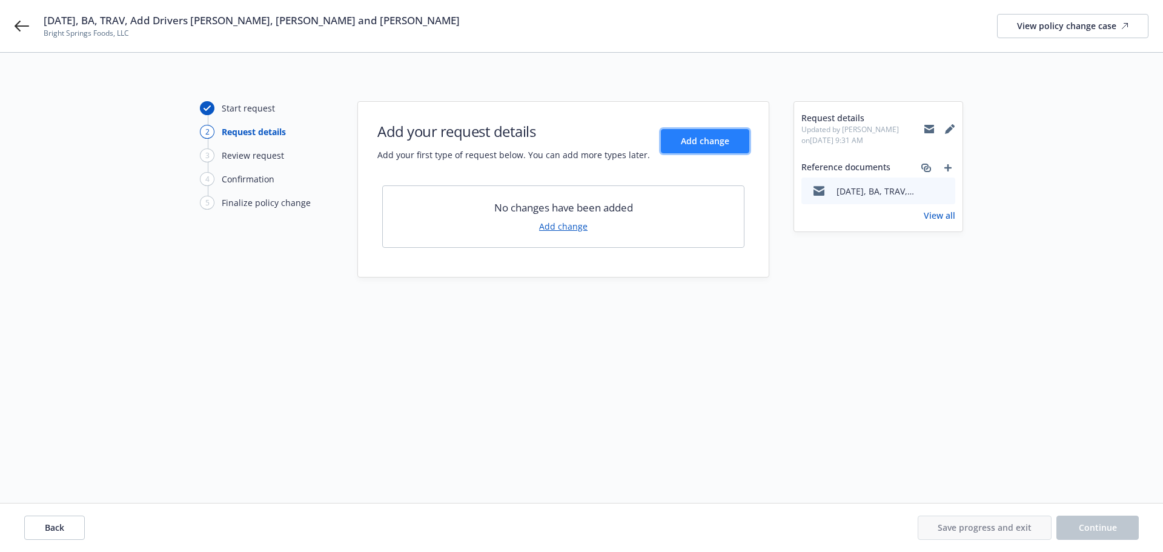
click at [668, 139] on button "Add change" at bounding box center [705, 141] width 88 height 24
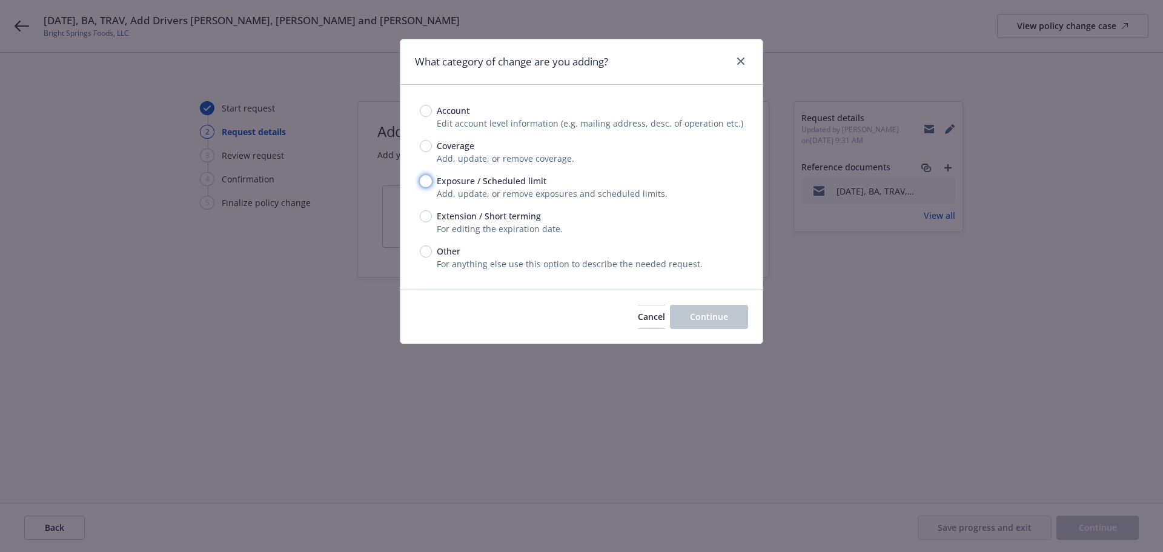
click at [429, 187] on input "Exposure / Scheduled limit" at bounding box center [426, 181] width 12 height 12
click at [685, 329] on button "Continue" at bounding box center [709, 317] width 78 height 24
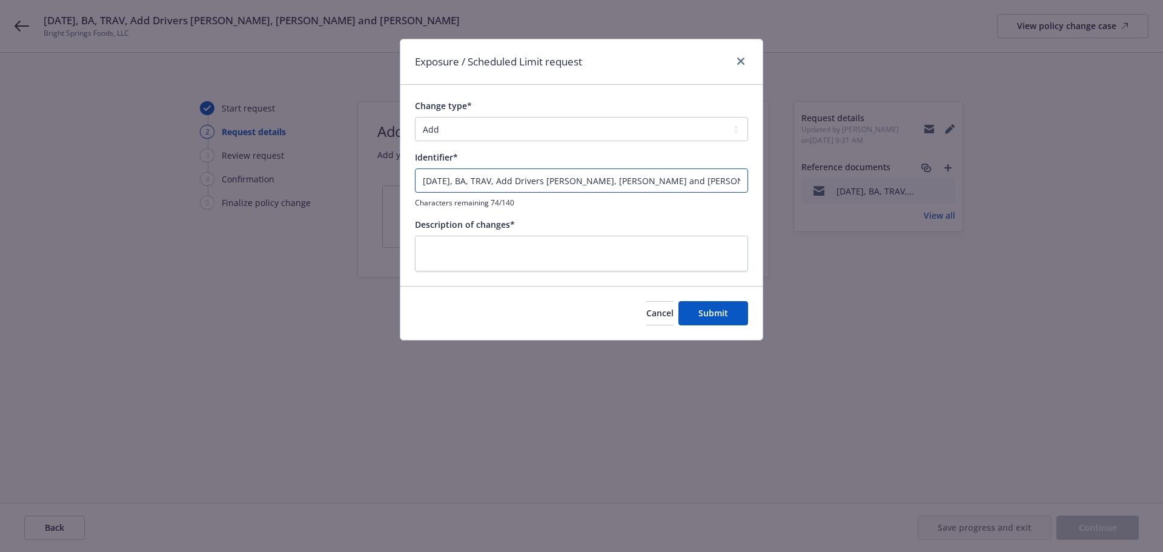
click at [567, 188] on input "09.18.2025, BA, TRAV, Add Drivers o. Blanco, D. Hernandez and A. Rodriguez" at bounding box center [581, 180] width 333 height 24
click at [565, 186] on input "09.18.2025, BA, TRAV, Add Drivers o. Blanco, D. Hernandez and A. Rodriguez" at bounding box center [581, 180] width 333 height 24
drag, startPoint x: 733, startPoint y: 185, endPoint x: 225, endPoint y: 194, distance: 507.8
click at [233, 191] on div "Exposure / Scheduled Limit request Change type* Add Audit Change Remove Identif…" at bounding box center [581, 276] width 1163 height 552
click at [723, 313] on button "Submit" at bounding box center [714, 313] width 70 height 24
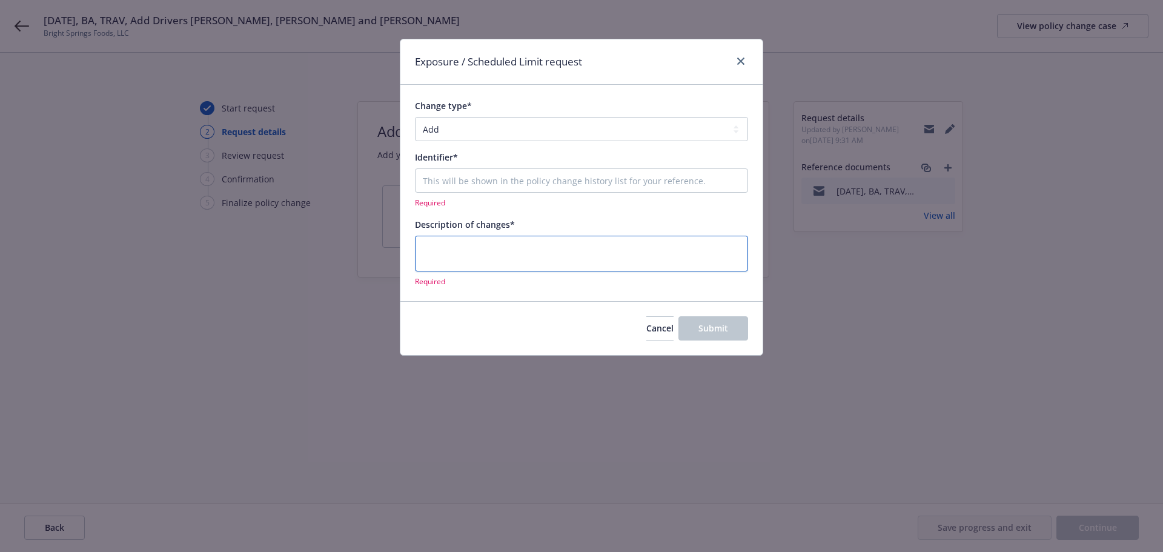
click at [485, 254] on textarea at bounding box center [581, 254] width 333 height 36
paste textarea "09.18.2025, BA, TRAV, Add Drivers O. Blanco, D. Hernandez and A. Rodriguez"
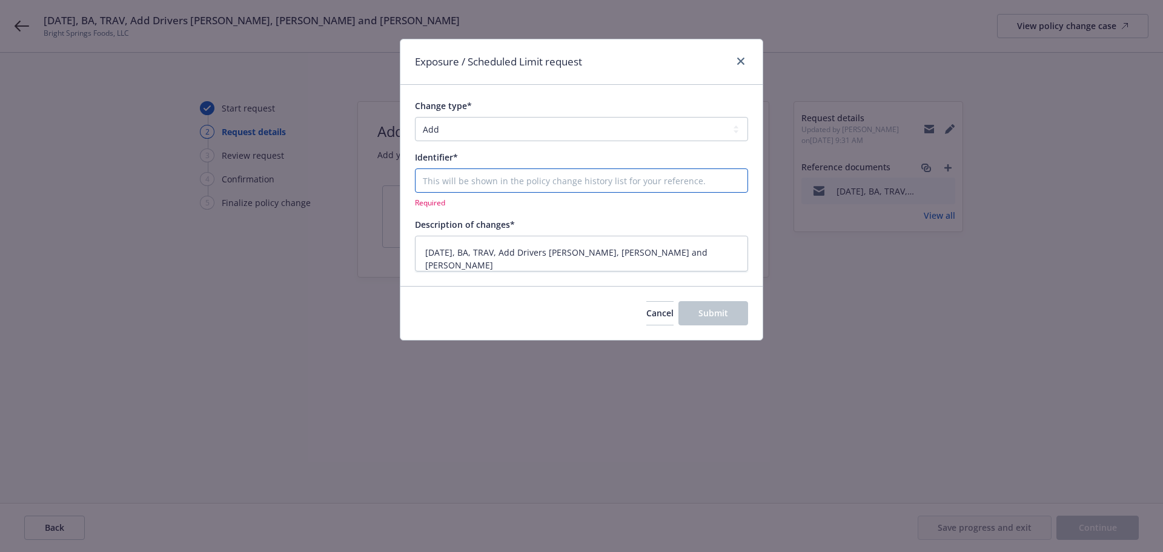
paste input "09.18.2025, BA, TRAV, Add Drivers O. Blanco, D. Hernandez and A. Rodriguez"
click at [710, 312] on button "Submit" at bounding box center [714, 313] width 70 height 24
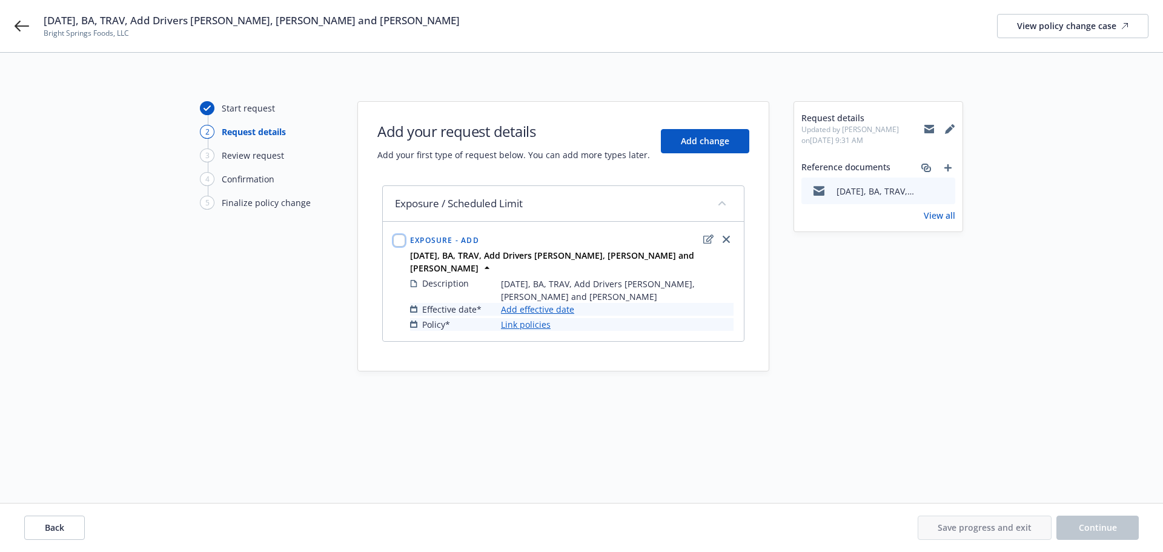
click at [401, 241] on input "checkbox" at bounding box center [399, 240] width 12 height 12
click at [522, 303] on link "Add effective date" at bounding box center [537, 309] width 73 height 13
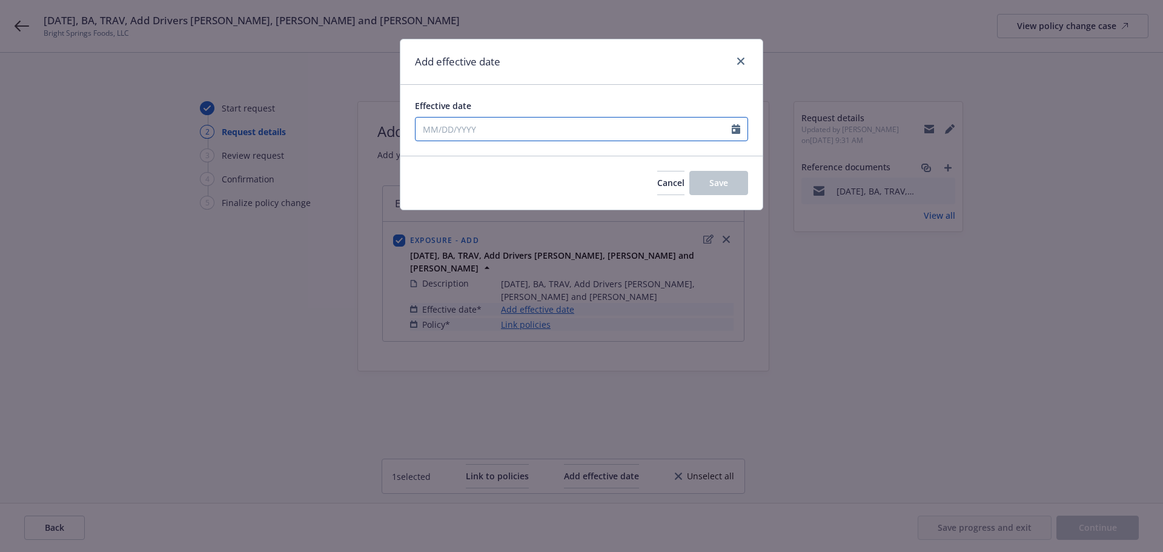
click at [735, 134] on icon "Calendar" at bounding box center [736, 129] width 8 height 10
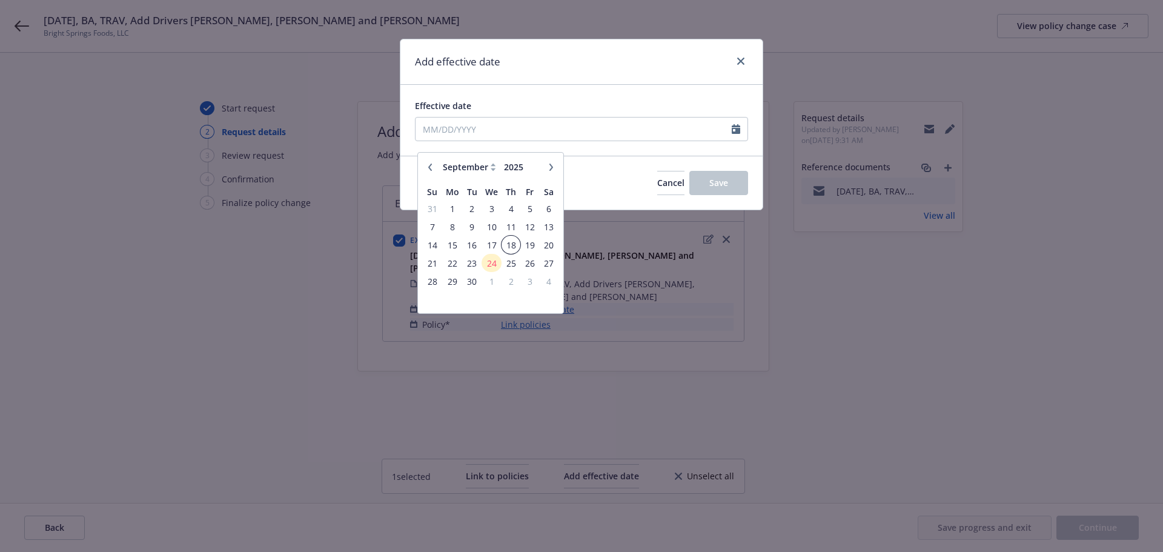
click at [511, 245] on span "18" at bounding box center [511, 245] width 16 height 15
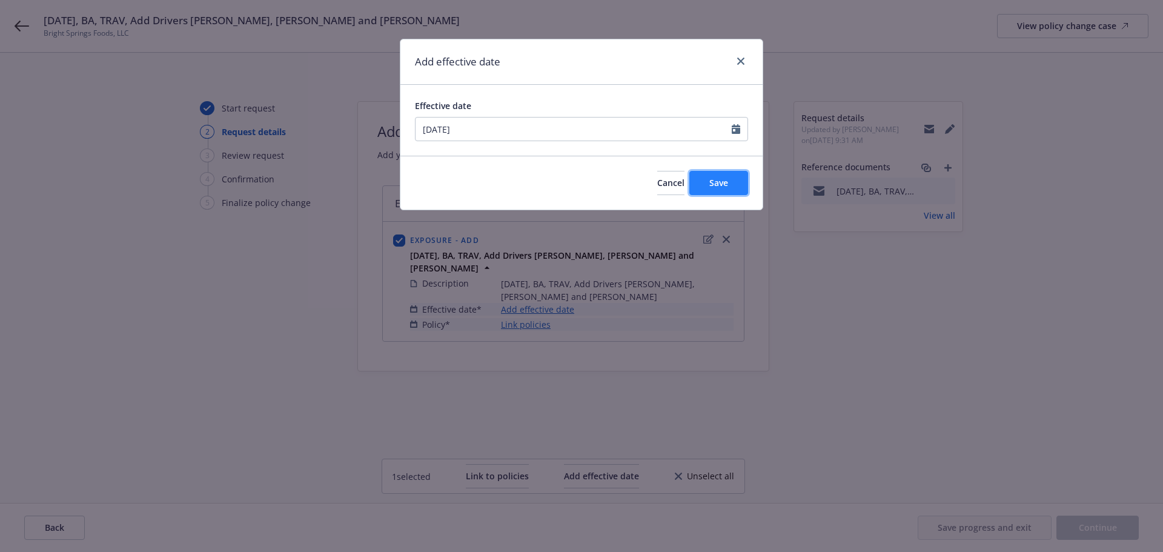
click at [710, 188] on span "Save" at bounding box center [719, 183] width 19 height 12
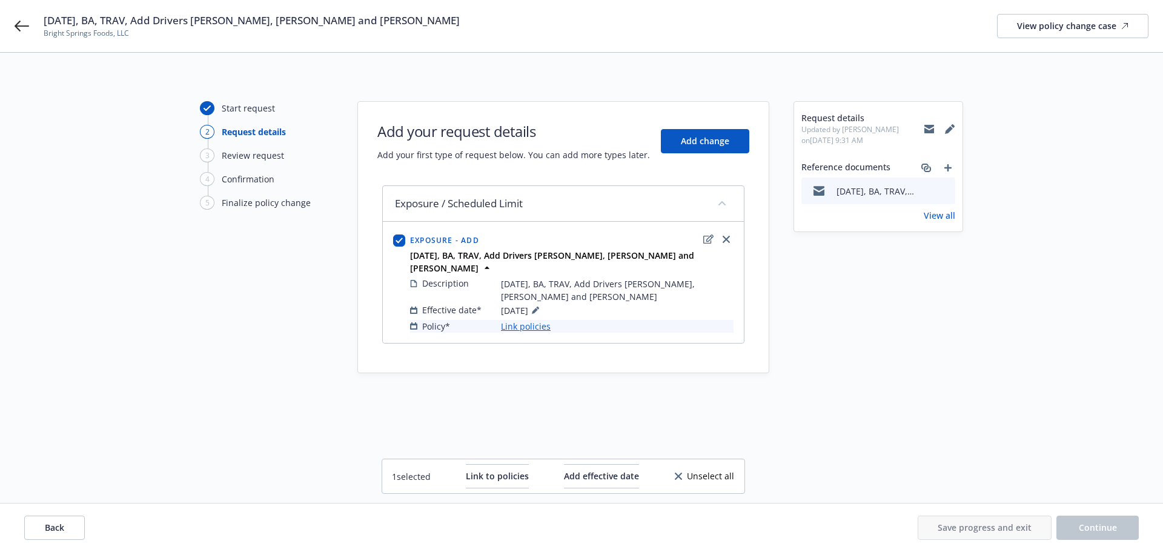
click at [518, 320] on link "Link policies" at bounding box center [526, 326] width 50 height 13
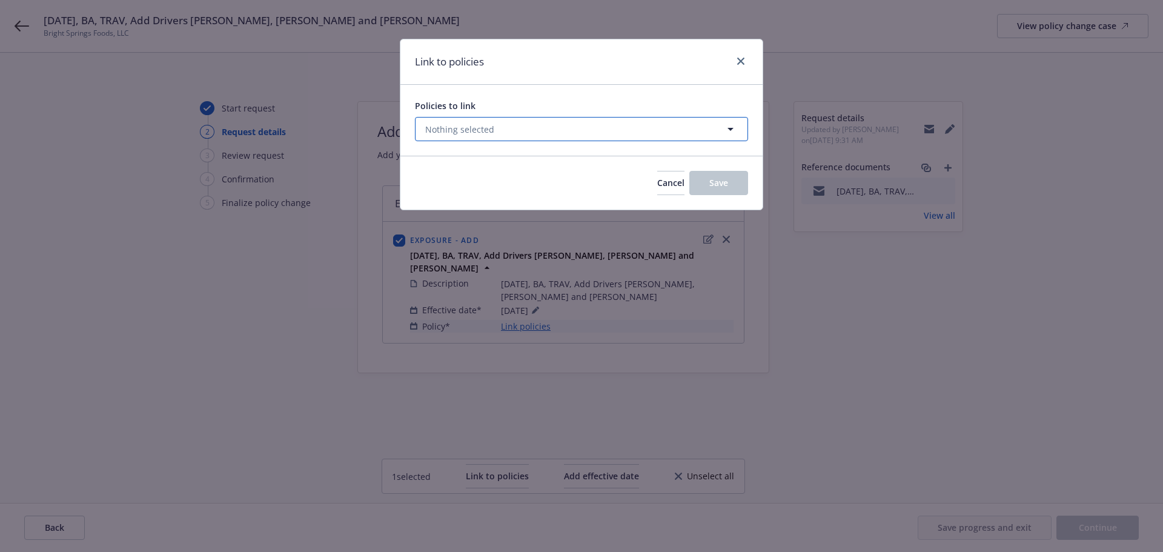
click at [642, 141] on button "Nothing selected" at bounding box center [581, 129] width 333 height 24
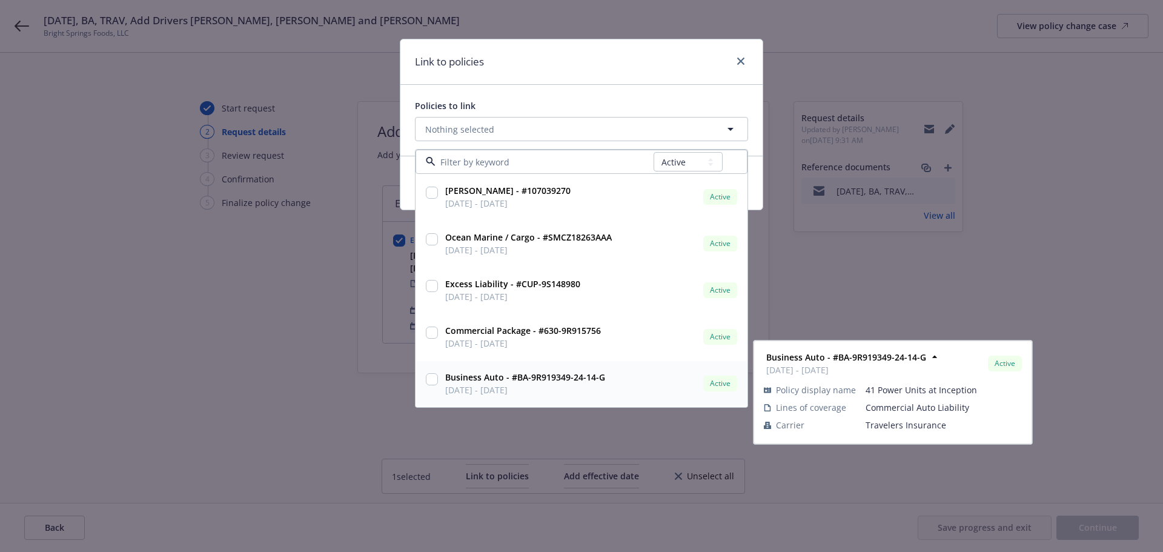
click at [433, 385] on input "checkbox" at bounding box center [432, 379] width 12 height 12
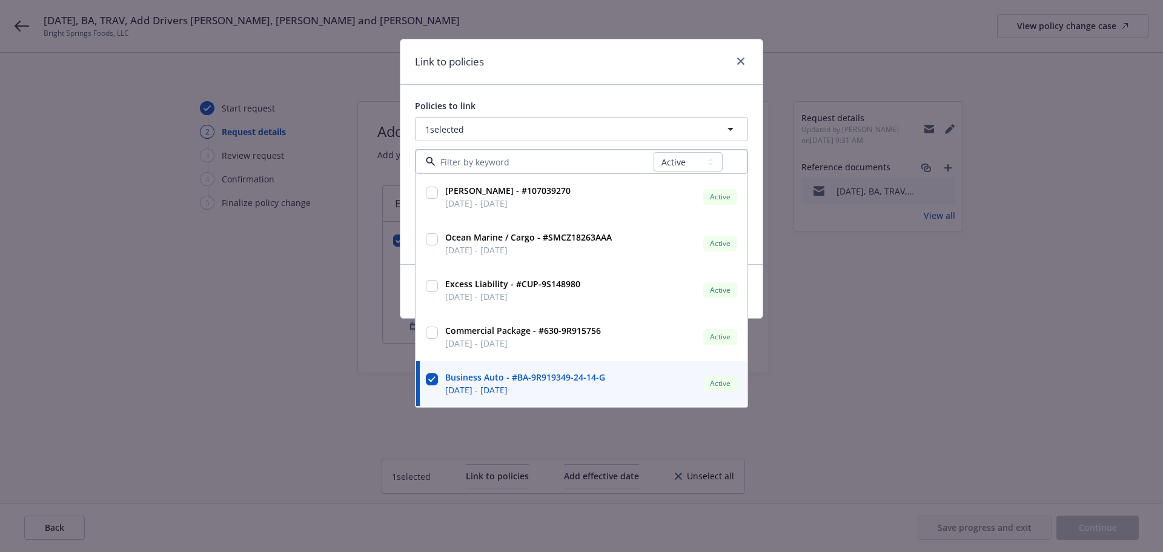
click at [551, 90] on div "Policies to link 1 selected All Active Upcoming Expired Cancelled ERISA Bond - …" at bounding box center [582, 174] width 362 height 179
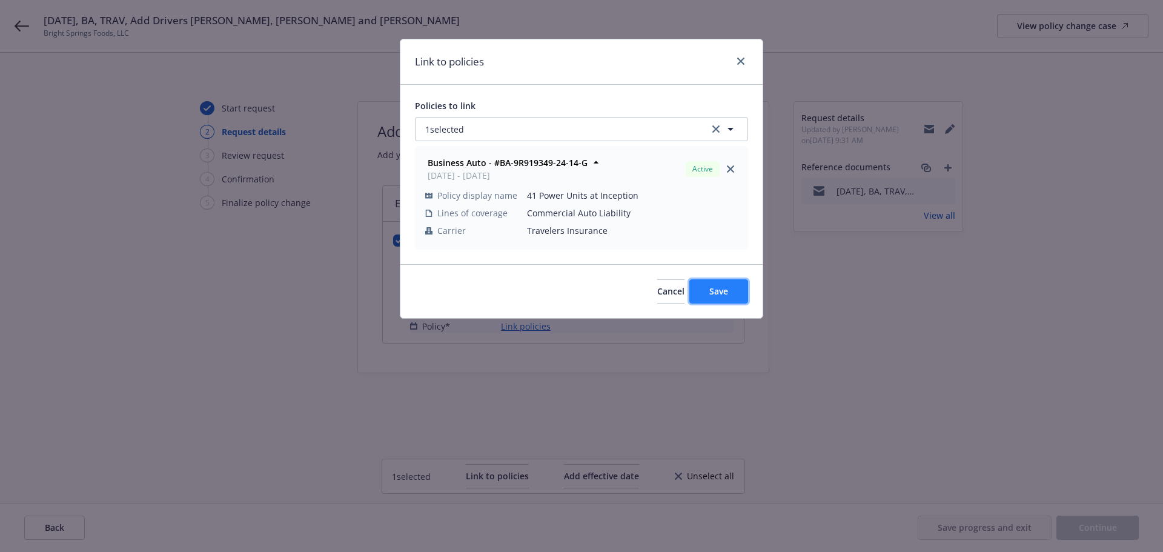
click at [709, 298] on button "Save" at bounding box center [719, 291] width 59 height 24
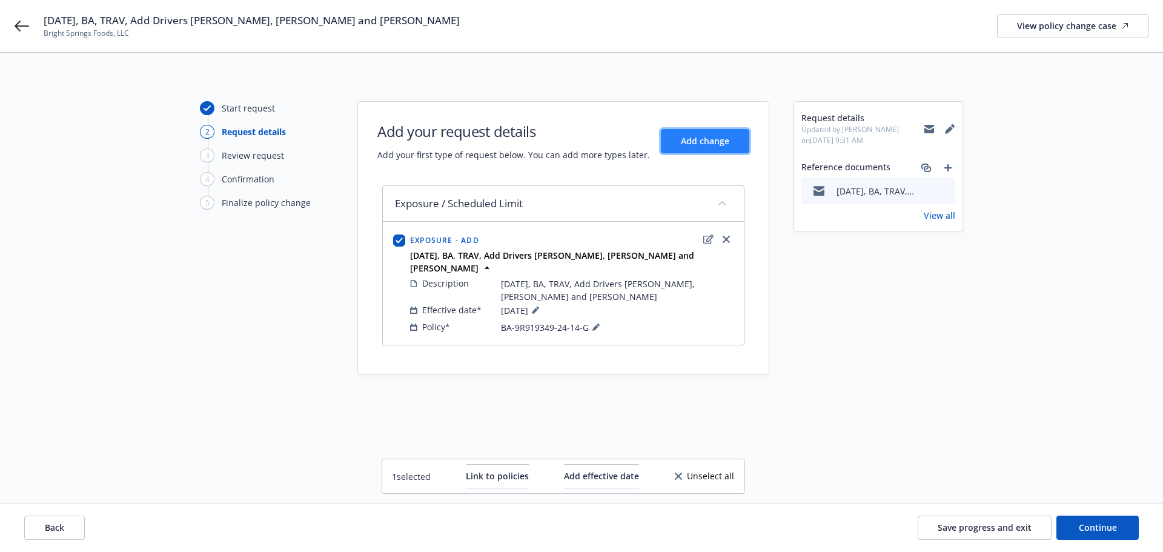
click at [694, 132] on button "Add change" at bounding box center [705, 141] width 88 height 24
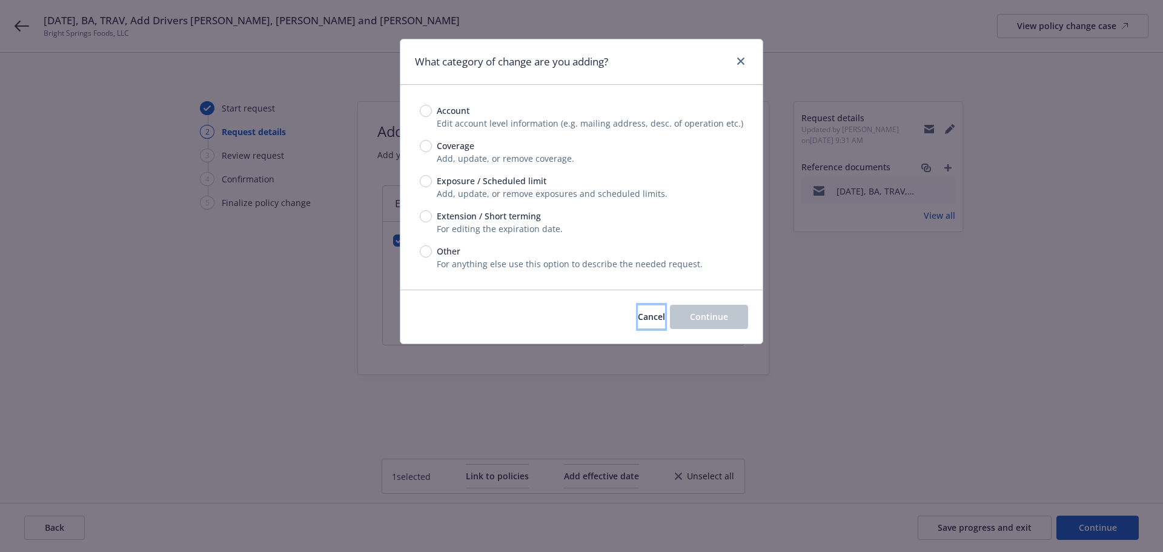
click at [638, 326] on button "Cancel" at bounding box center [651, 317] width 27 height 24
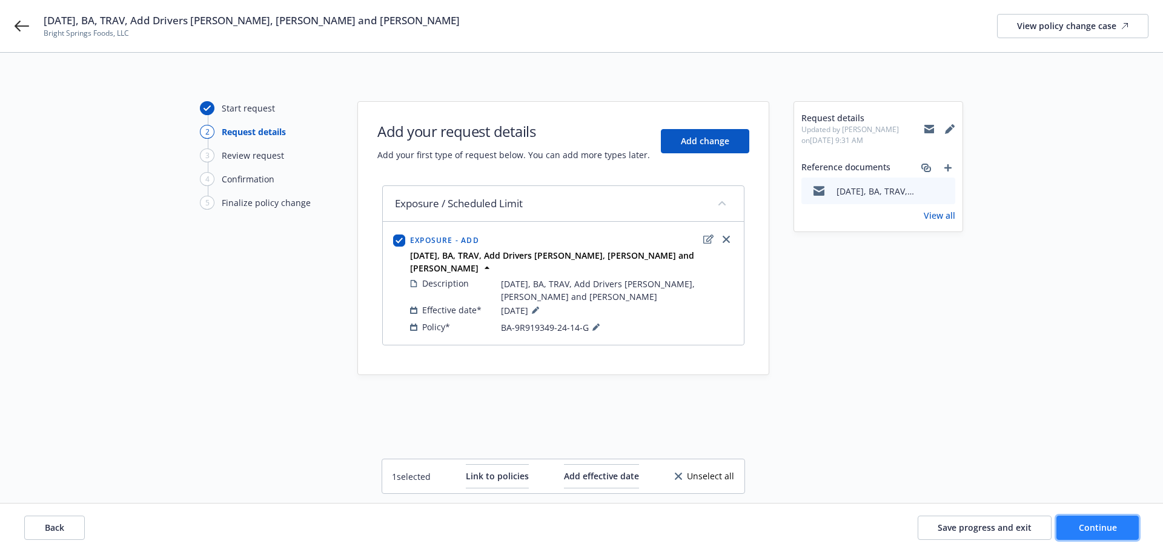
click at [1078, 519] on button "Continue" at bounding box center [1098, 528] width 82 height 24
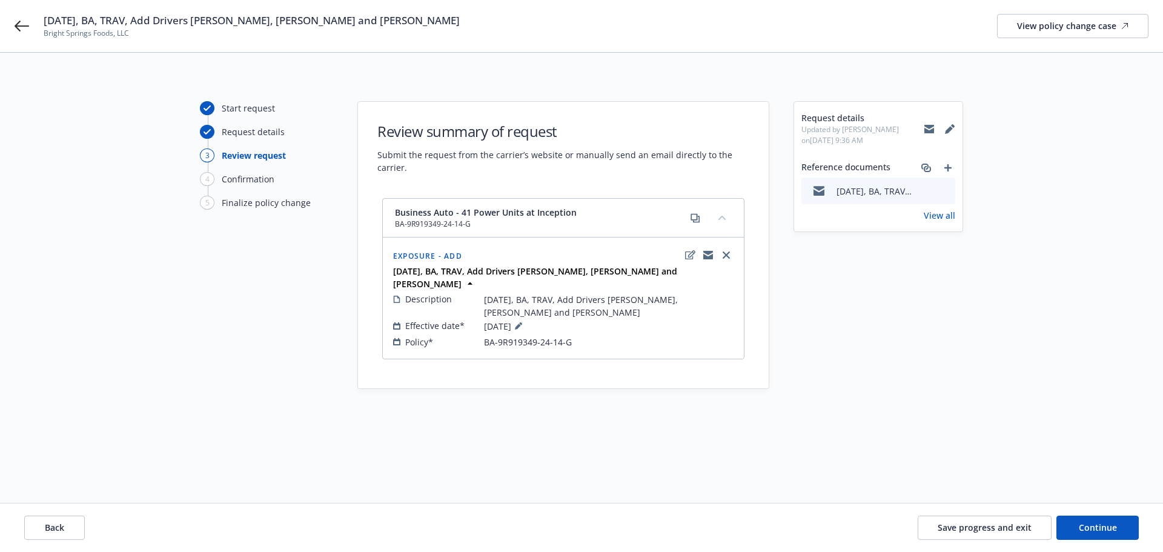
click at [946, 191] on icon "preview file" at bounding box center [944, 190] width 11 height 8
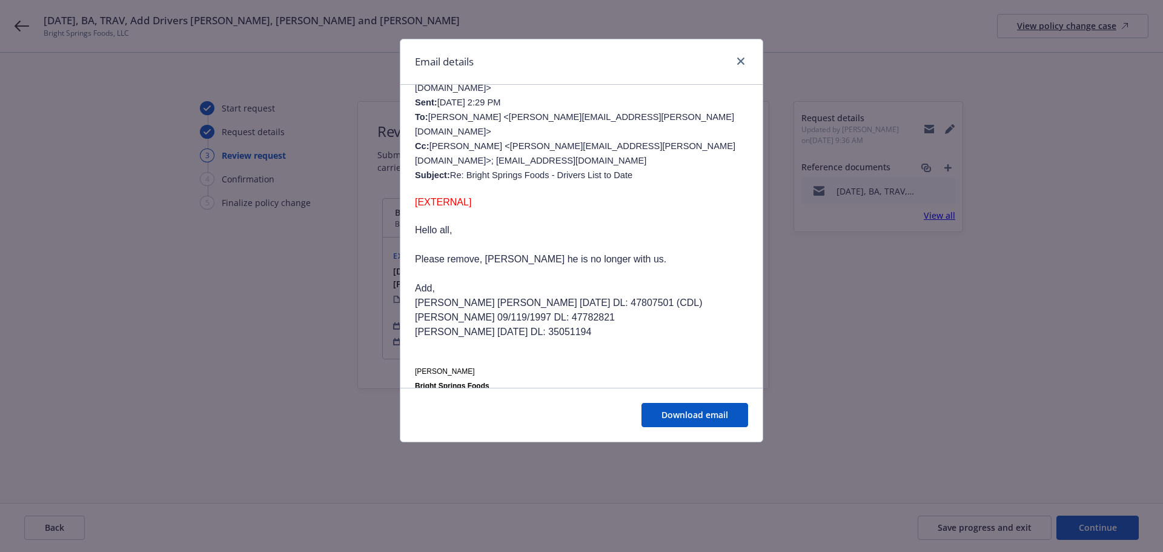
scroll to position [707, 0]
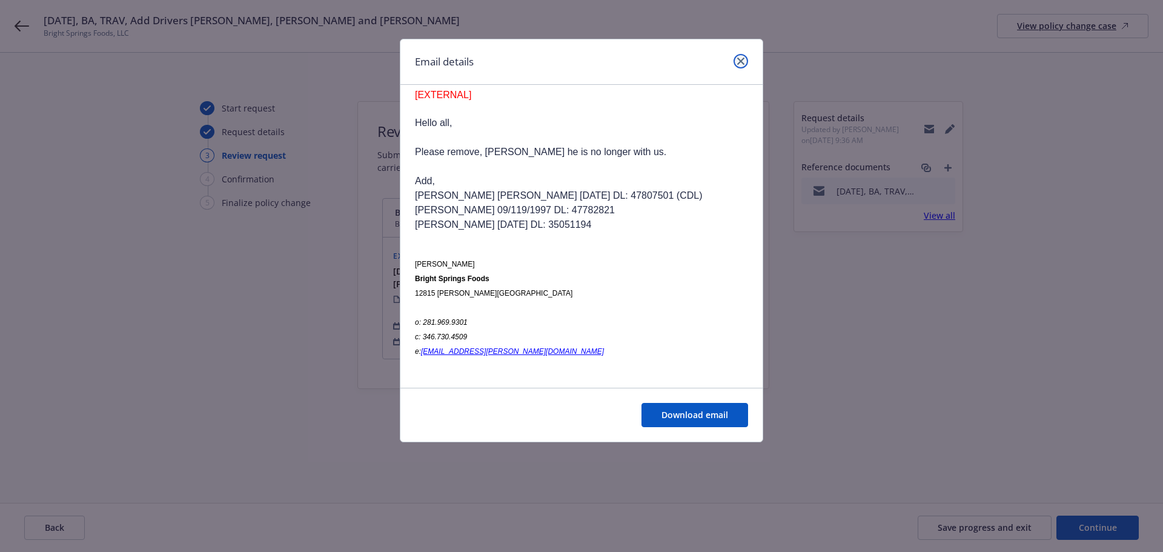
click at [743, 59] on link "close" at bounding box center [741, 61] width 15 height 15
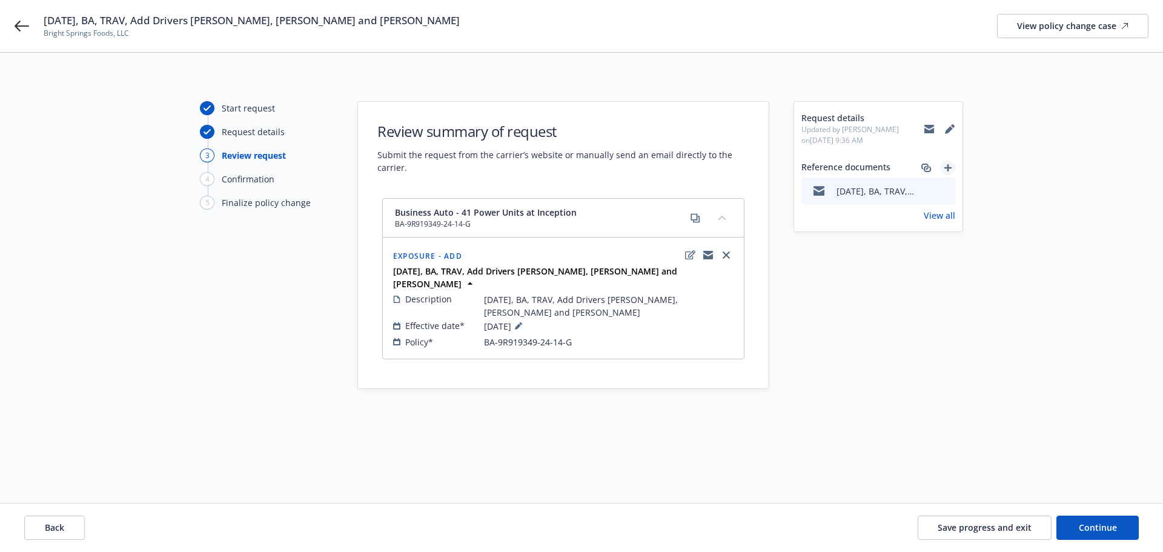
click at [946, 167] on icon "add" at bounding box center [948, 167] width 7 height 7
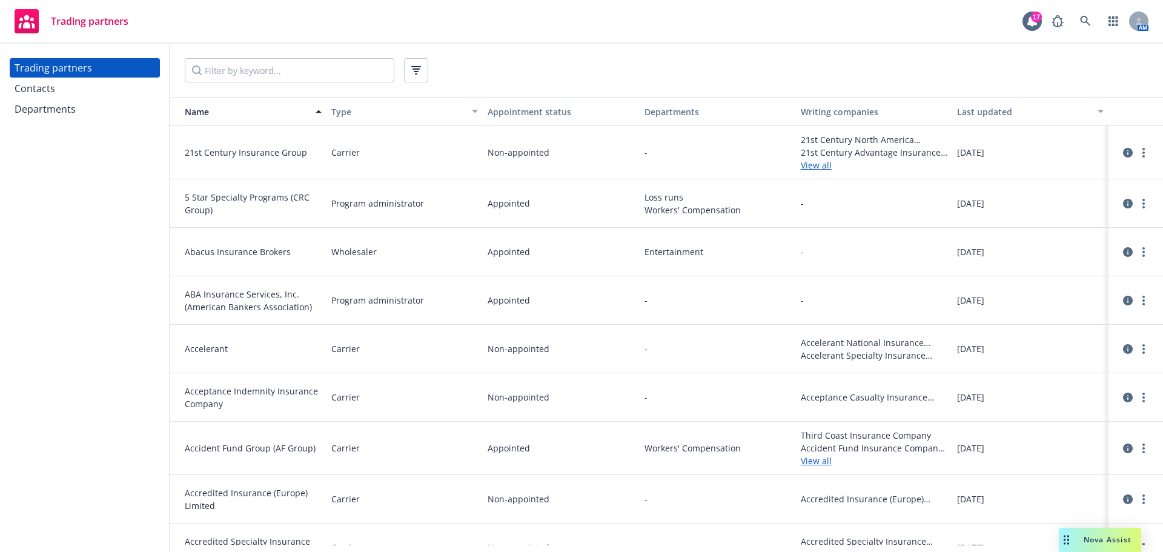
click at [33, 94] on div "Contacts" at bounding box center [35, 88] width 41 height 19
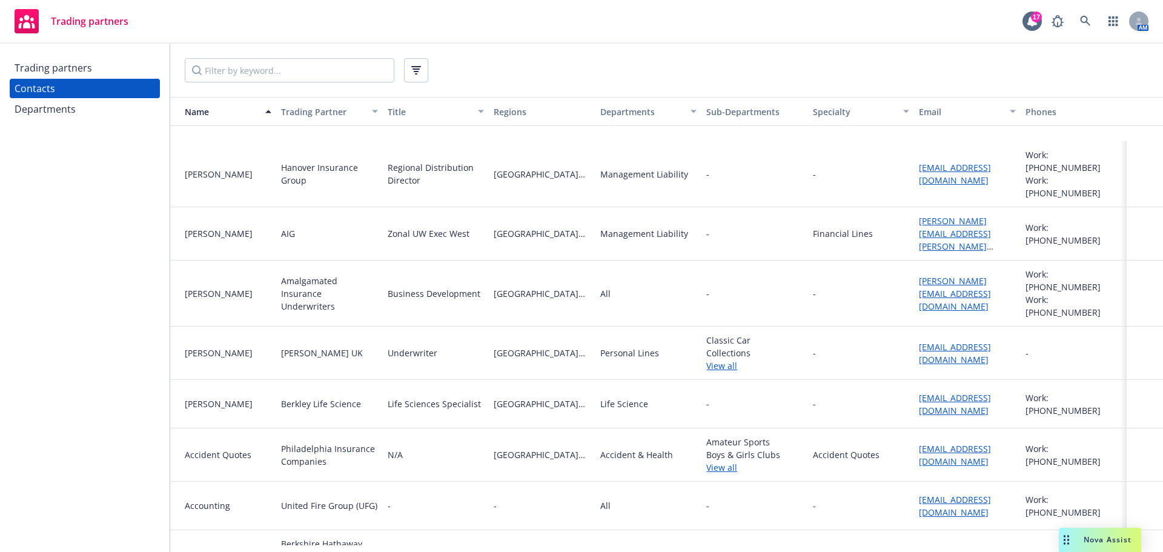
scroll to position [202, 0]
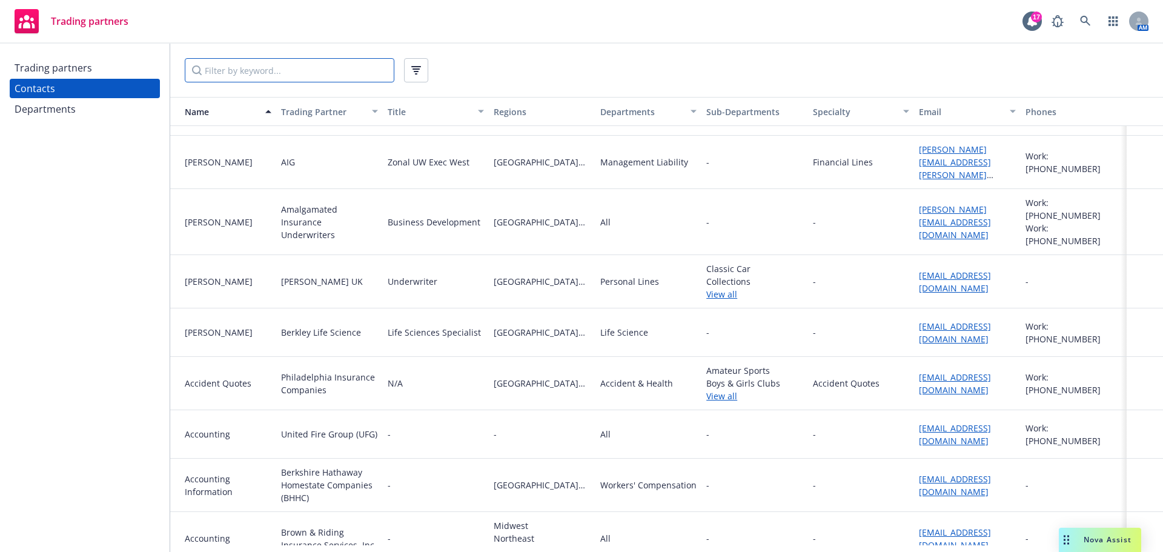
click at [234, 69] on input "Filter by keyword..." at bounding box center [290, 70] width 210 height 24
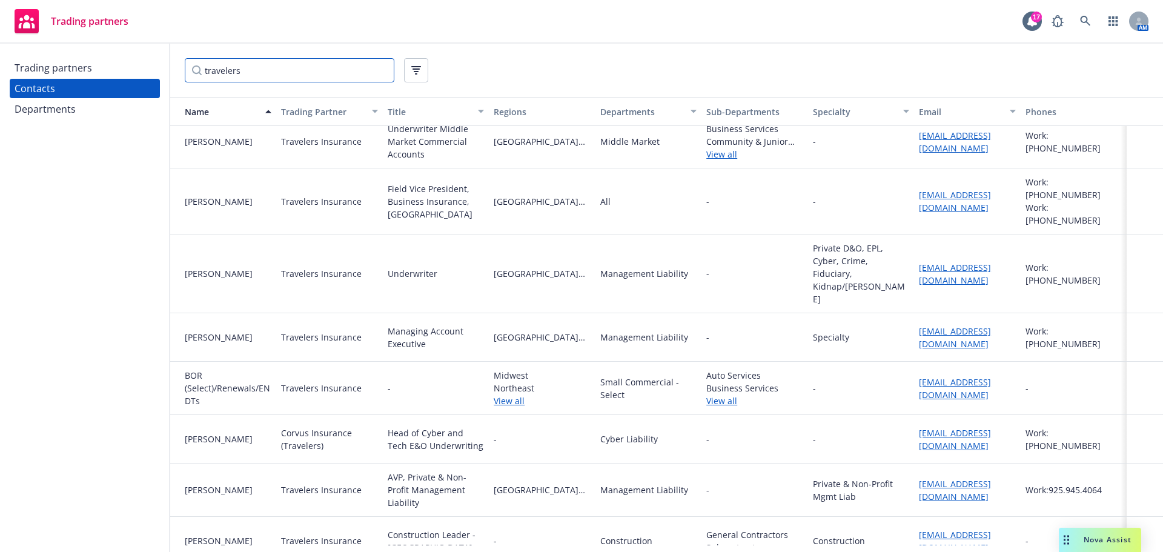
scroll to position [0, 0]
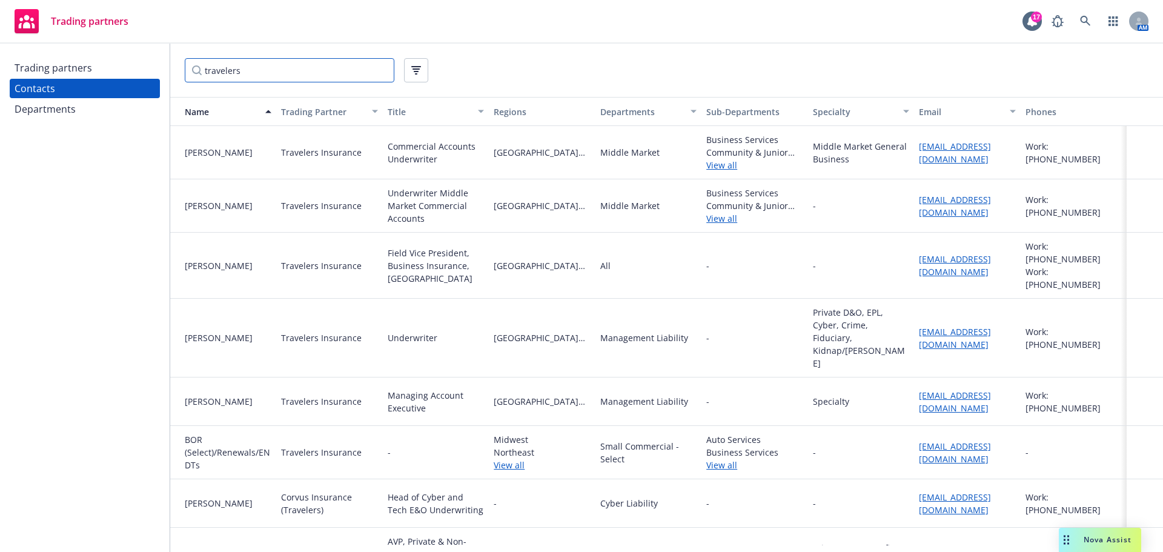
type input "travelers"
drag, startPoint x: 898, startPoint y: 223, endPoint x: 1003, endPoint y: 226, distance: 104.9
click at [1003, 226] on div "[PERSON_NAME] Travelers Insurance Underwriter Middle Market Commercial Accounts…" at bounding box center [666, 205] width 993 height 53
copy div "[EMAIL_ADDRESS][DOMAIN_NAME]"
